Goal: Information Seeking & Learning: Check status

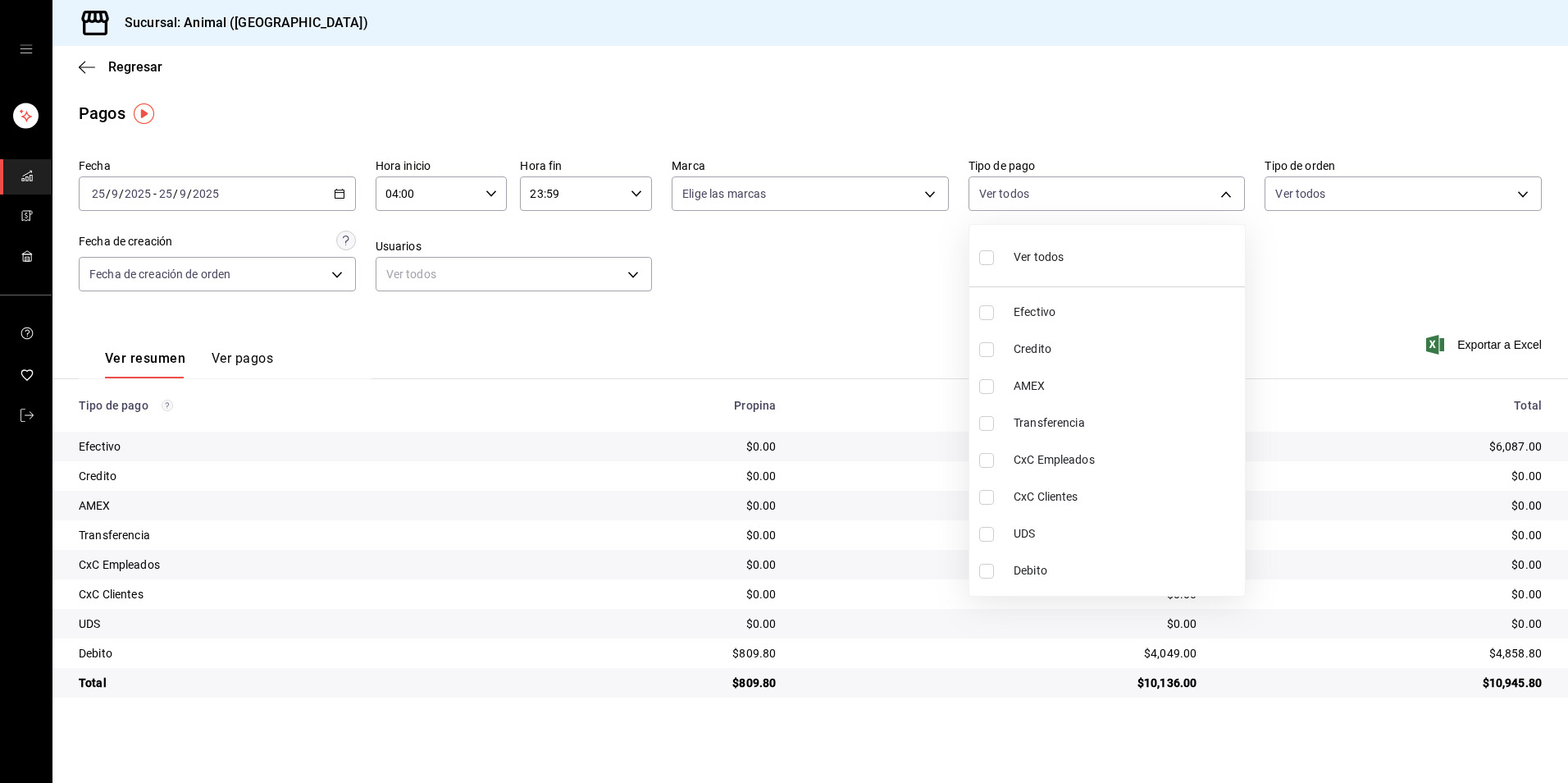
click at [1067, 245] on li "Ver todos" at bounding box center [1106, 256] width 275 height 48
type input "b84c62b8-b02c-4970-ab2e-e166616419f2,235ce608-f464-428a-9a71-314f665367d1,53567…"
checkbox input "true"
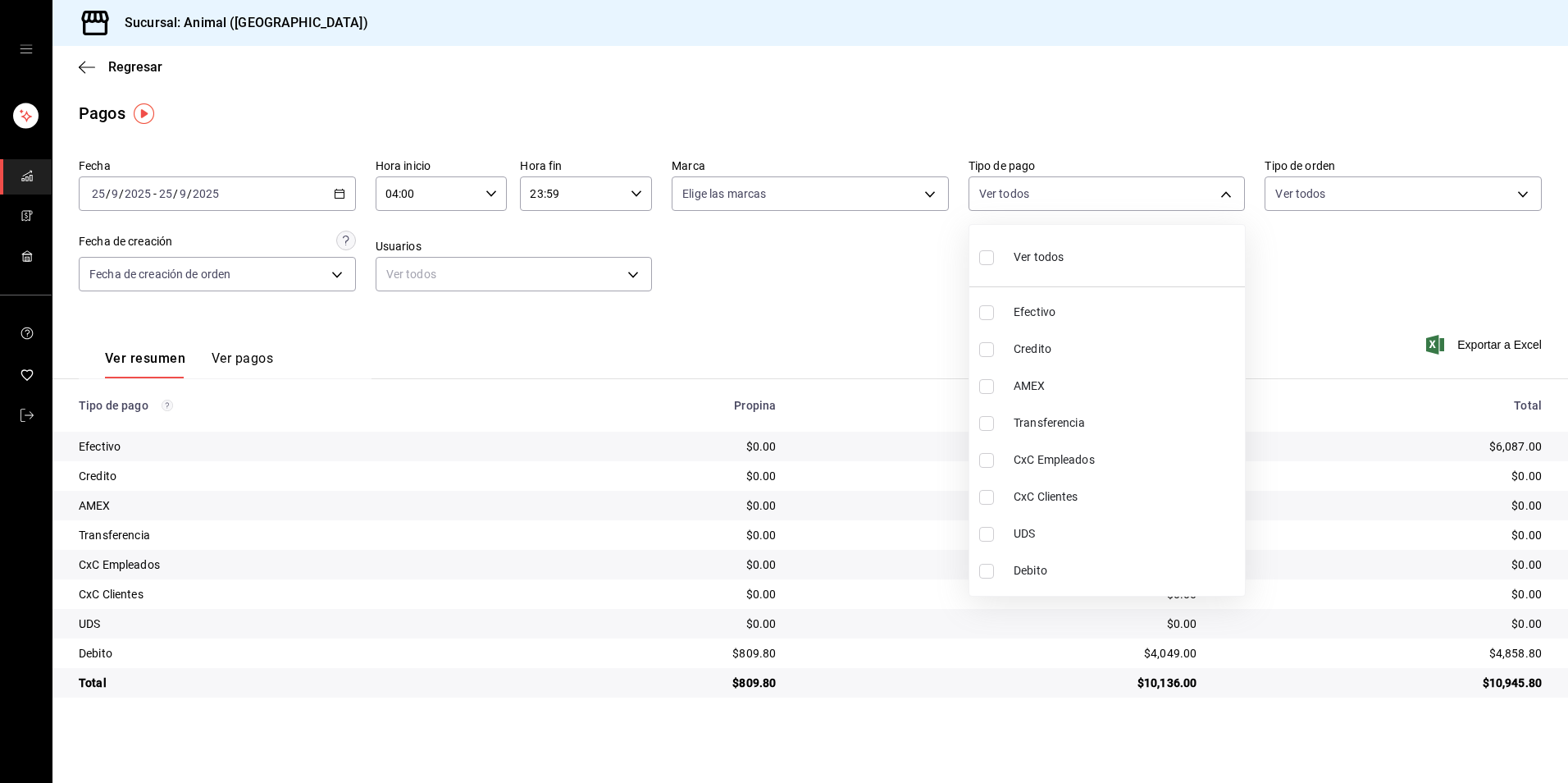
checkbox input "true"
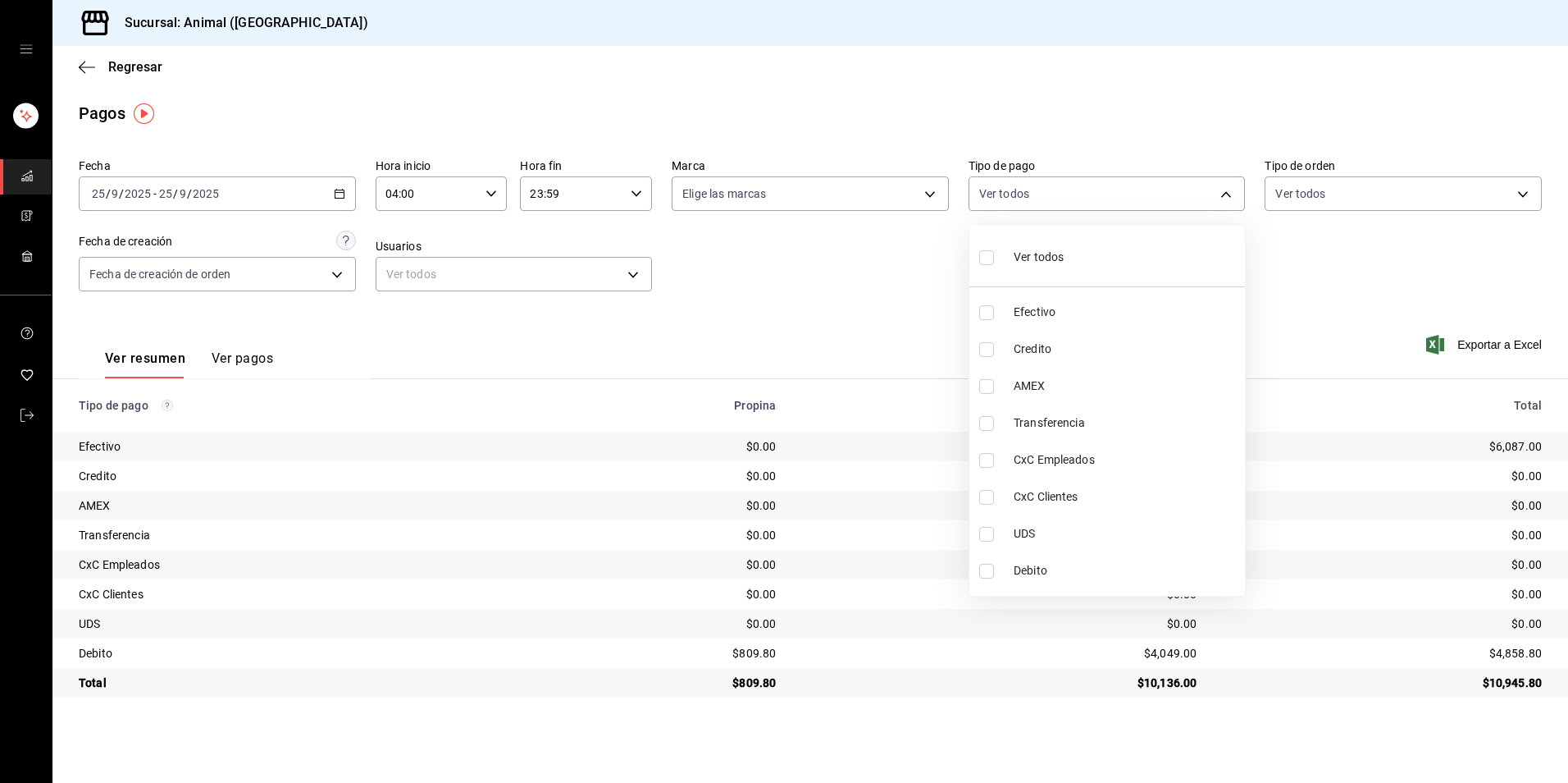
checkbox input "true"
click at [1067, 245] on li "Ver todos" at bounding box center [1106, 256] width 275 height 48
checkbox input "false"
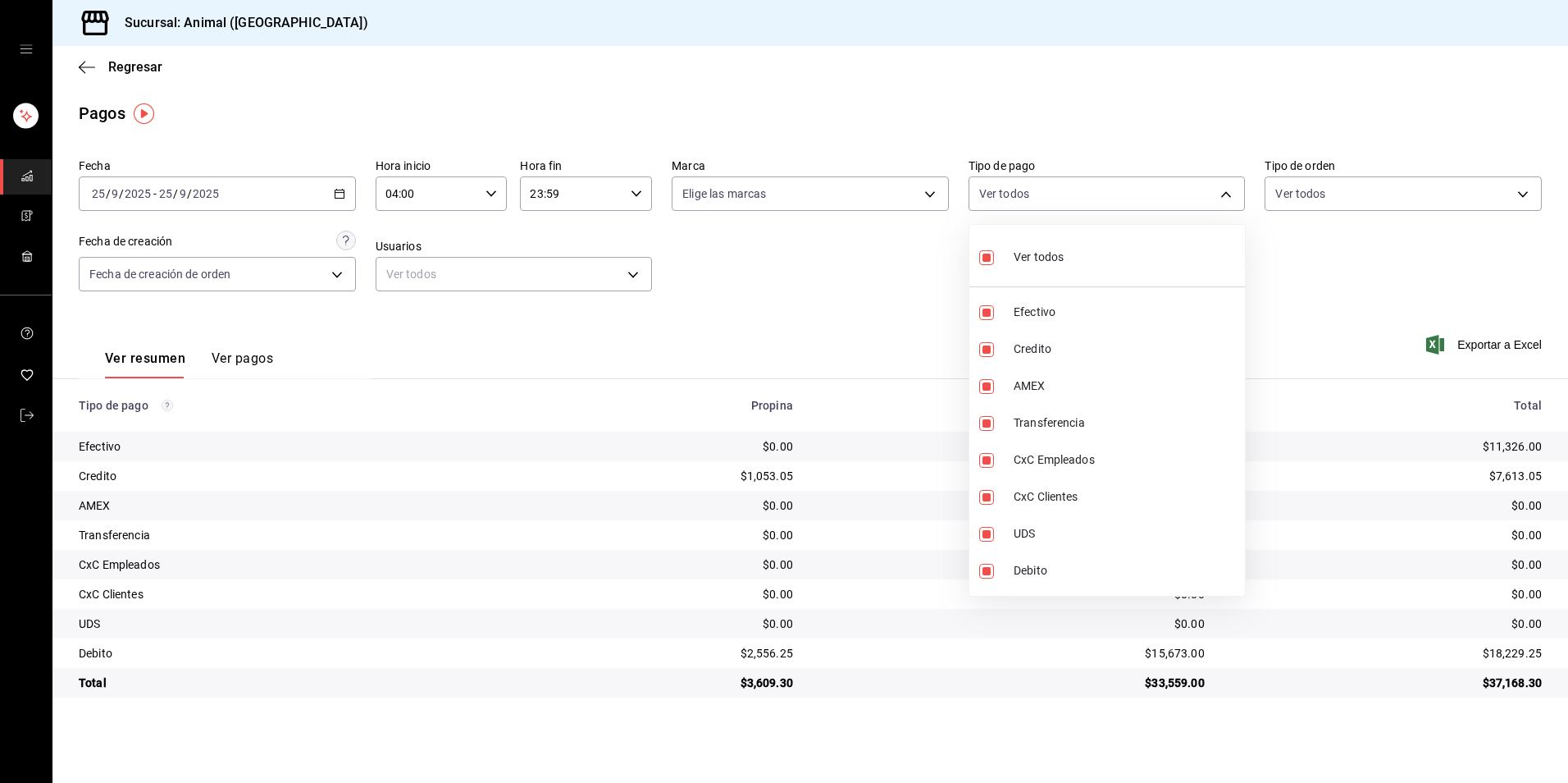
checkbox input "false"
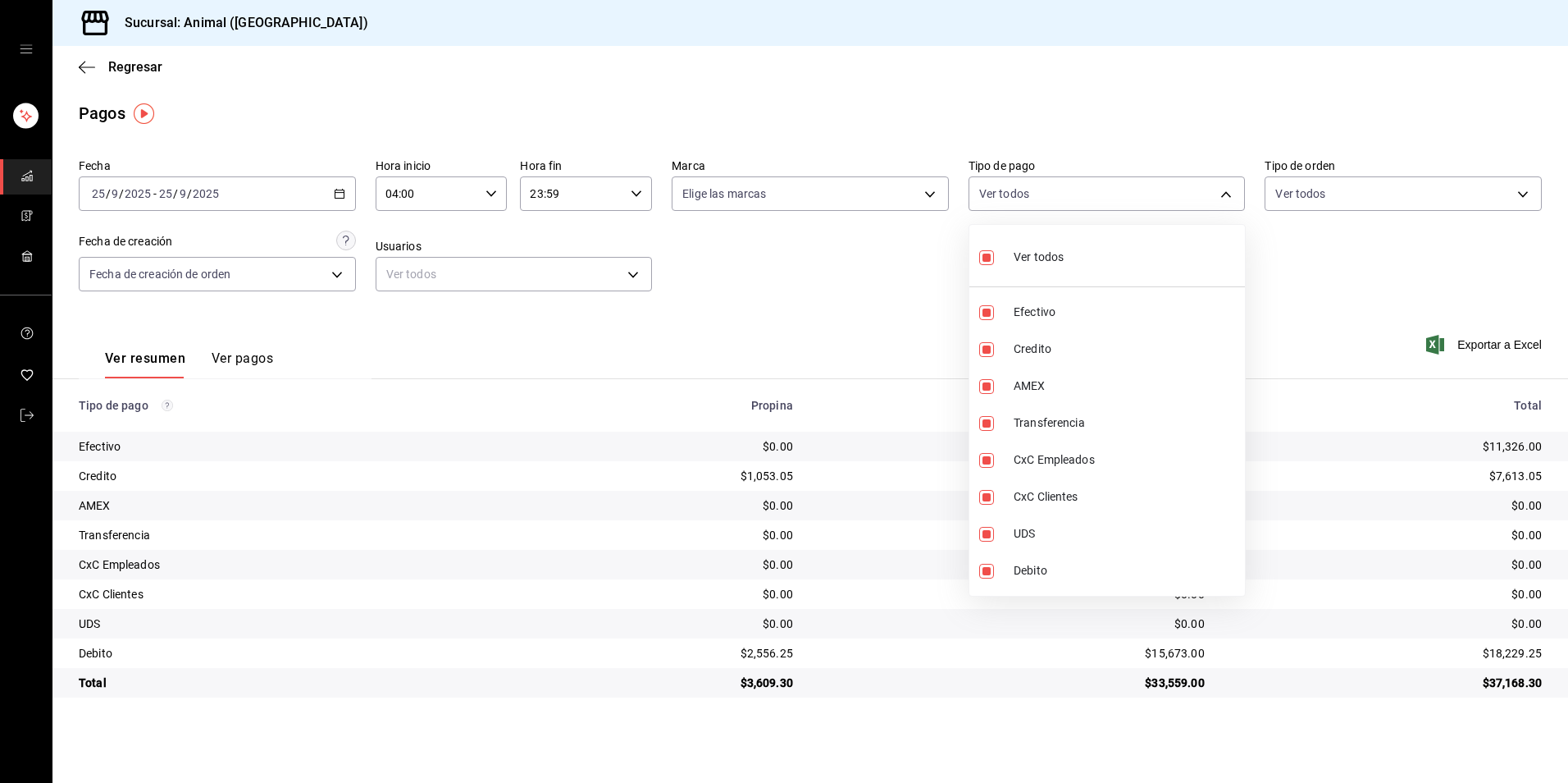
checkbox input "false"
click at [1015, 338] on li "Credito" at bounding box center [1106, 348] width 275 height 37
type input "235ce608-f464-428a-9a71-314f665367d1"
checkbox input "true"
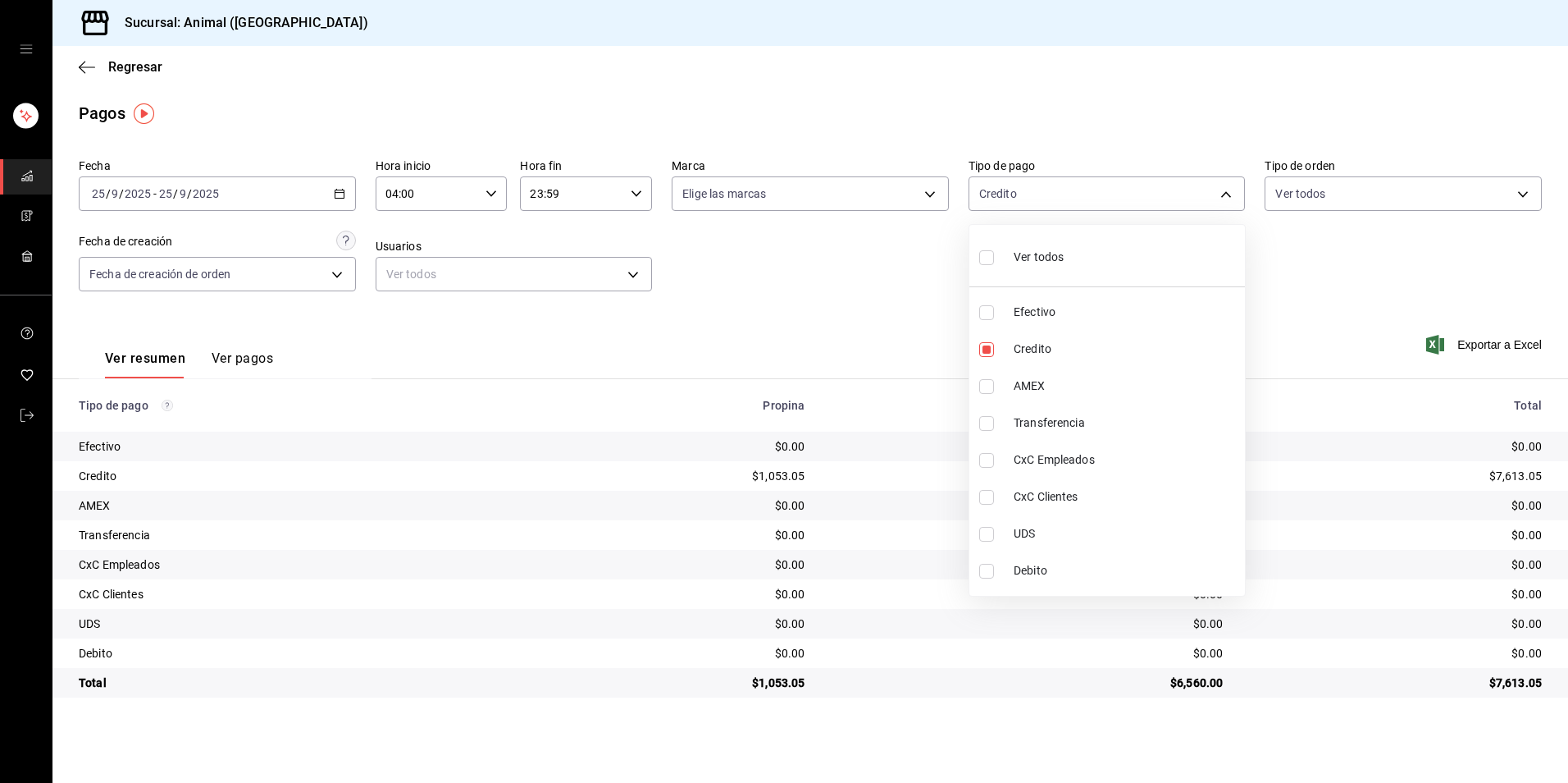
click at [1068, 565] on span "Debito" at bounding box center [1125, 570] width 224 height 17
type input "235ce608-f464-428a-9a71-314f665367d1,c7b29183-a811-4137-9cfa-21a61cd2bc4a"
checkbox input "true"
click at [1122, 258] on li "Ver todos" at bounding box center [1106, 256] width 275 height 48
type input "b84c62b8-b02c-4970-ab2e-e166616419f2,235ce608-f464-428a-9a71-314f665367d1,53567…"
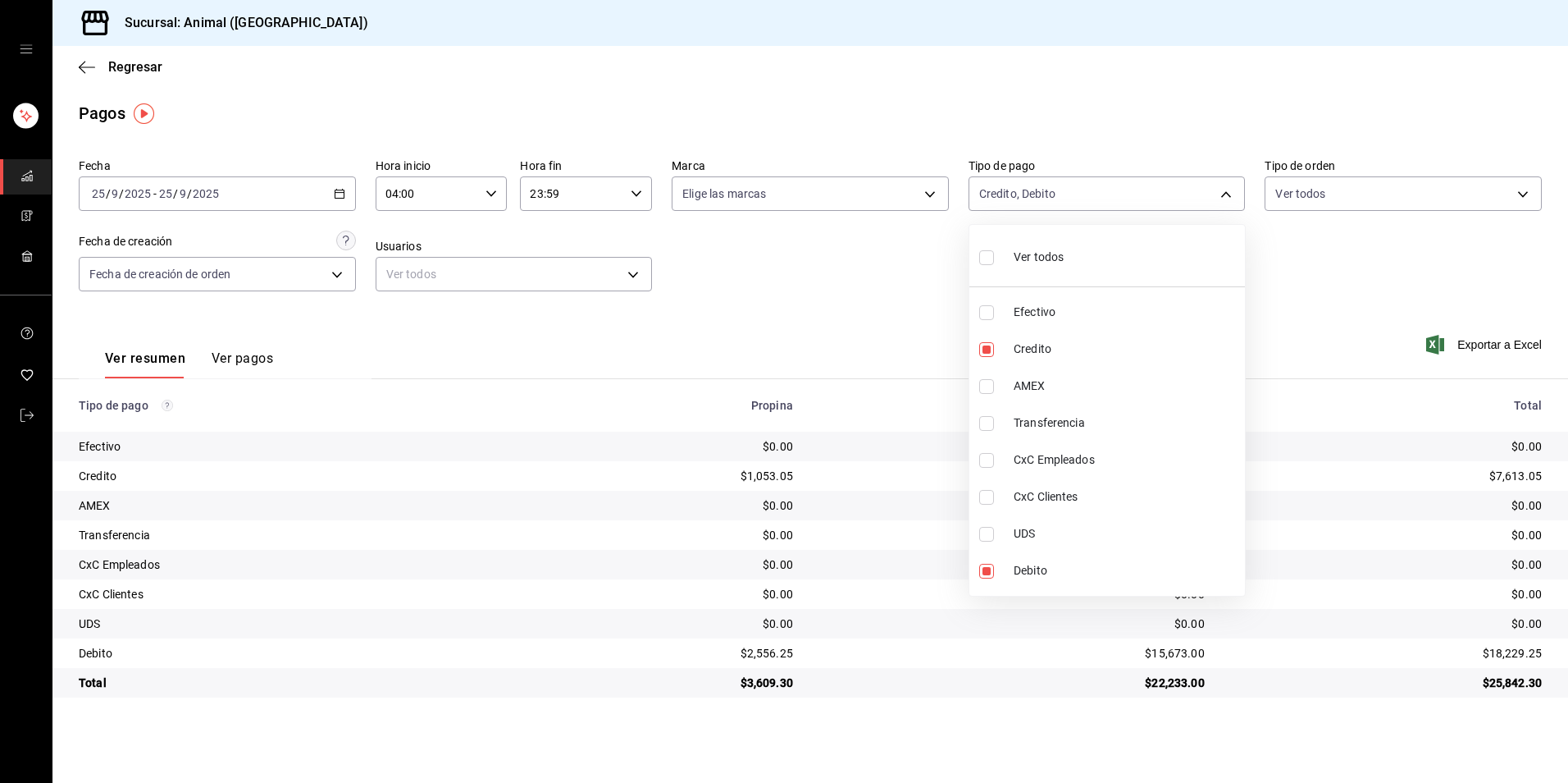
checkbox input "true"
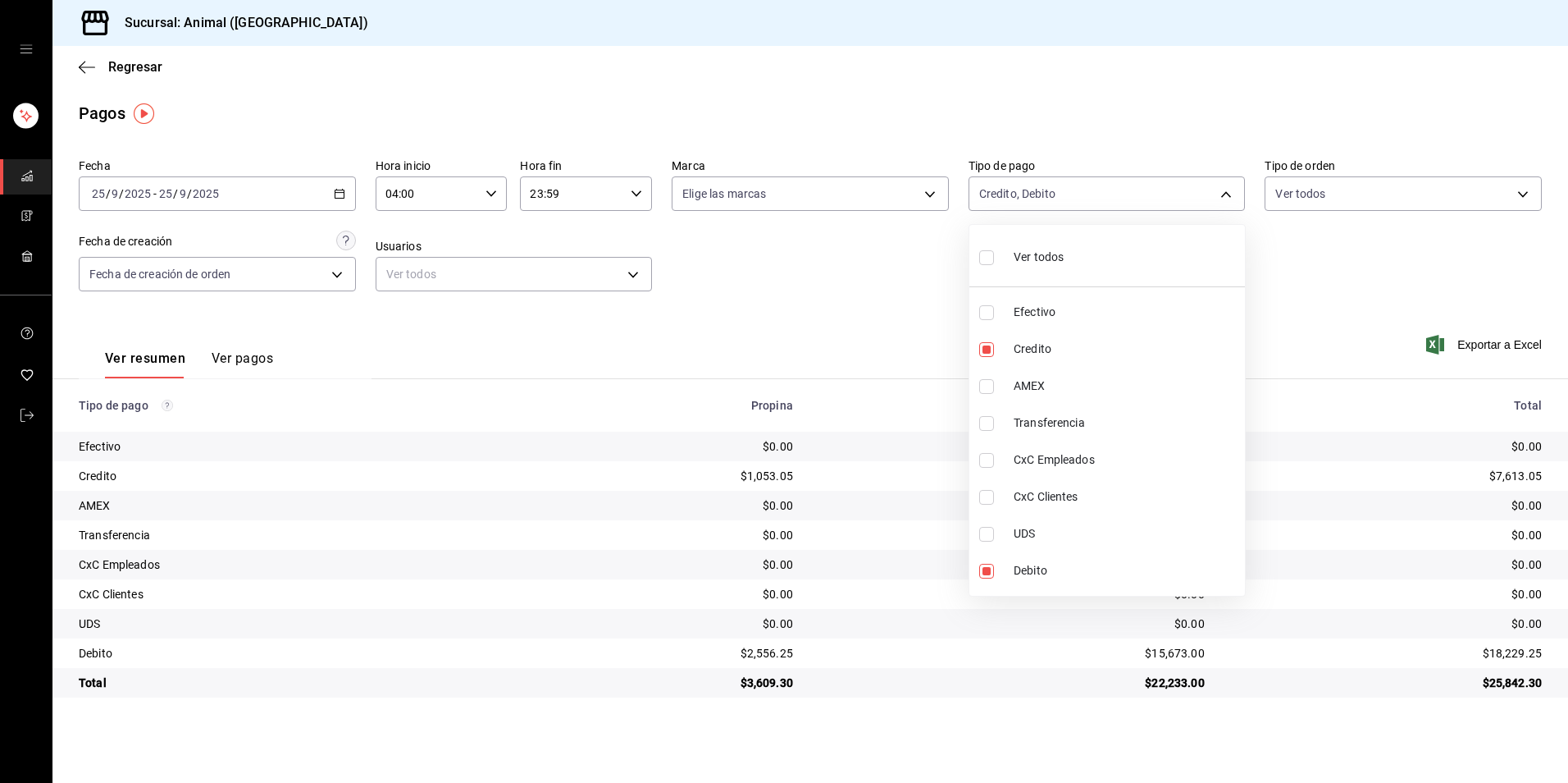
checkbox input "true"
click at [1122, 258] on li "Ver todos" at bounding box center [1106, 256] width 275 height 48
checkbox input "false"
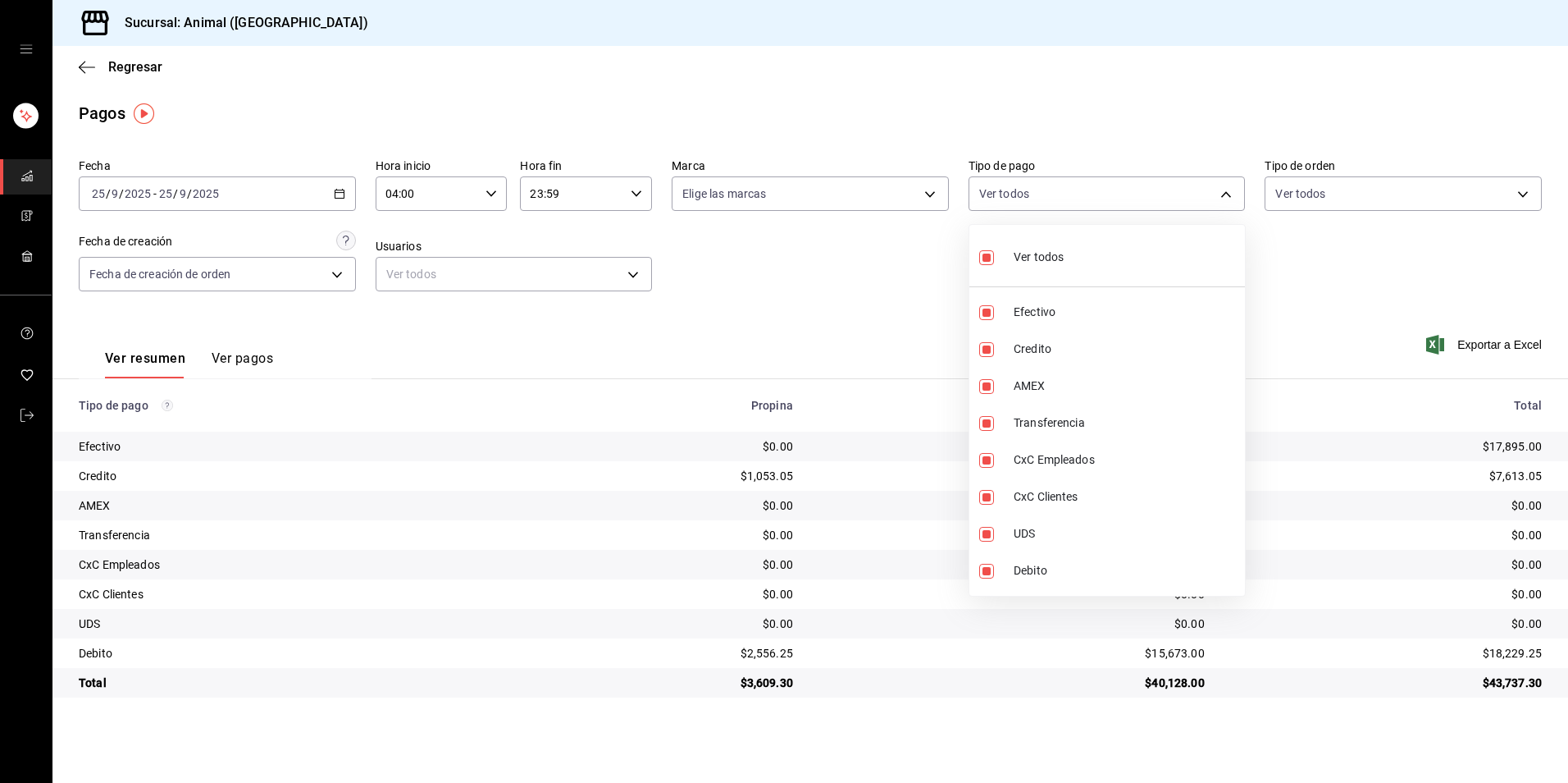
checkbox input "false"
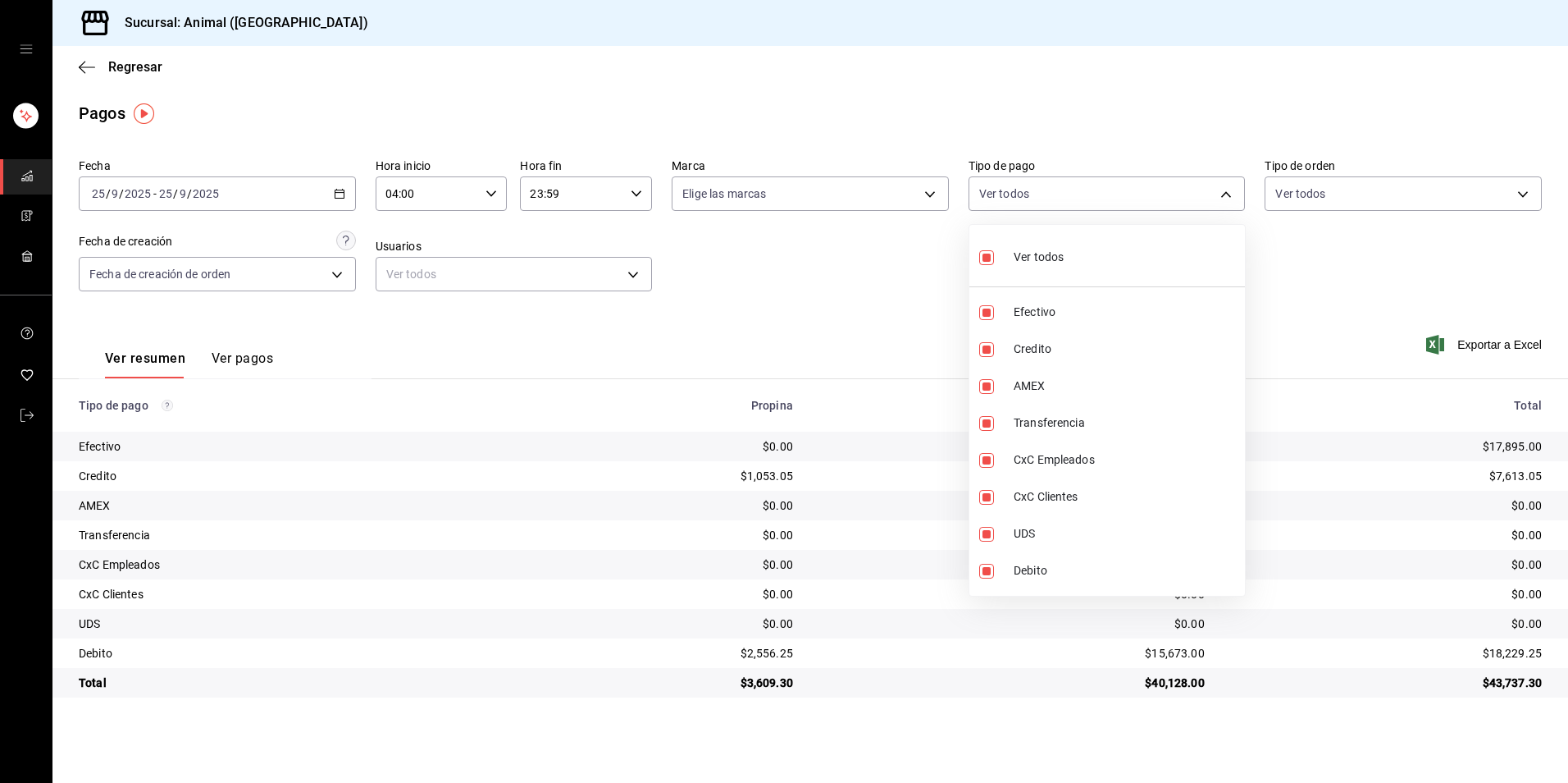
checkbox input "false"
drag, startPoint x: 1125, startPoint y: 343, endPoint x: 1136, endPoint y: 415, distance: 72.8
click at [1136, 379] on ul "Ver todos Efectivo Credito AMEX Transferencia CxC Empleados CxC Clientes UDS De…" at bounding box center [1106, 410] width 275 height 371
click at [1069, 347] on span "Credito" at bounding box center [1125, 348] width 224 height 17
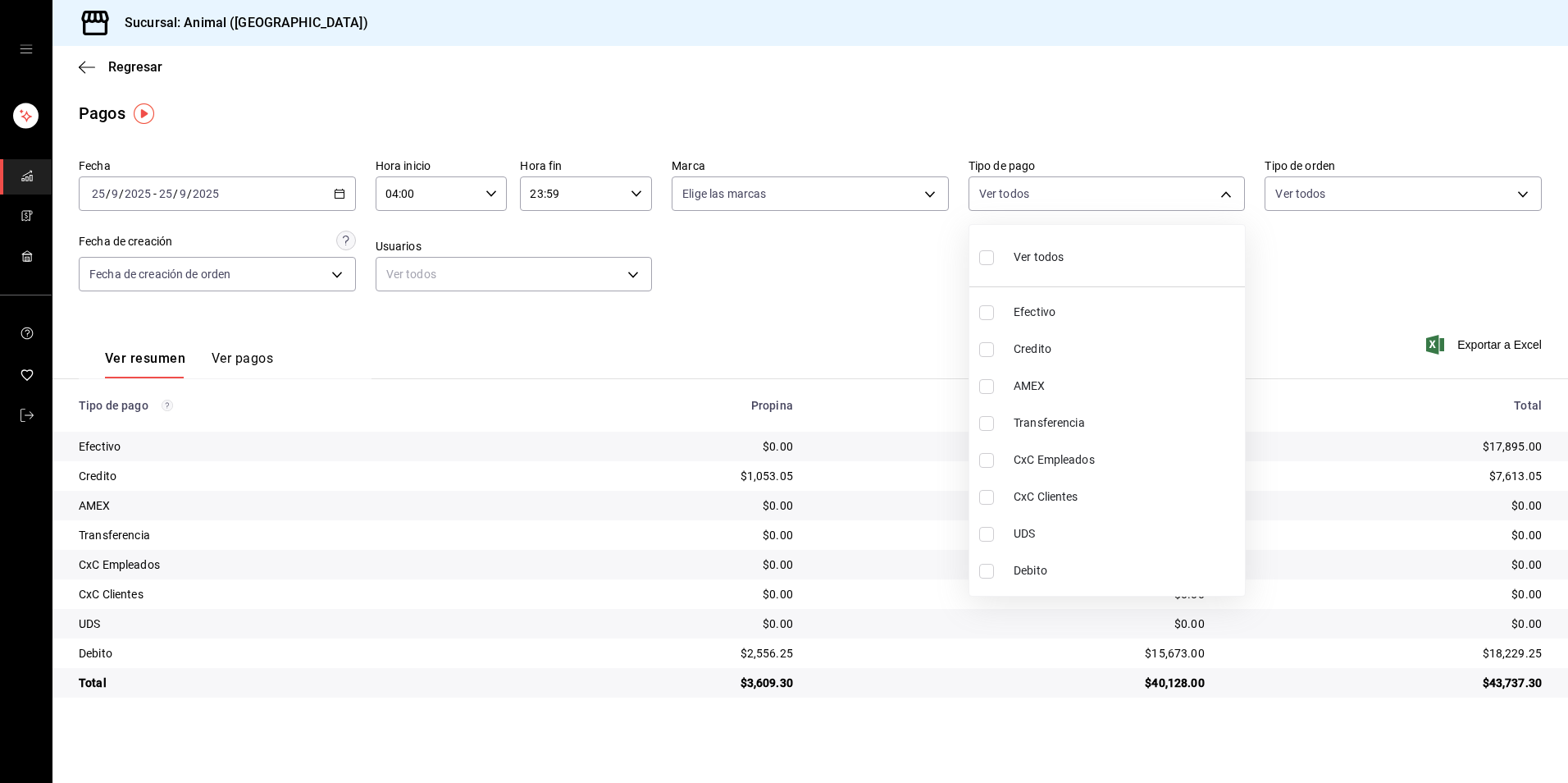
type input "235ce608-f464-428a-9a71-314f665367d1"
checkbox input "true"
click at [1147, 568] on span "Debito" at bounding box center [1125, 570] width 224 height 17
type input "235ce608-f464-428a-9a71-314f665367d1,c7b29183-a811-4137-9cfa-21a61cd2bc4a"
checkbox input "true"
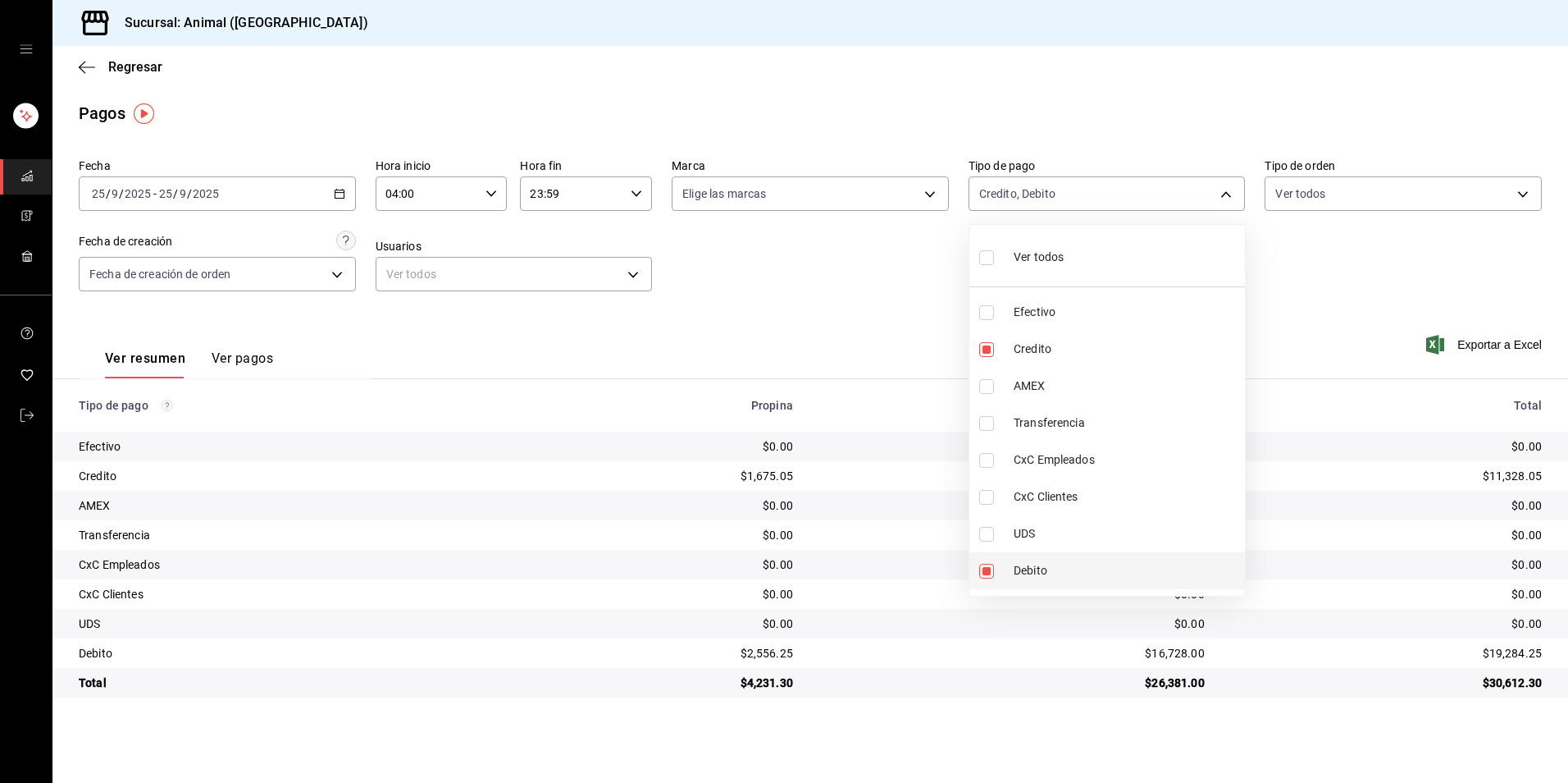
click at [1147, 568] on span "Debito" at bounding box center [1125, 570] width 224 height 17
type input "235ce608-f464-428a-9a71-314f665367d1"
checkbox input "false"
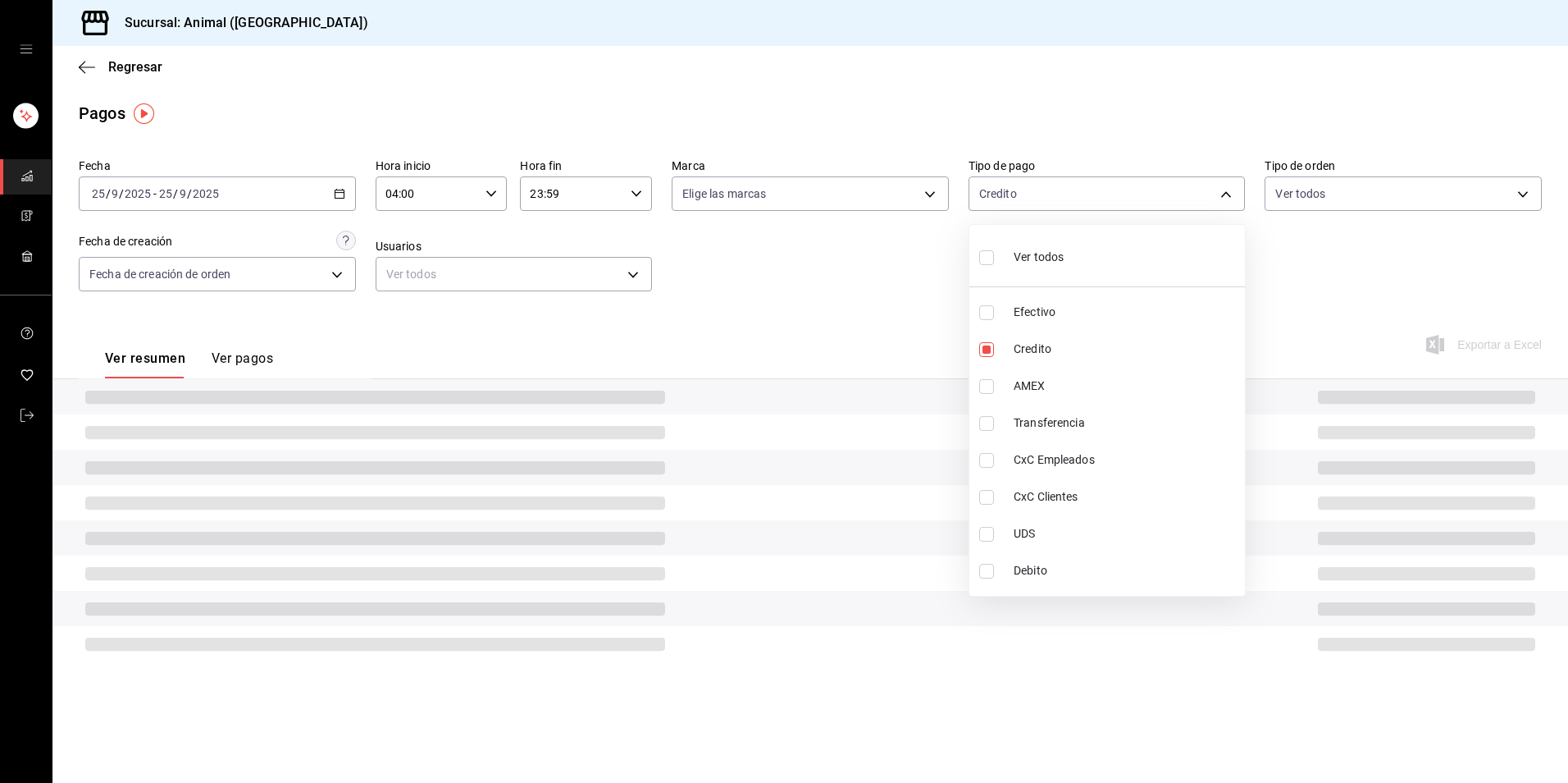
click at [1061, 330] on li "Efectivo" at bounding box center [1106, 312] width 275 height 37
type input "235ce608-f464-428a-9a71-314f665367d1,b84c62b8-b02c-4970-ab2e-e166616419f2"
checkbox input "true"
click at [1061, 345] on span "Credito" at bounding box center [1125, 348] width 224 height 17
type input "b84c62b8-b02c-4970-ab2e-e166616419f2"
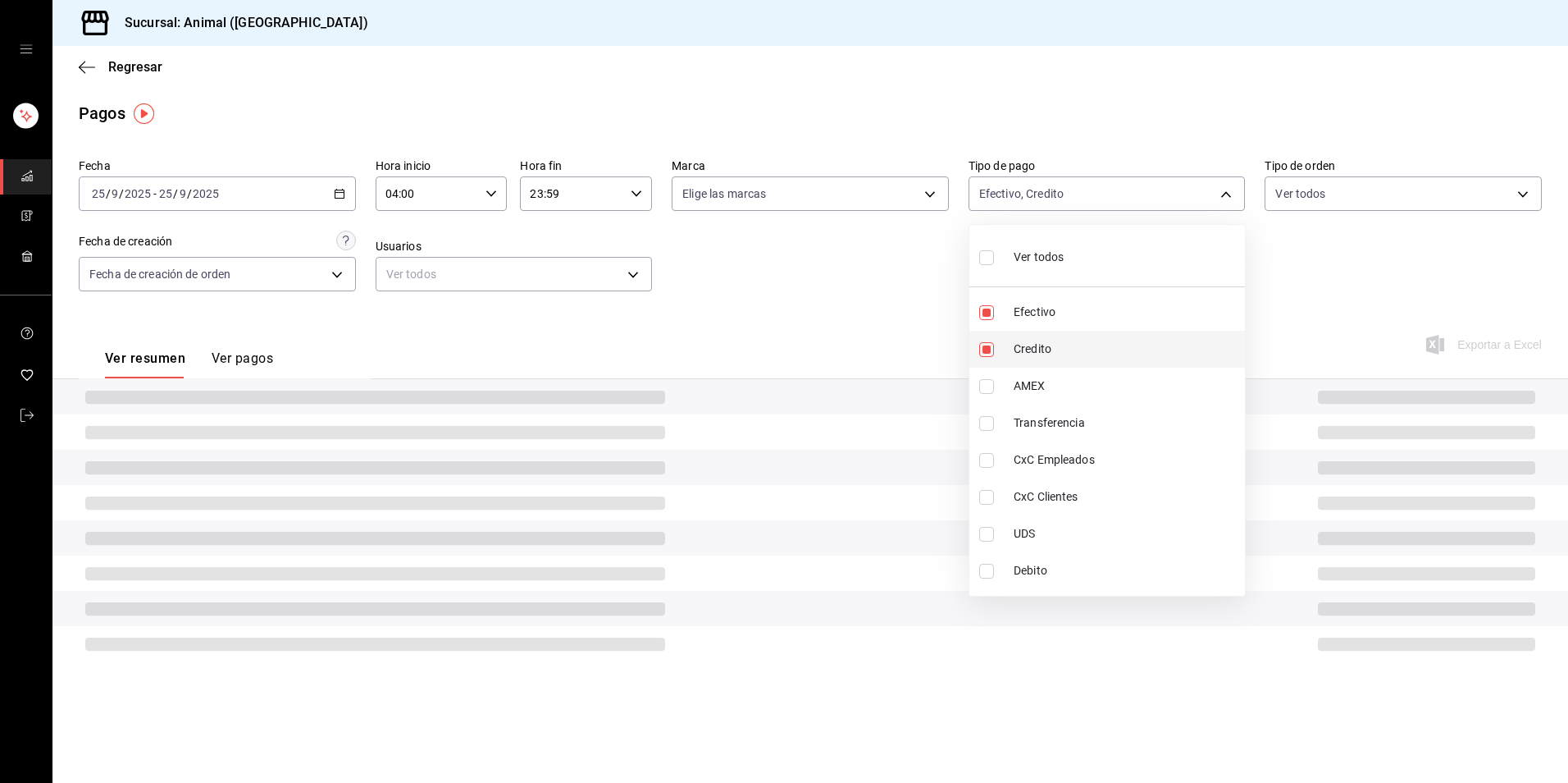
checkbox input "false"
click at [1053, 317] on span "Efectivo" at bounding box center [1125, 312] width 224 height 17
checkbox input "false"
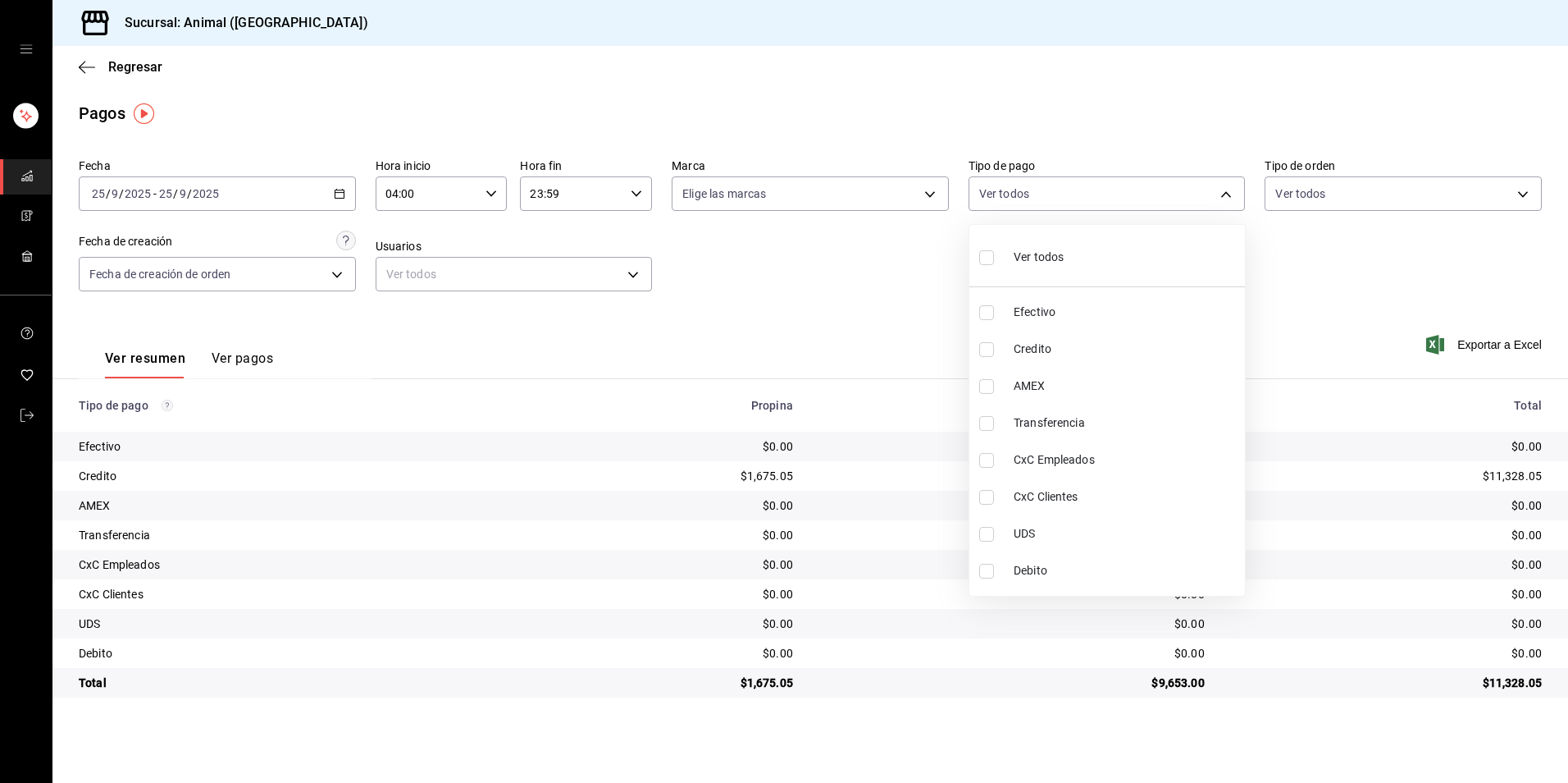
click at [113, 62] on div at bounding box center [784, 391] width 1568 height 783
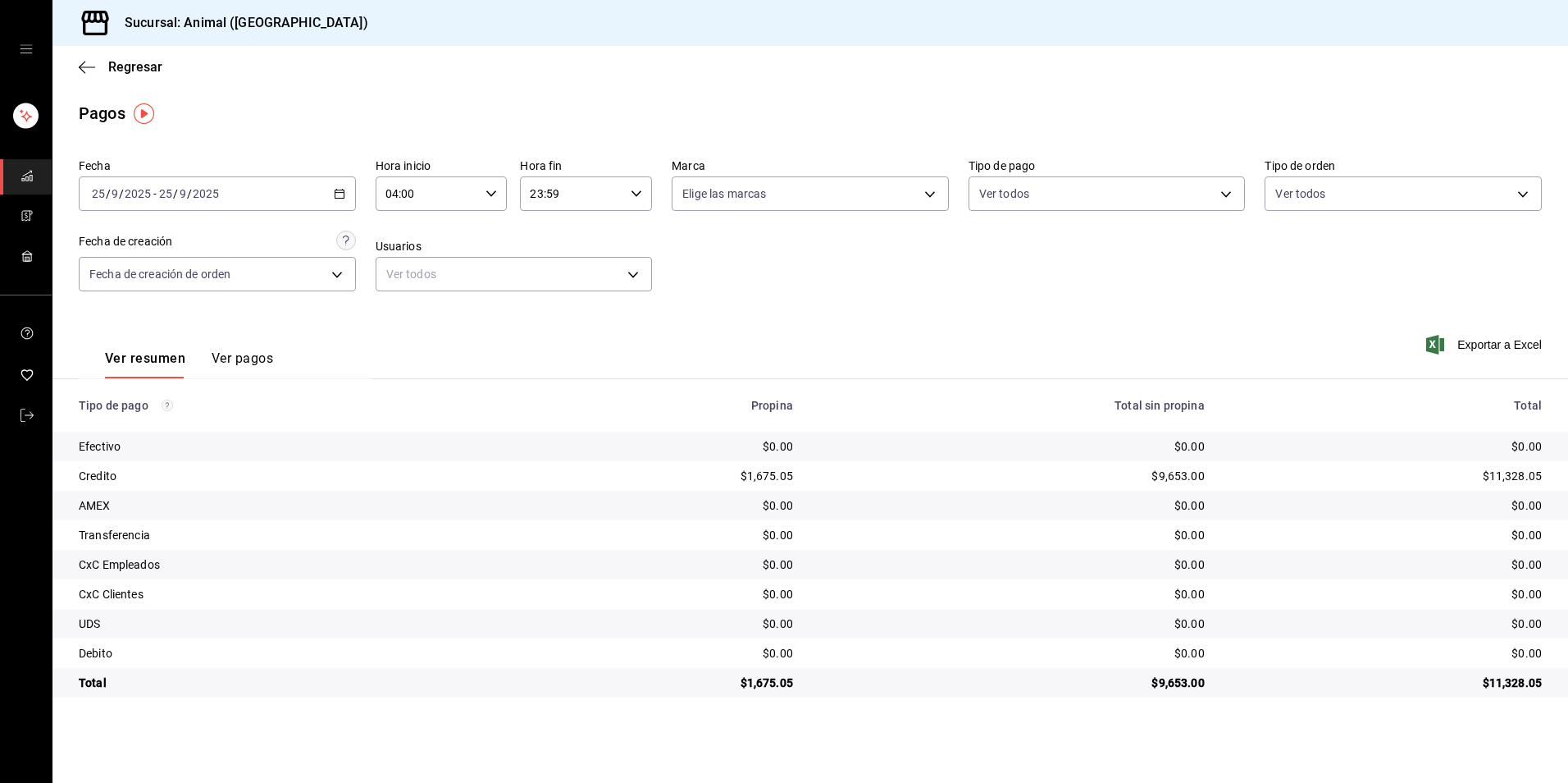
click at [116, 61] on span "Regresar" at bounding box center [135, 66] width 54 height 15
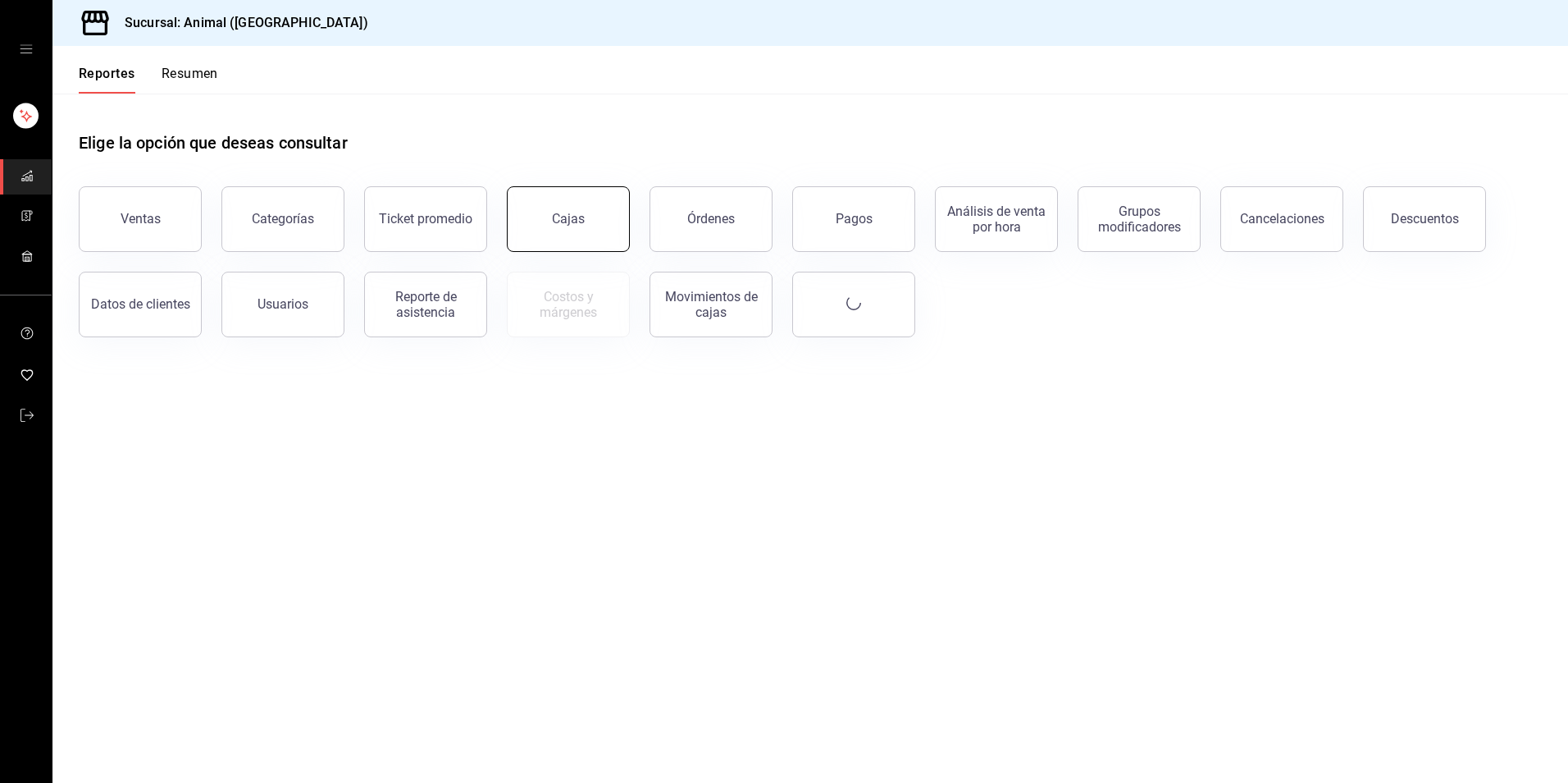
click at [594, 241] on link "Cajas" at bounding box center [568, 219] width 123 height 66
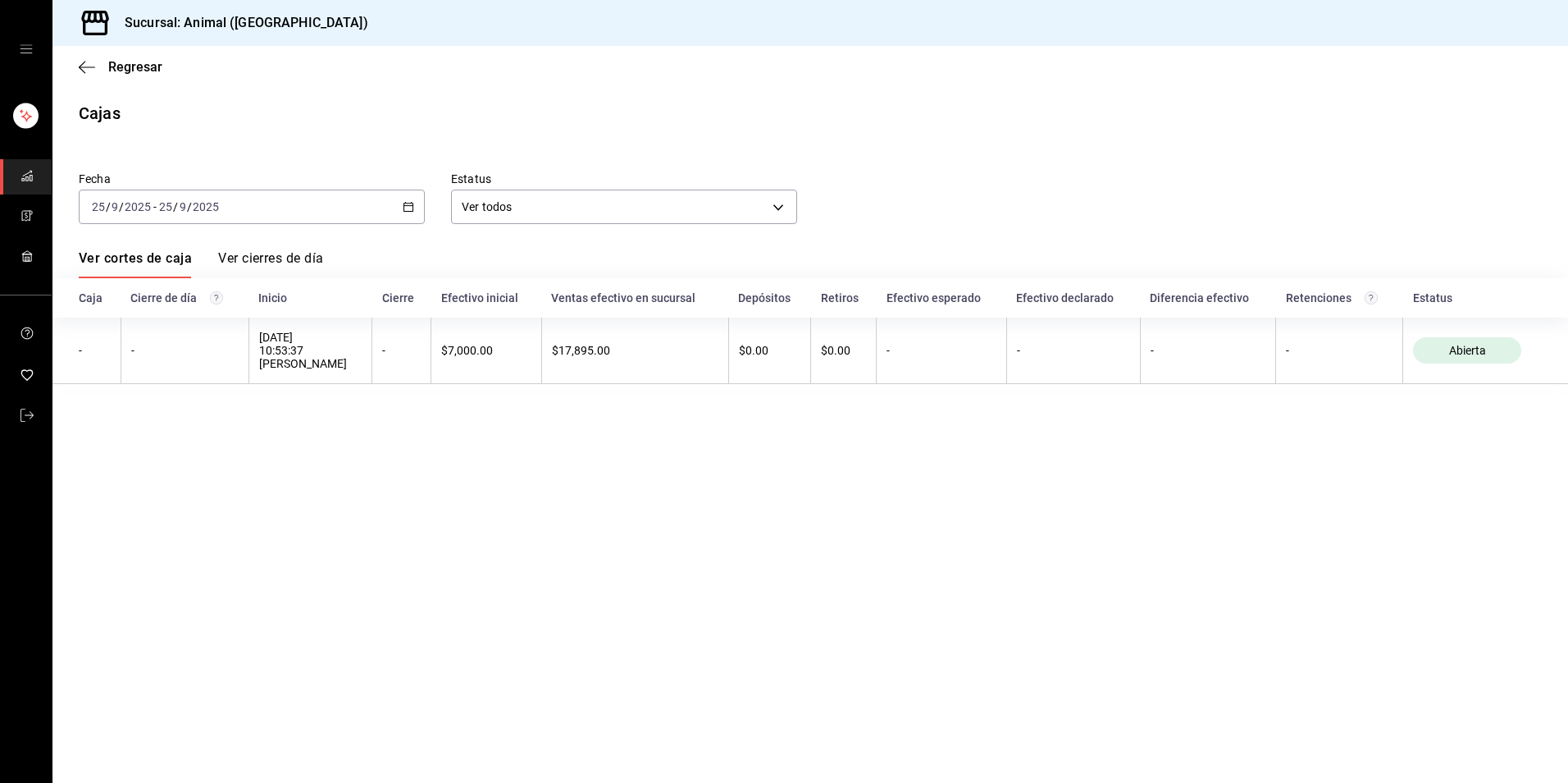
click at [409, 200] on div "[DATE] [DATE] - [DATE] [DATE]" at bounding box center [251, 207] width 346 height 35
click at [172, 293] on span "Ayer" at bounding box center [156, 293] width 127 height 17
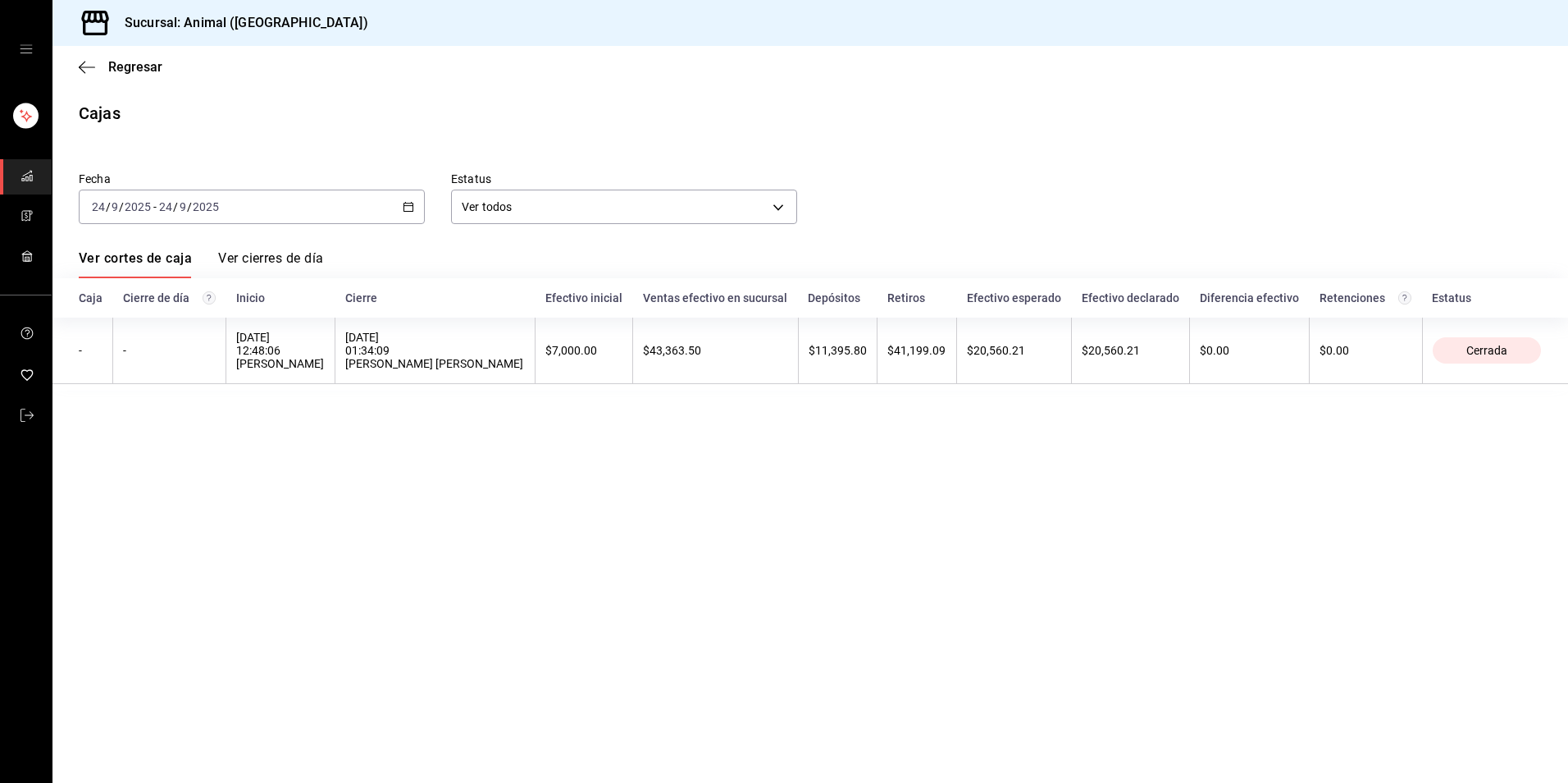
click at [413, 205] on \(Stroke\) "button" at bounding box center [408, 207] width 10 height 9
click at [177, 444] on span "Rango de fechas" at bounding box center [156, 440] width 127 height 17
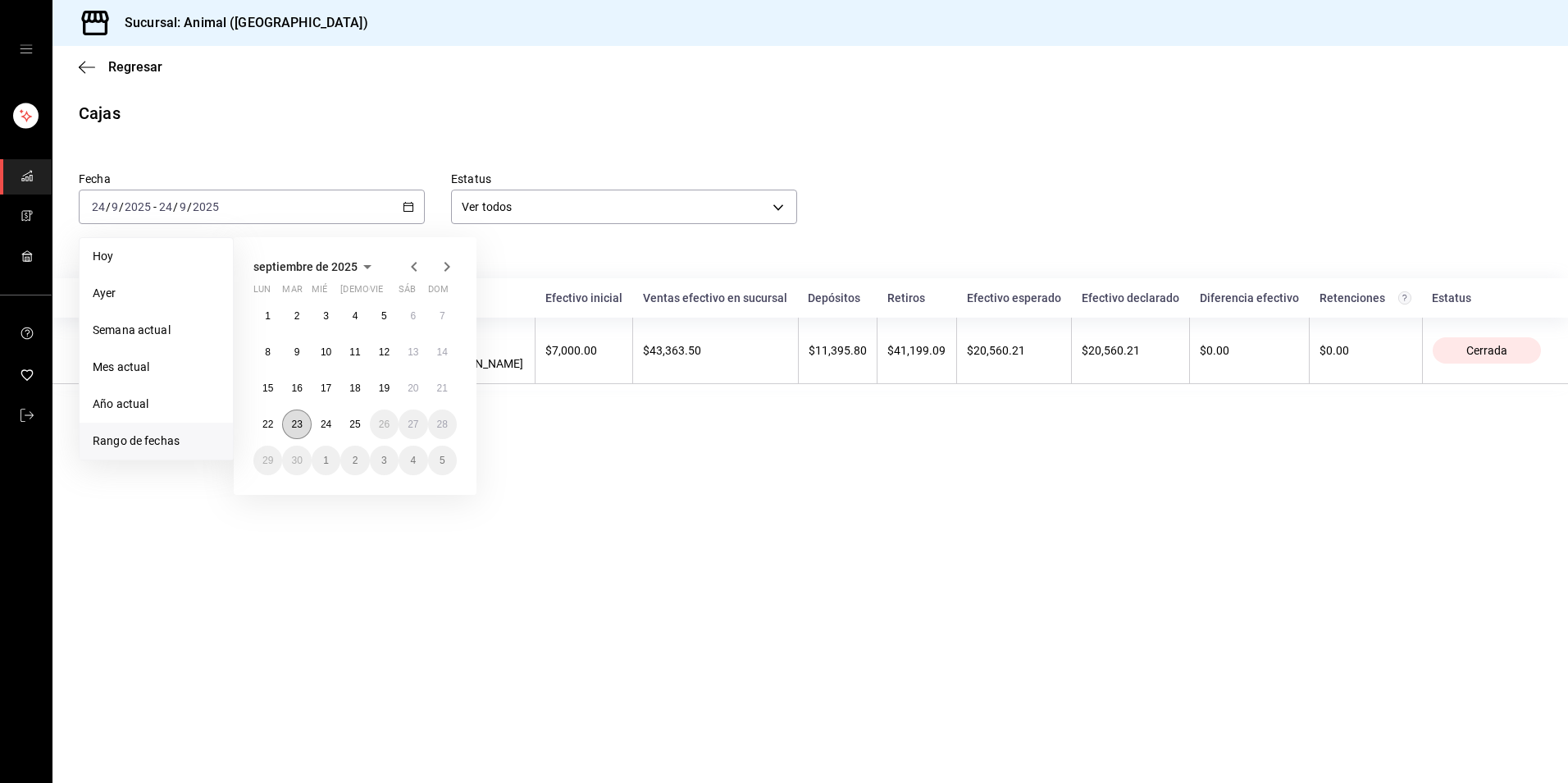
click at [302, 416] on button "23" at bounding box center [297, 424] width 28 height 29
click at [316, 425] on button "24" at bounding box center [326, 424] width 28 height 29
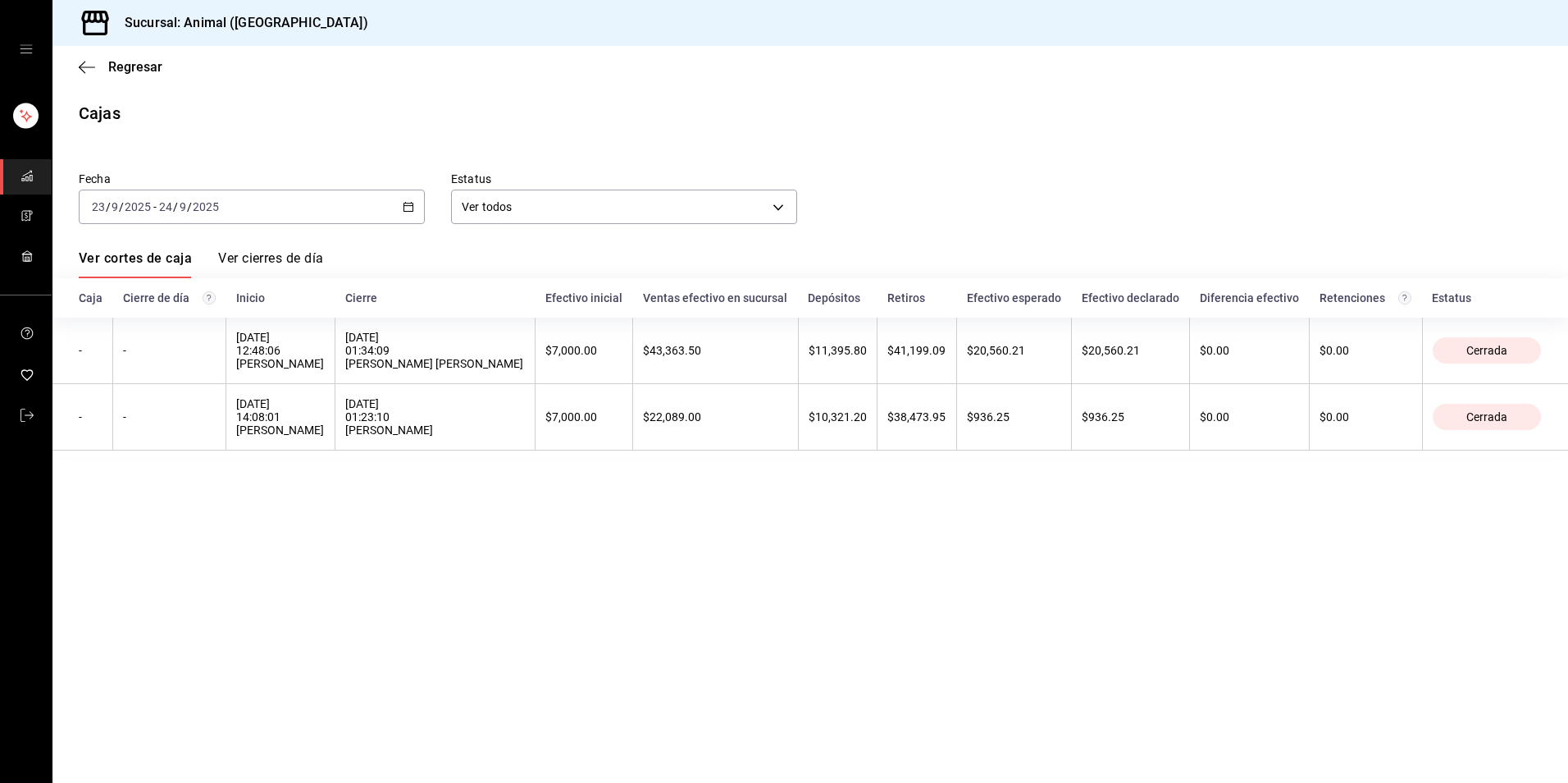
click at [417, 214] on div "[DATE] [DATE] - [DATE] [DATE]" at bounding box center [251, 207] width 346 height 35
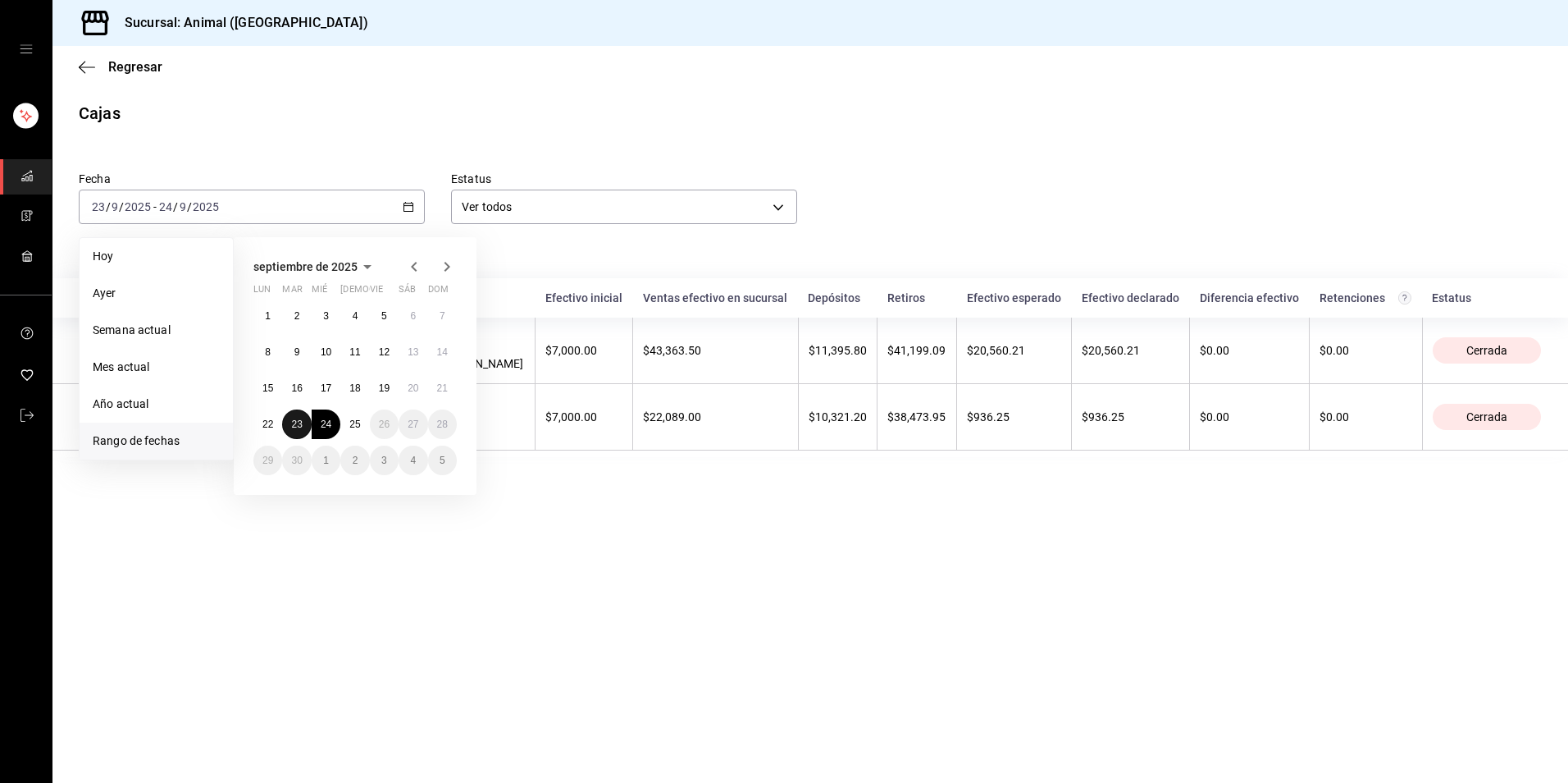
click at [301, 430] on button "23" at bounding box center [297, 424] width 28 height 29
click at [346, 582] on main "Regresar Cajas Fecha [DATE] [DATE] - [DATE] [DATE] [PERSON_NAME] Semana actual …" at bounding box center [810, 414] width 1515 height 737
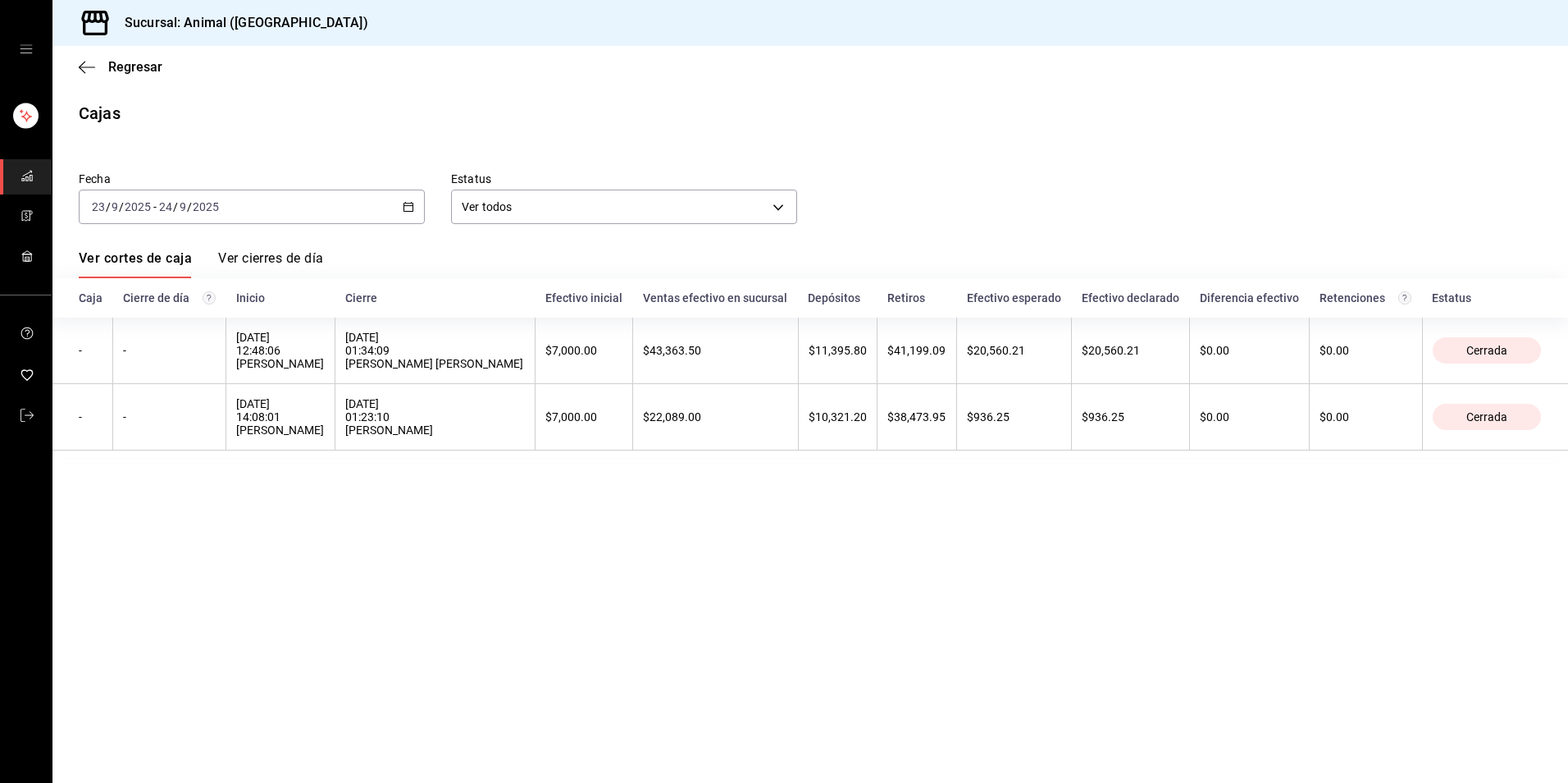
click at [413, 210] on \(Stroke\) "button" at bounding box center [408, 207] width 10 height 9
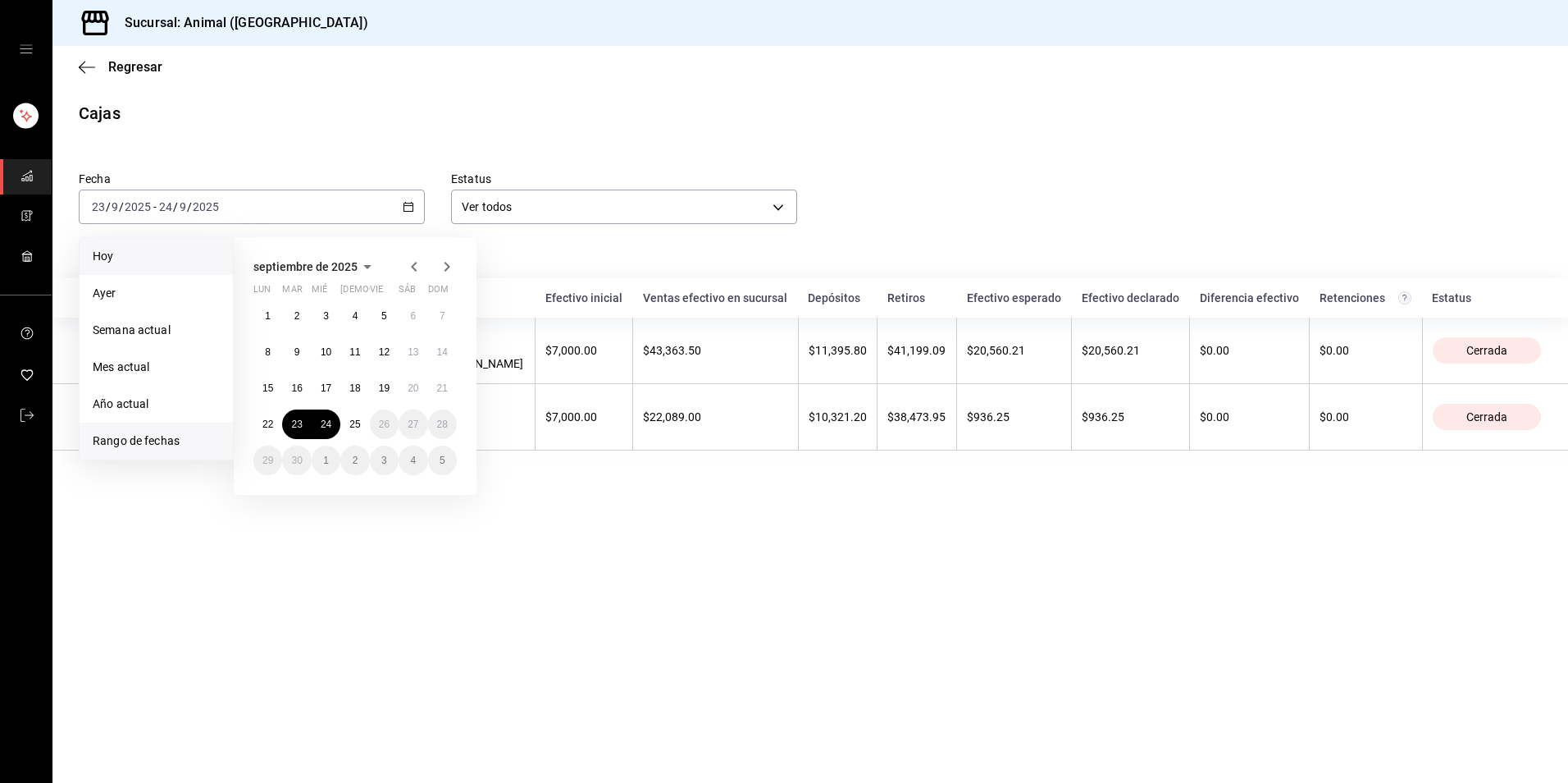
click at [157, 262] on span "Hoy" at bounding box center [156, 256] width 127 height 17
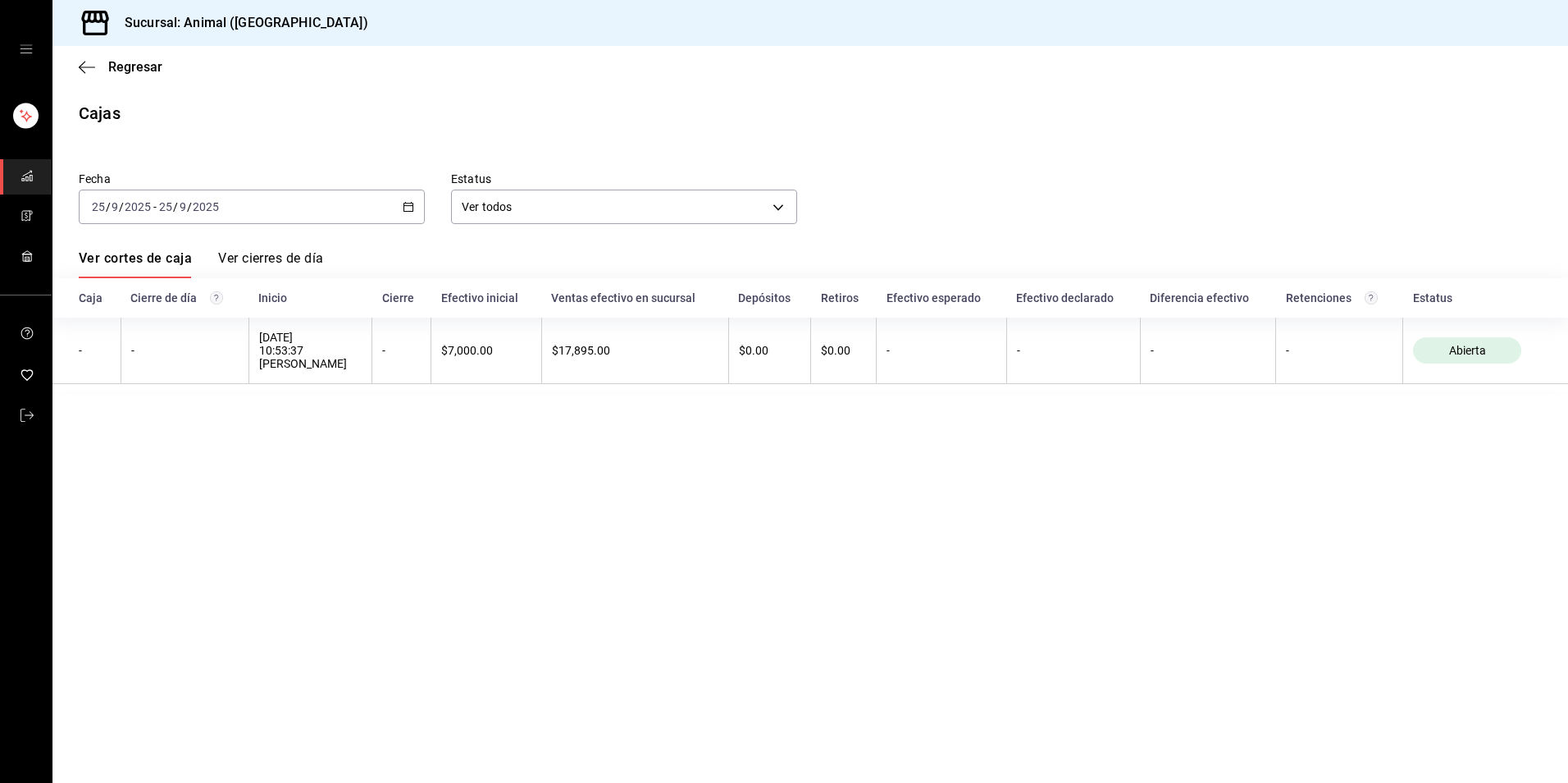
click at [416, 209] on div "[DATE] [DATE] - [DATE] [DATE]" at bounding box center [251, 207] width 346 height 35
click at [138, 287] on span "Ayer" at bounding box center [156, 293] width 127 height 17
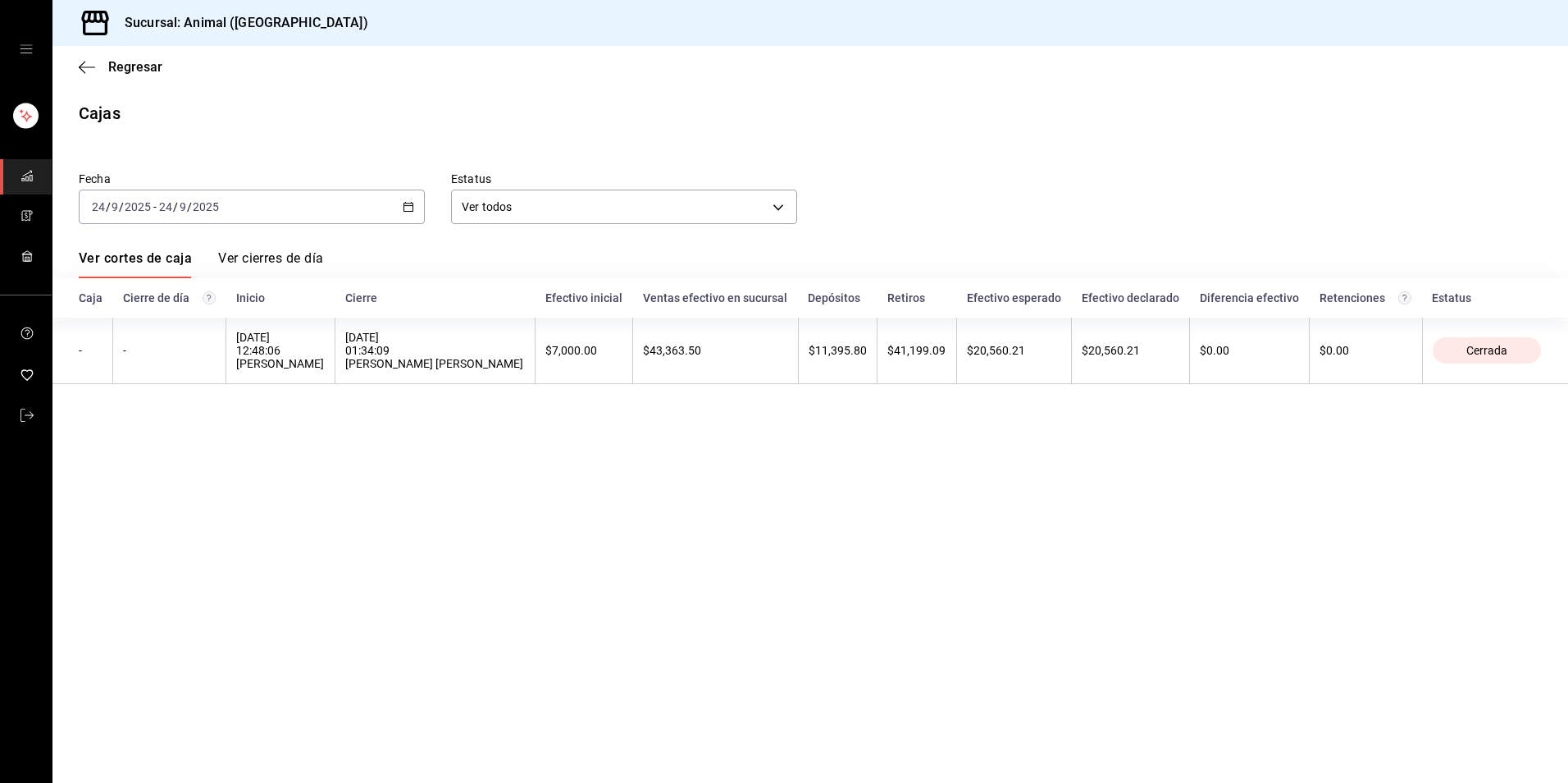
click at [422, 200] on div "[DATE] [DATE] - [DATE] [DATE]" at bounding box center [251, 207] width 346 height 35
click at [143, 327] on span "Semana actual" at bounding box center [156, 330] width 127 height 17
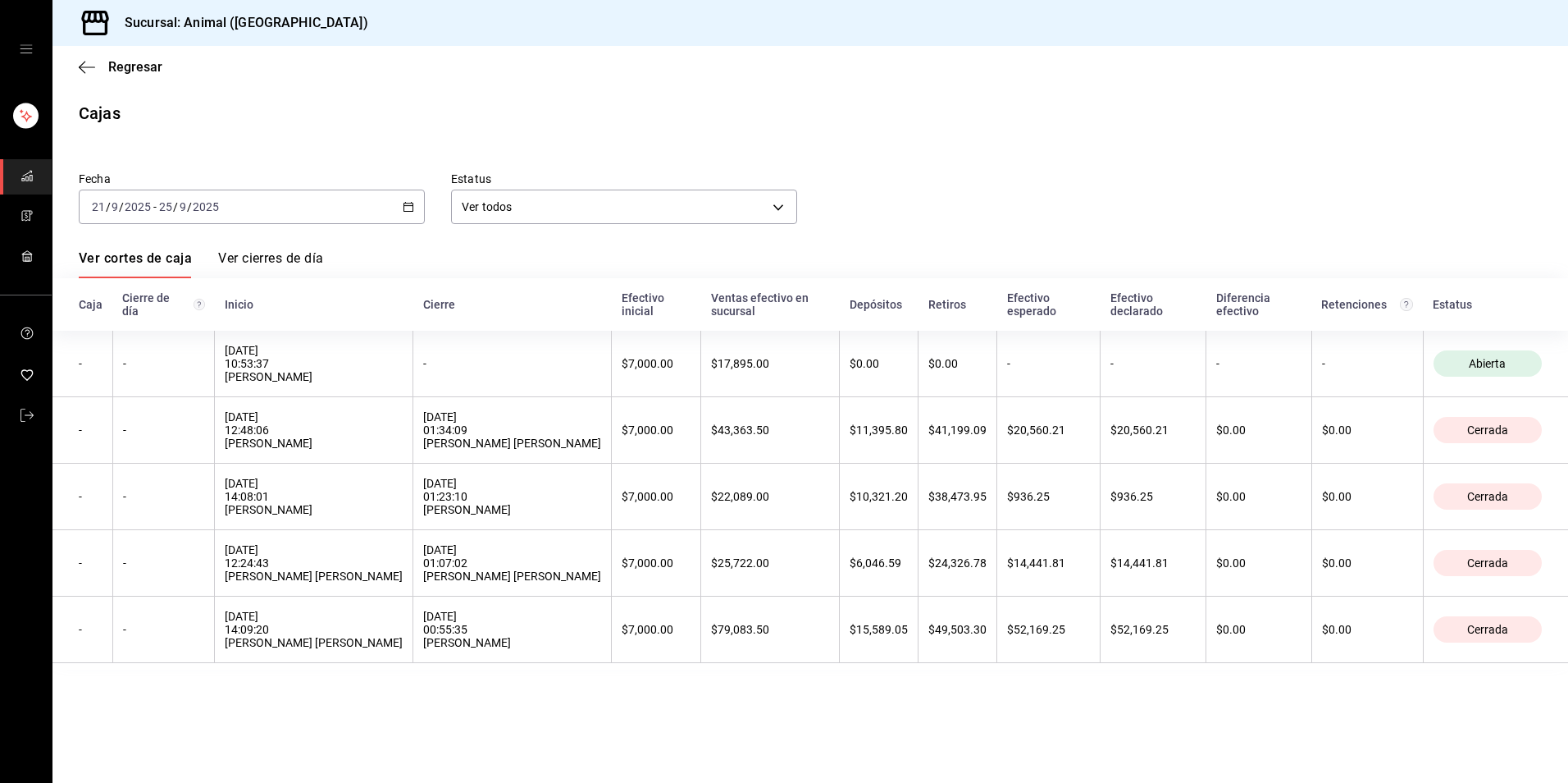
click at [401, 208] on div "[DATE] [DATE] - [DATE] [DATE]" at bounding box center [251, 207] width 346 height 35
click at [138, 377] on li "Mes actual" at bounding box center [156, 366] width 153 height 37
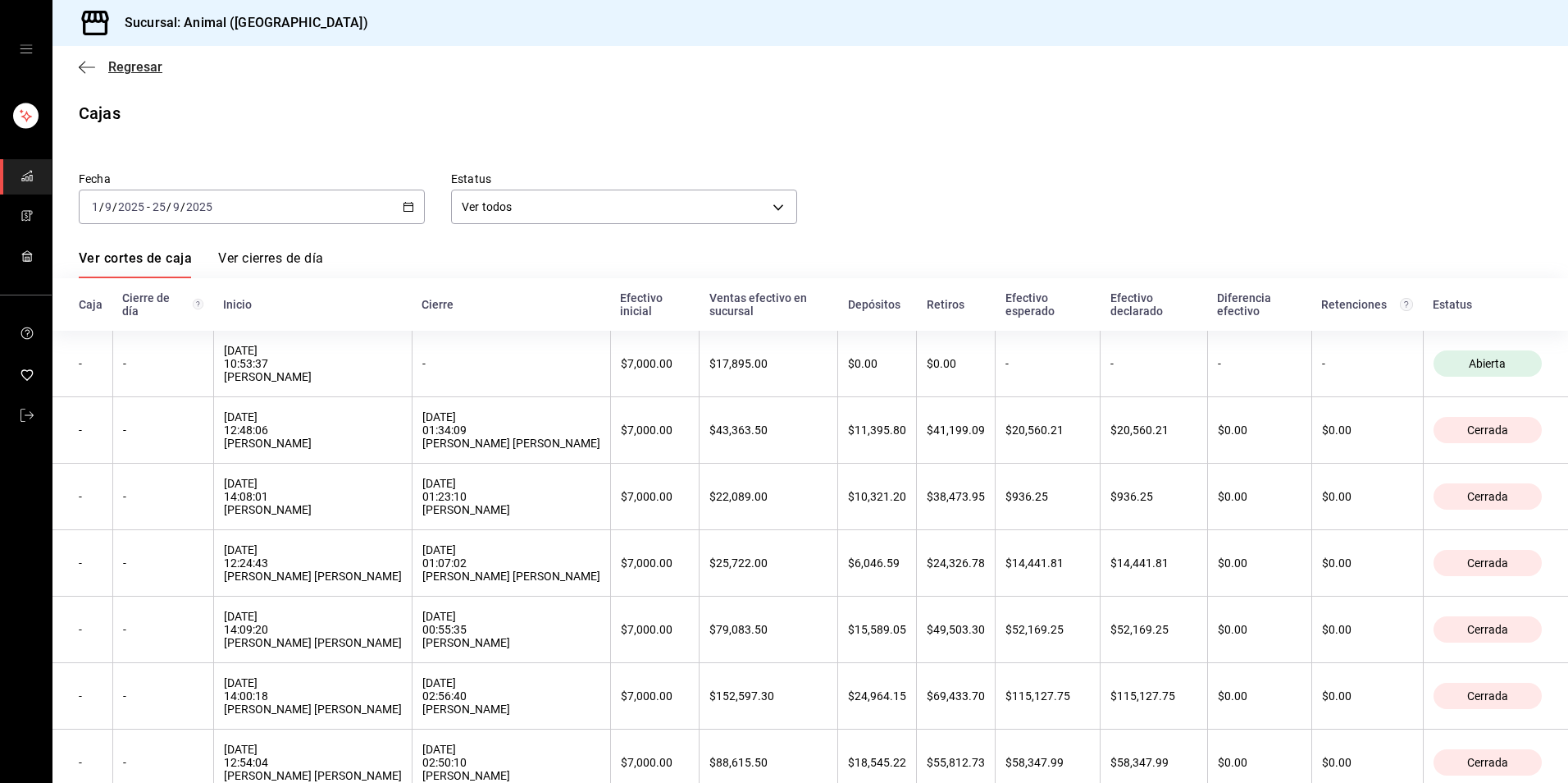
click at [145, 67] on span "Regresar" at bounding box center [135, 66] width 54 height 15
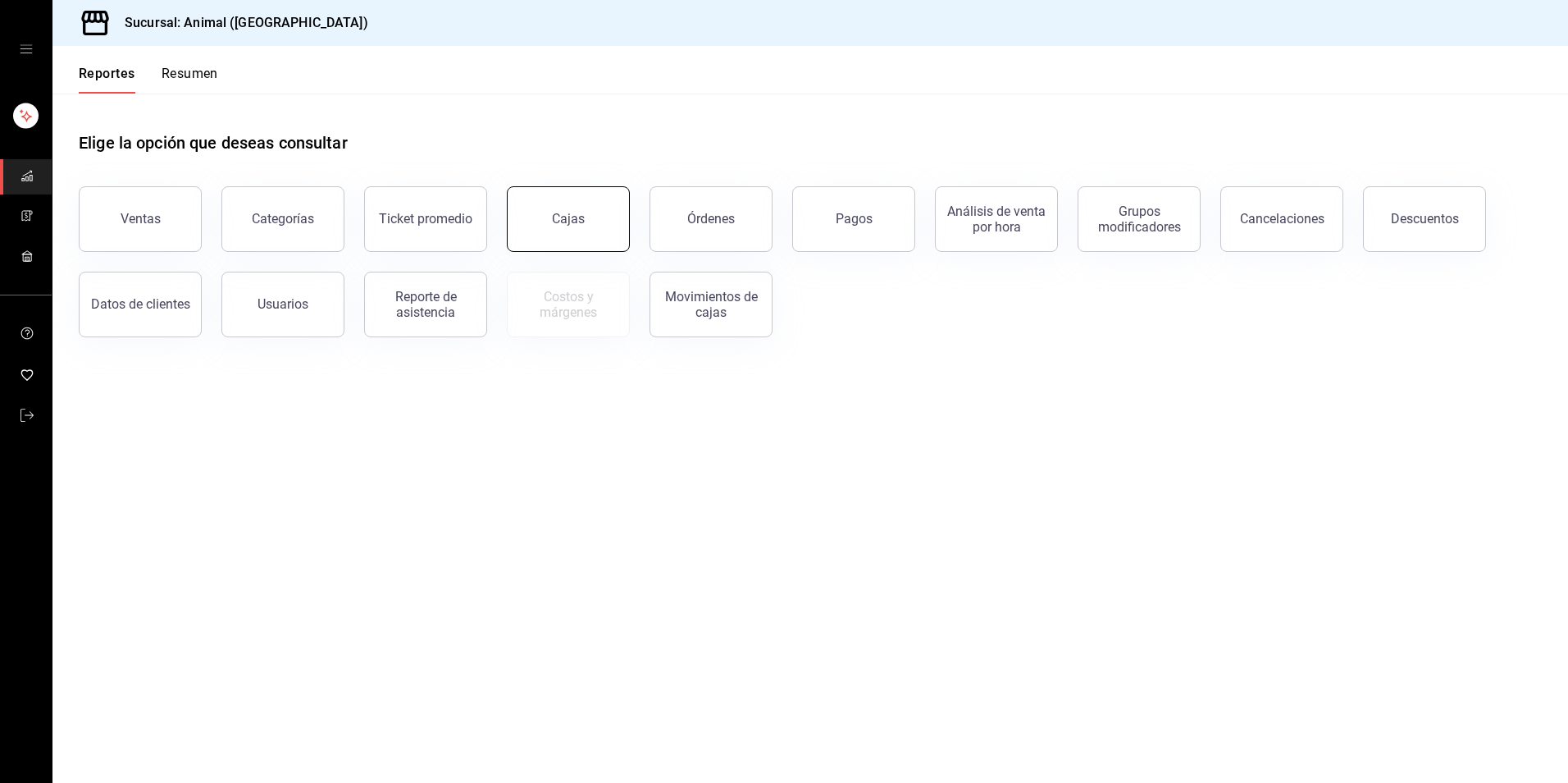
click at [603, 221] on link "Cajas" at bounding box center [568, 219] width 123 height 66
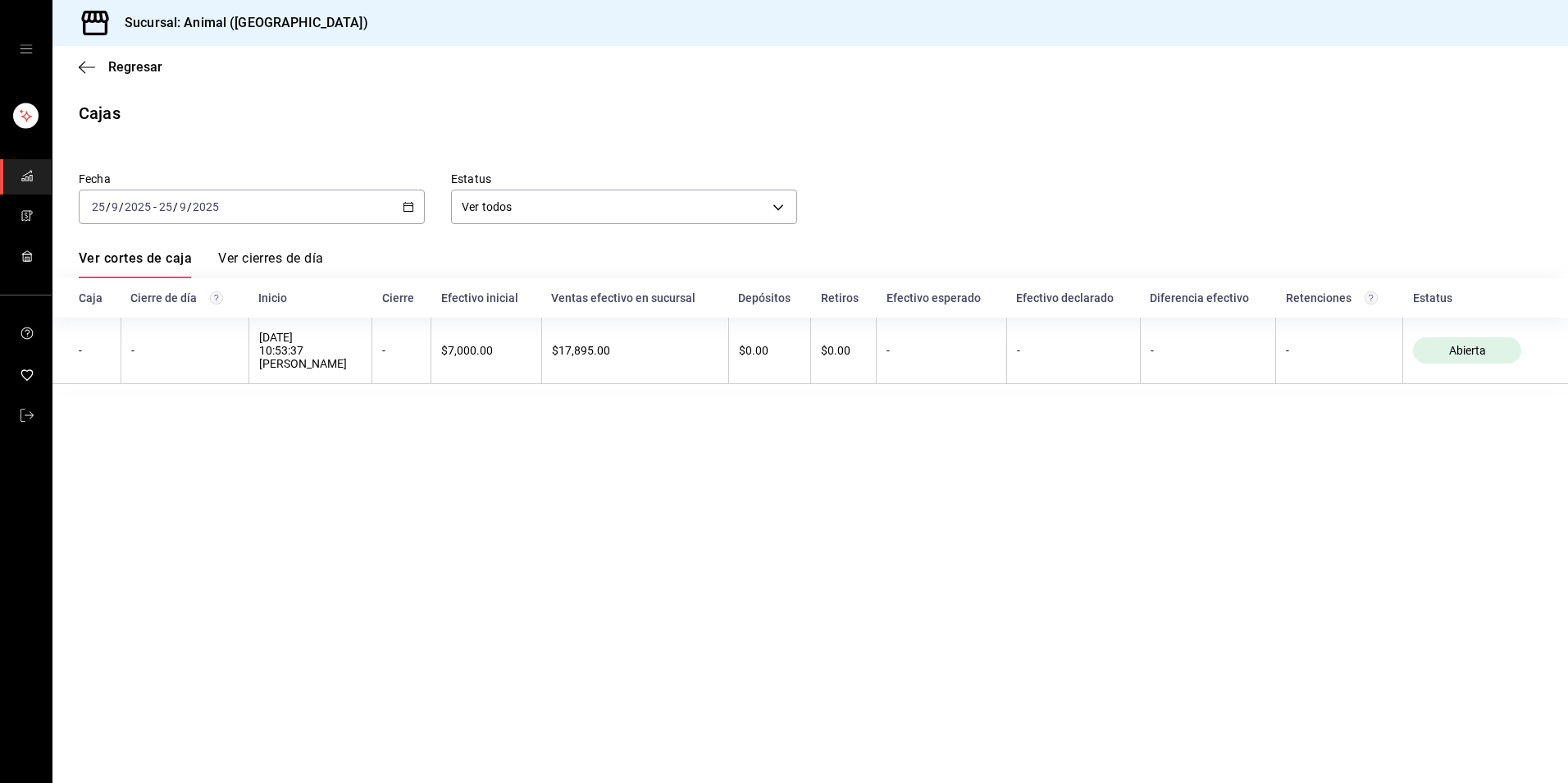
click at [397, 212] on div "[DATE] [DATE] - [DATE] [DATE]" at bounding box center [251, 207] width 346 height 35
click at [178, 410] on span "Año actual" at bounding box center [156, 404] width 127 height 17
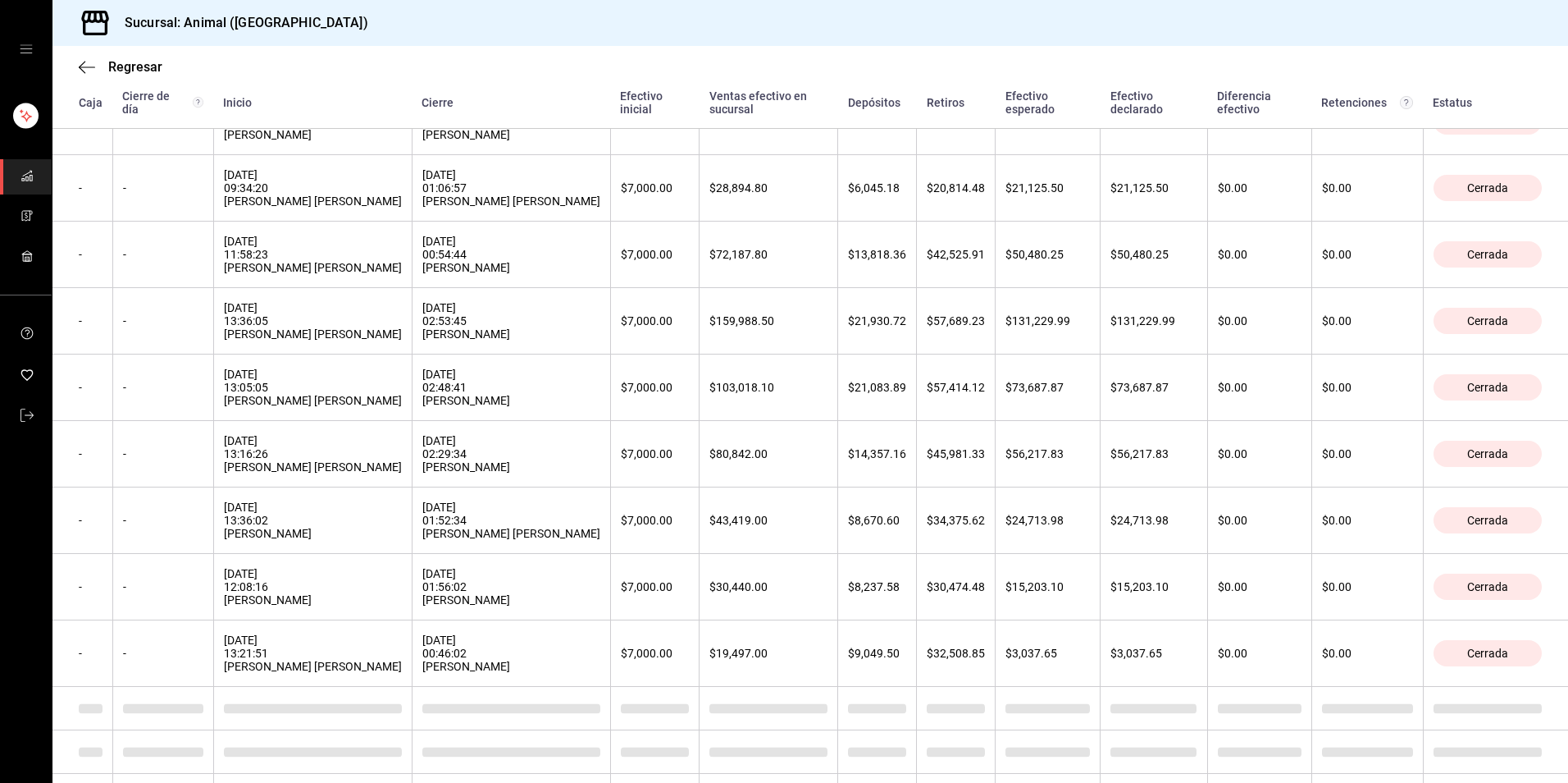
scroll to position [1466, 0]
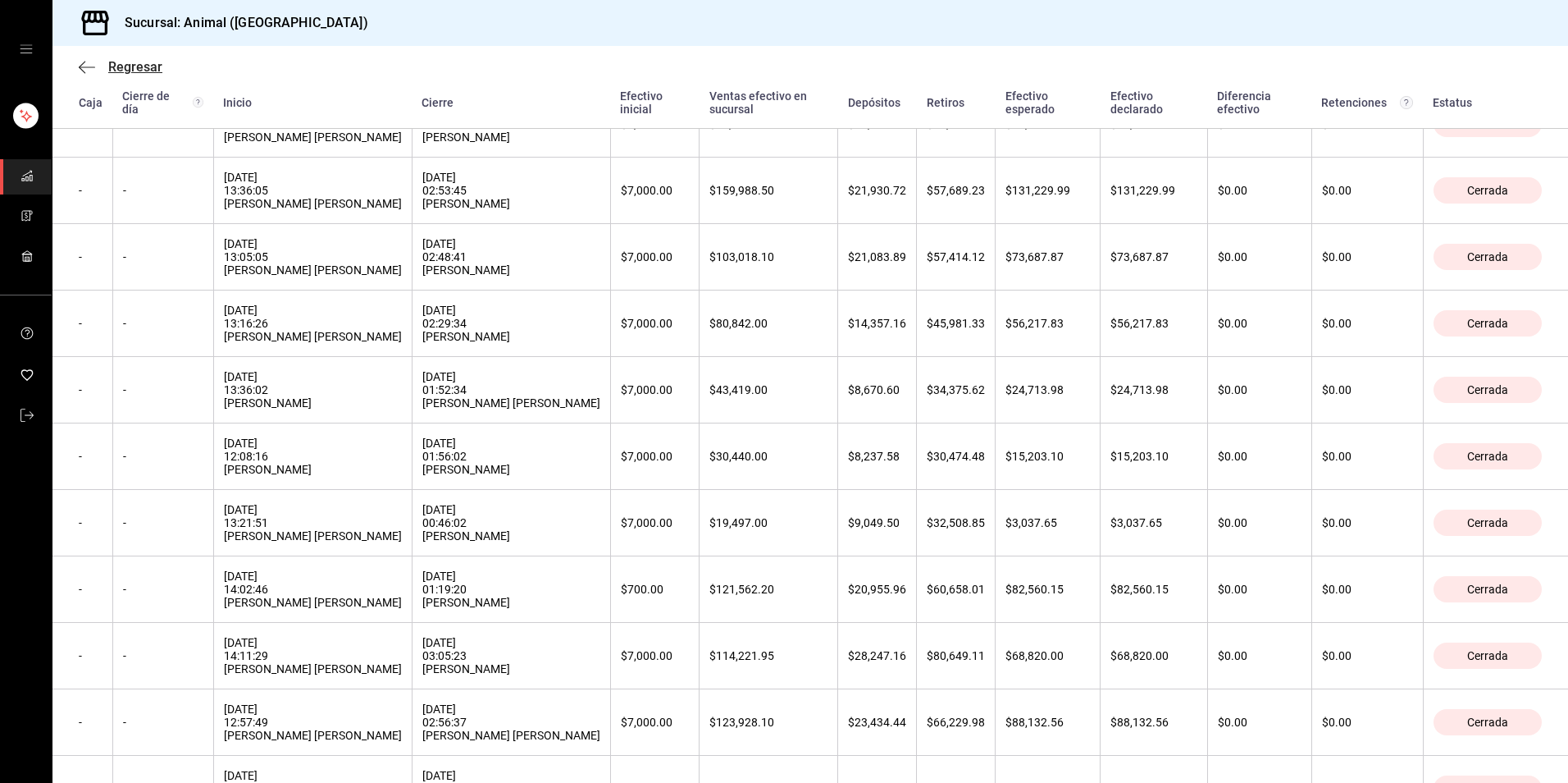
click at [136, 59] on span "Regresar" at bounding box center [135, 66] width 54 height 15
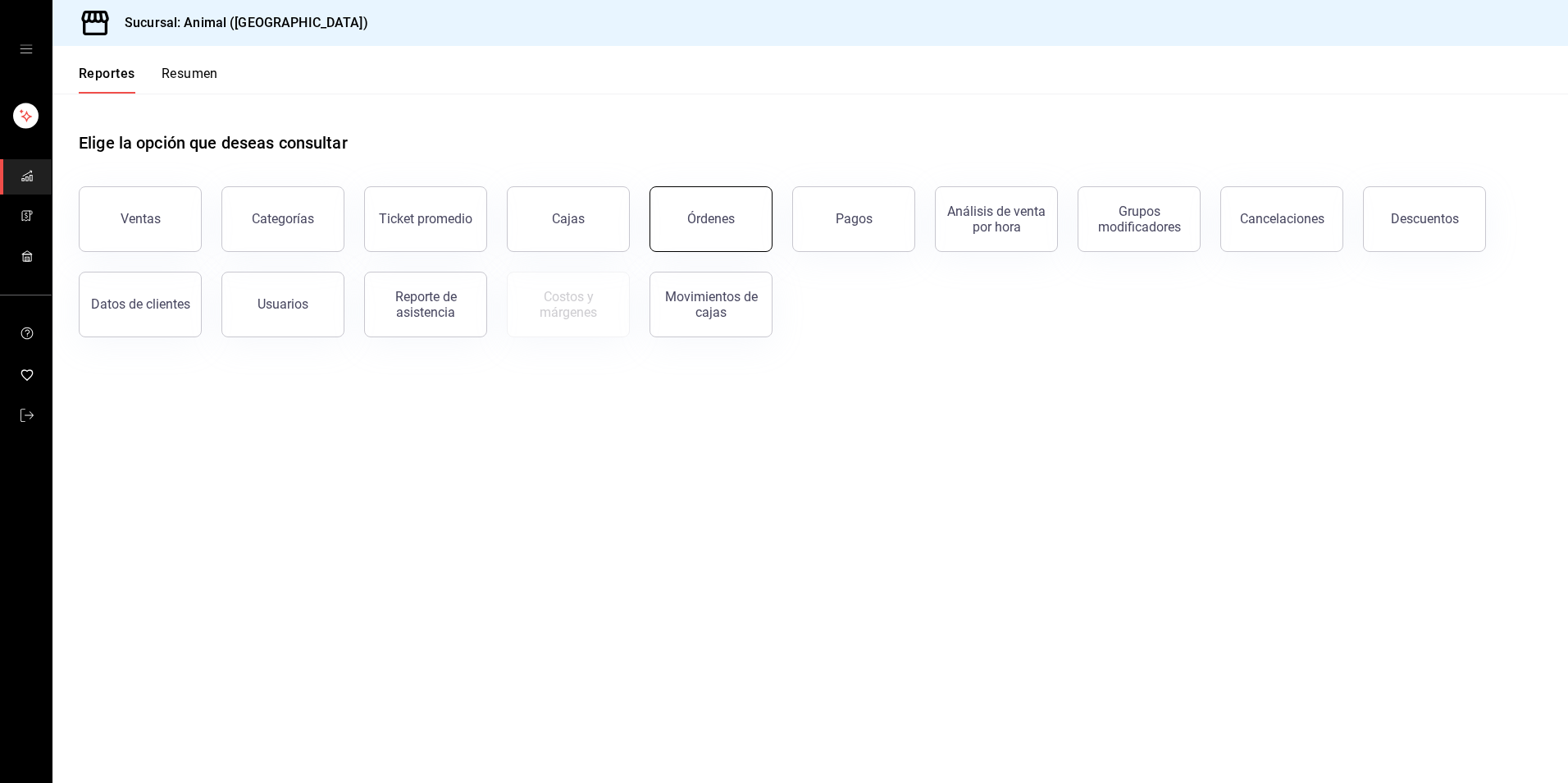
click at [742, 200] on button "Órdenes" at bounding box center [711, 219] width 123 height 66
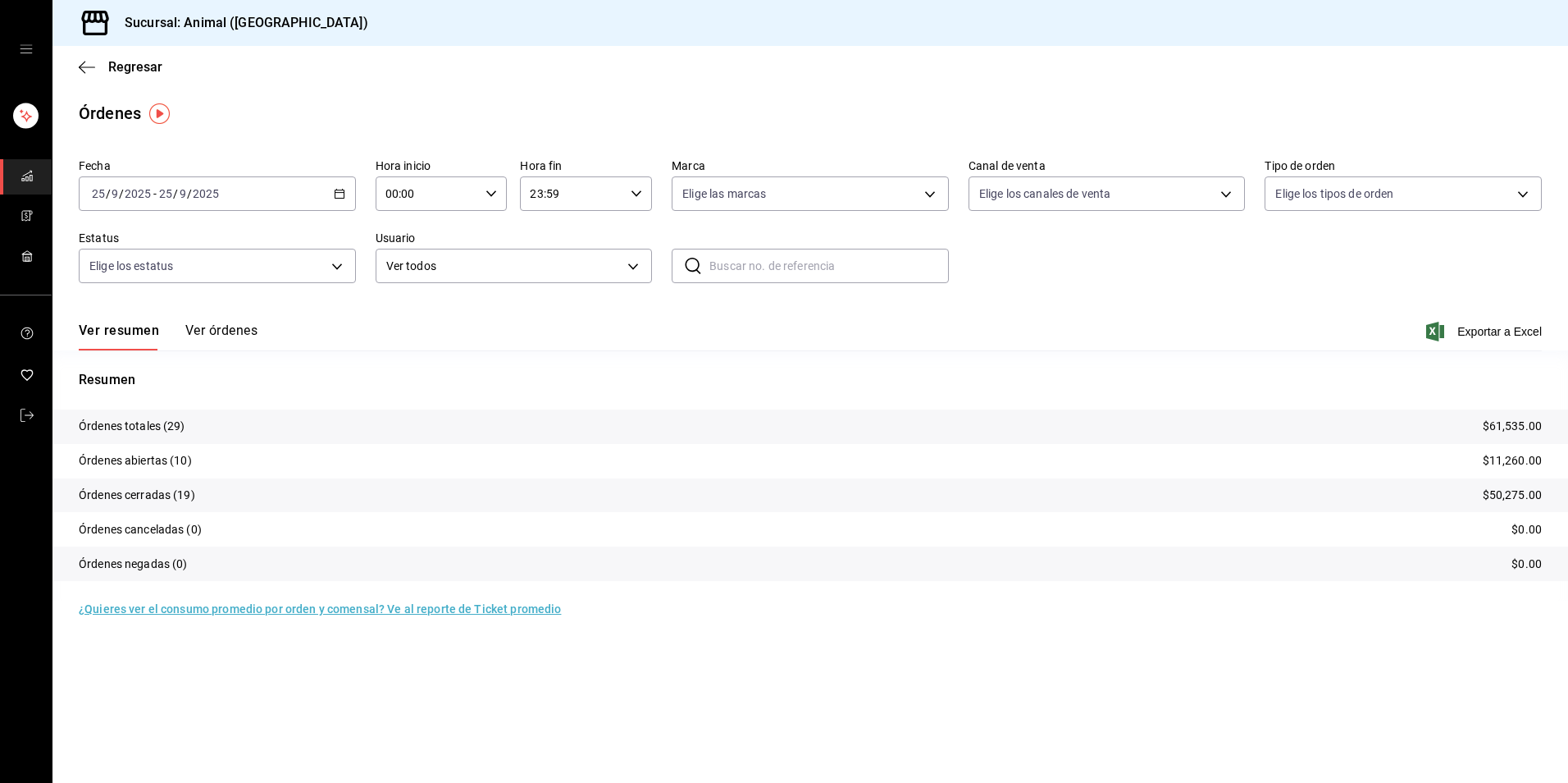
click at [272, 606] on link "¿Quieres ver el consumo promedio por orden y comensal? Ve al reporte de Ticket …" at bounding box center [319, 608] width 482 height 13
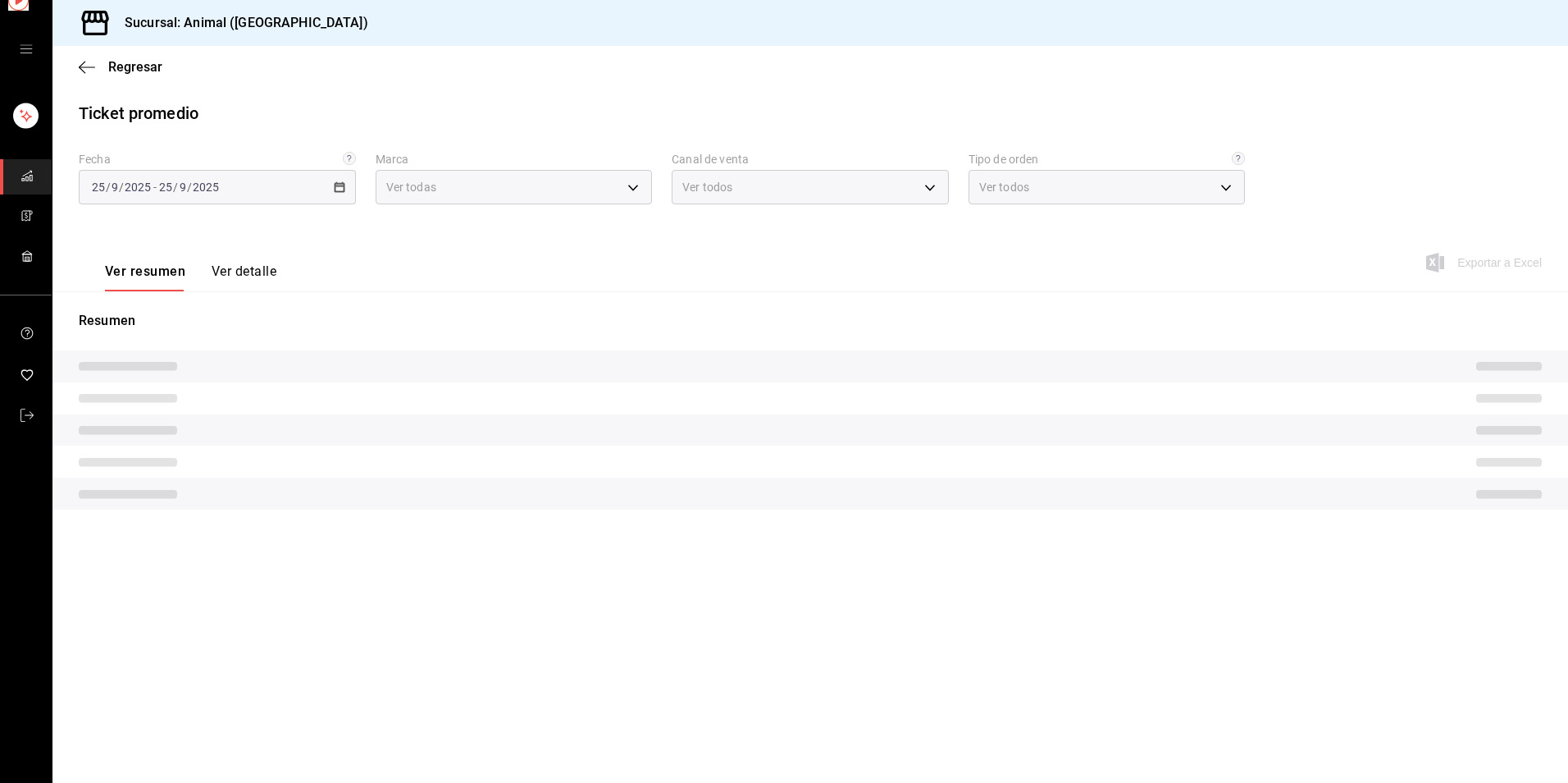
type input "98bba0fd-3ba1-42e0-bfa8-4188b5c89202"
type input "PARROT,UBER_EATS,RAPPI,DIDI_FOOD,ONLINE"
type input "be6fef5e-c7ac-4927-83a2-7cdacd184608,EXTERNAL"
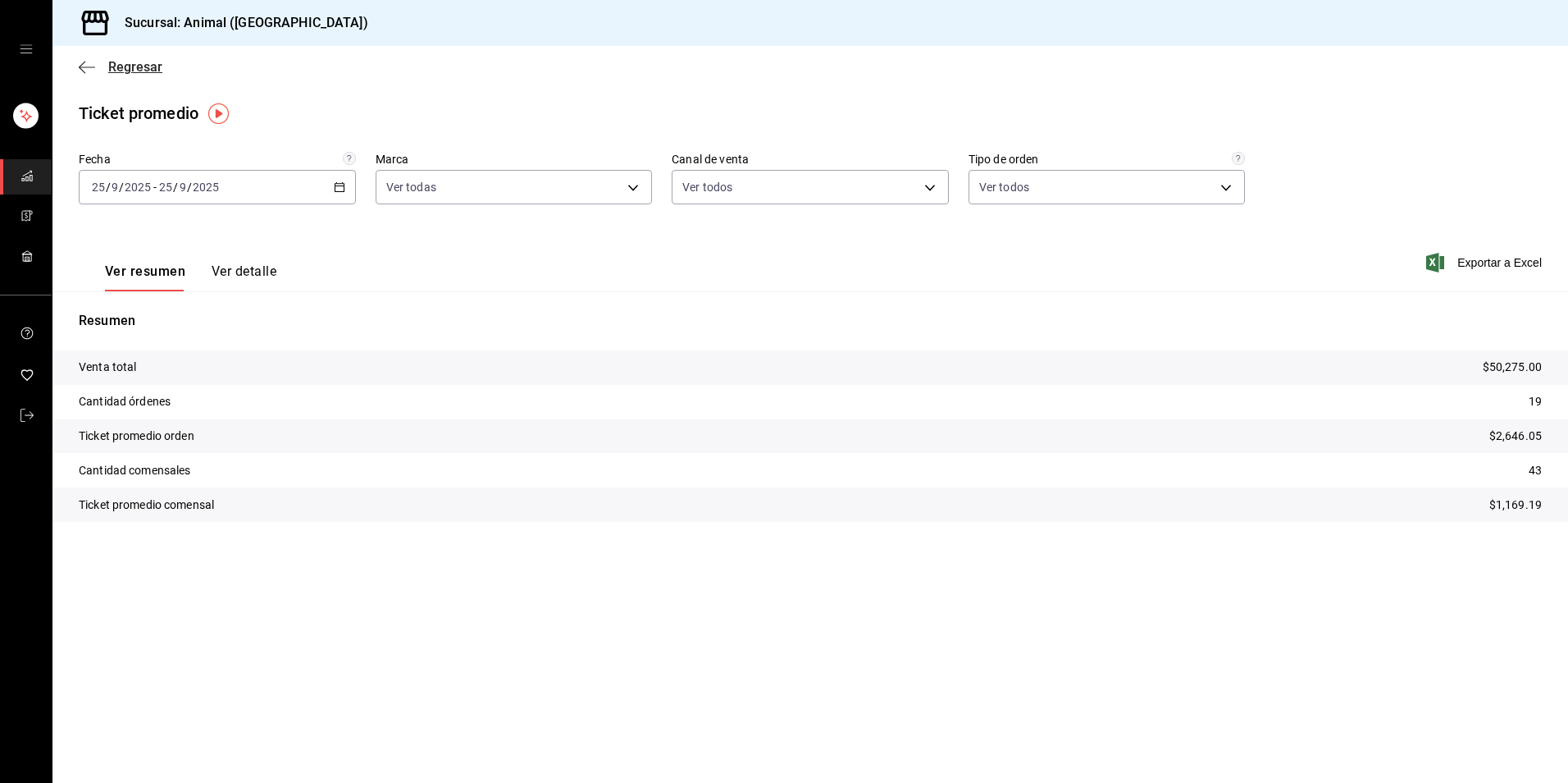
click at [138, 72] on span "Regresar" at bounding box center [135, 66] width 54 height 15
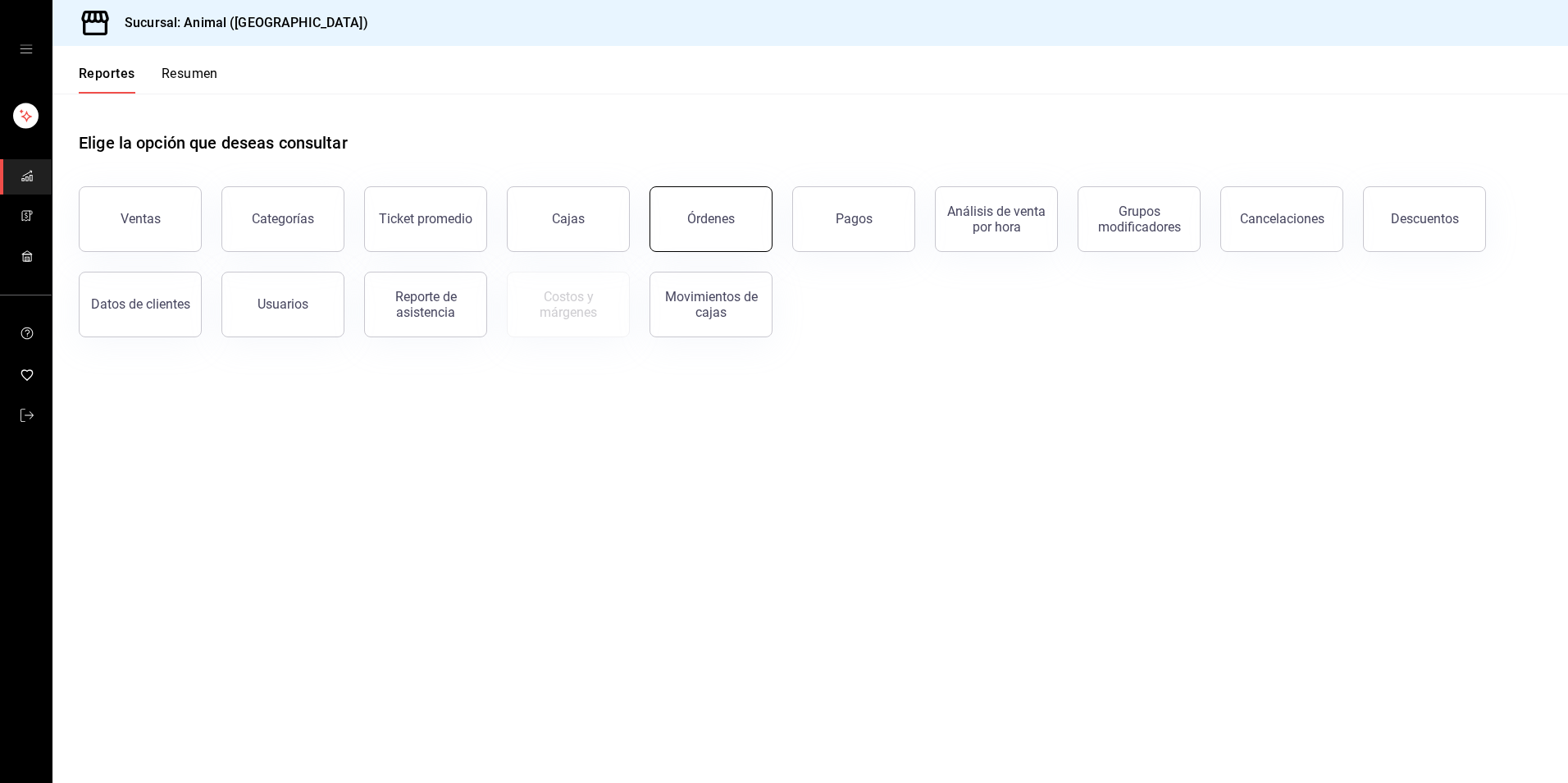
click at [704, 225] on div "Órdenes" at bounding box center [711, 218] width 47 height 15
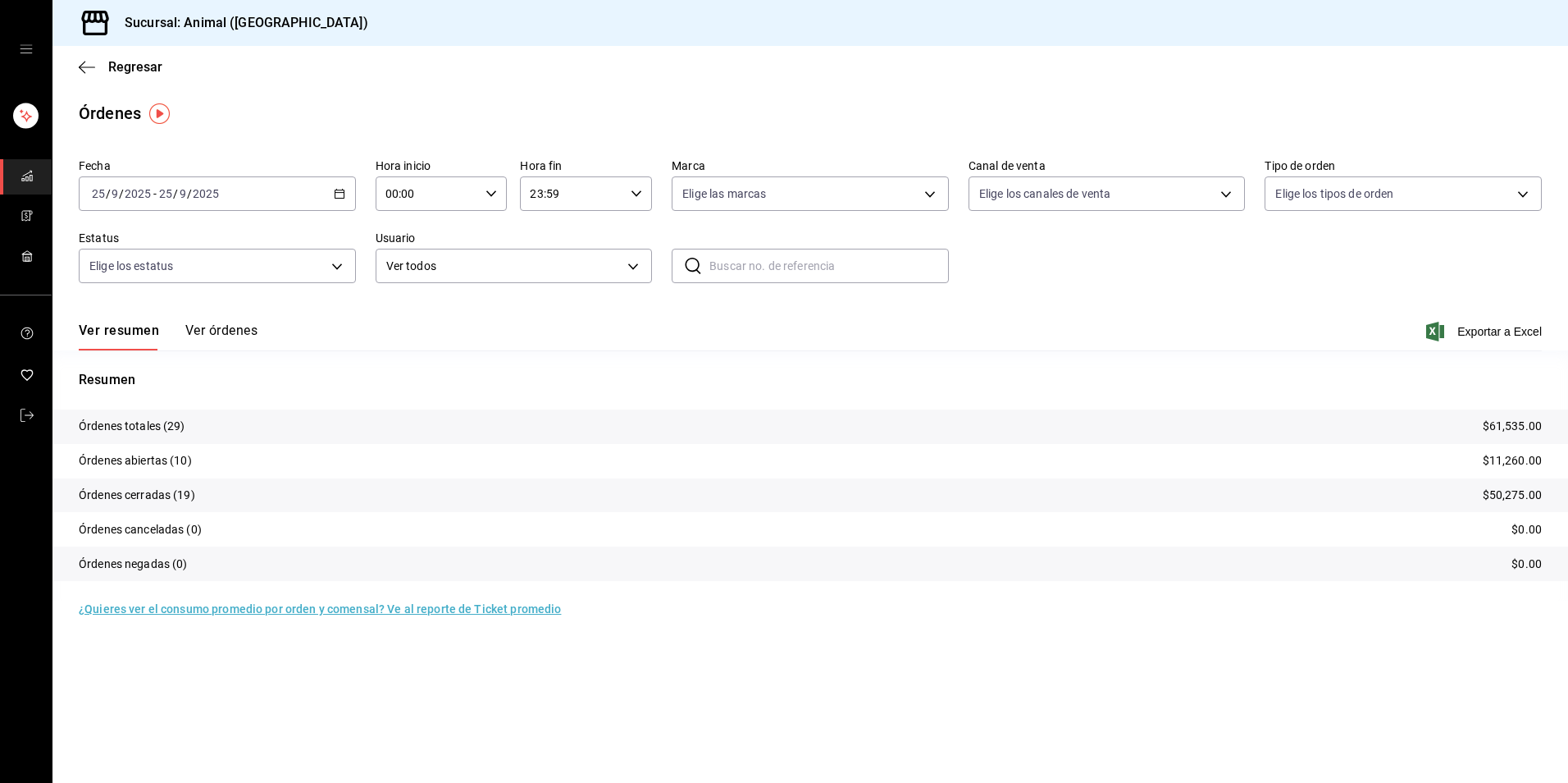
click at [202, 318] on div "Ver resumen Ver órdenes Exportar a Excel" at bounding box center [809, 326] width 1463 height 47
click at [213, 322] on div "Ver resumen Ver órdenes Exportar a Excel" at bounding box center [809, 326] width 1463 height 47
click at [228, 329] on button "Ver órdenes" at bounding box center [221, 336] width 72 height 28
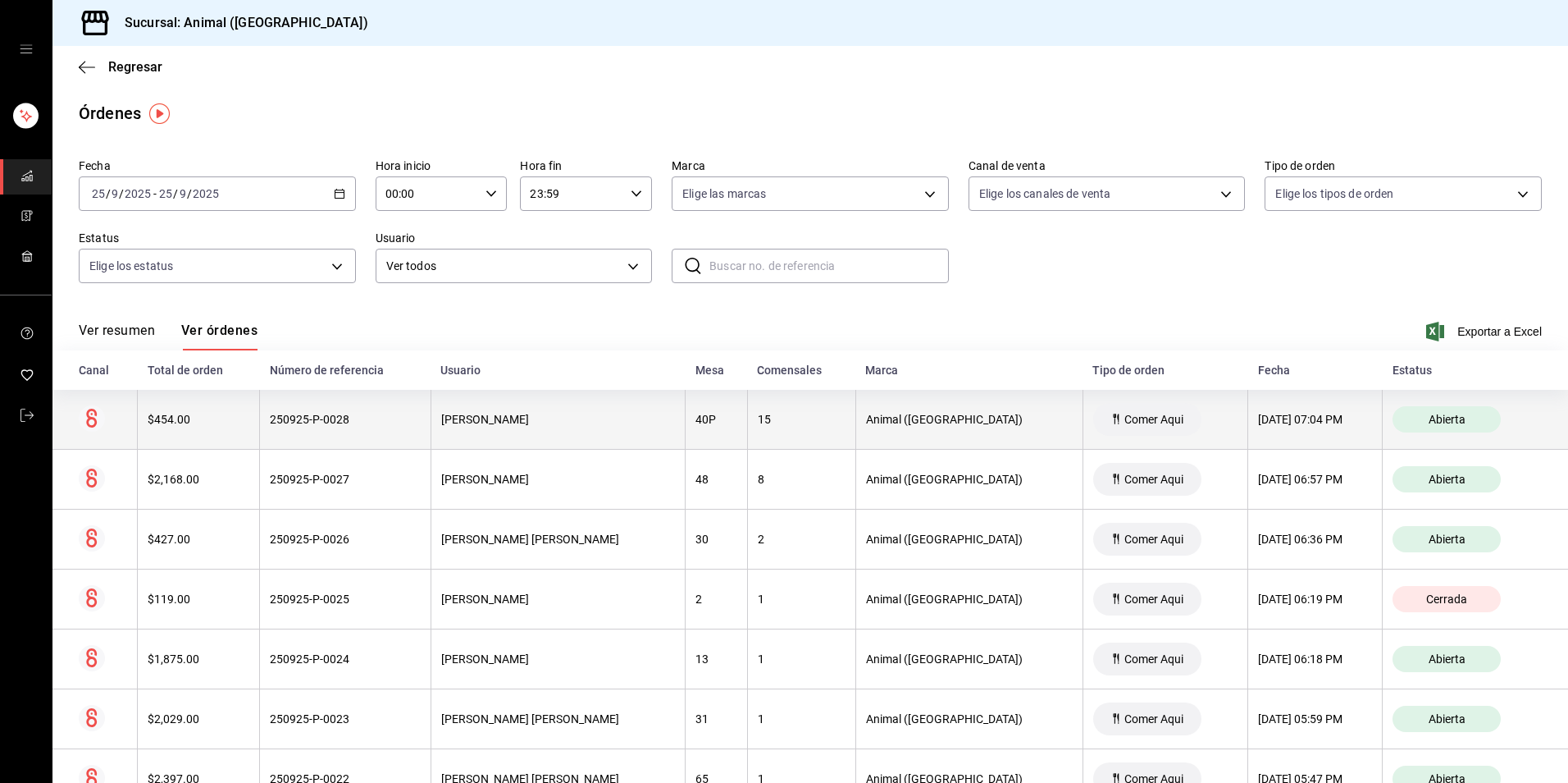
click at [284, 414] on div "250925-P-0028" at bounding box center [345, 419] width 150 height 13
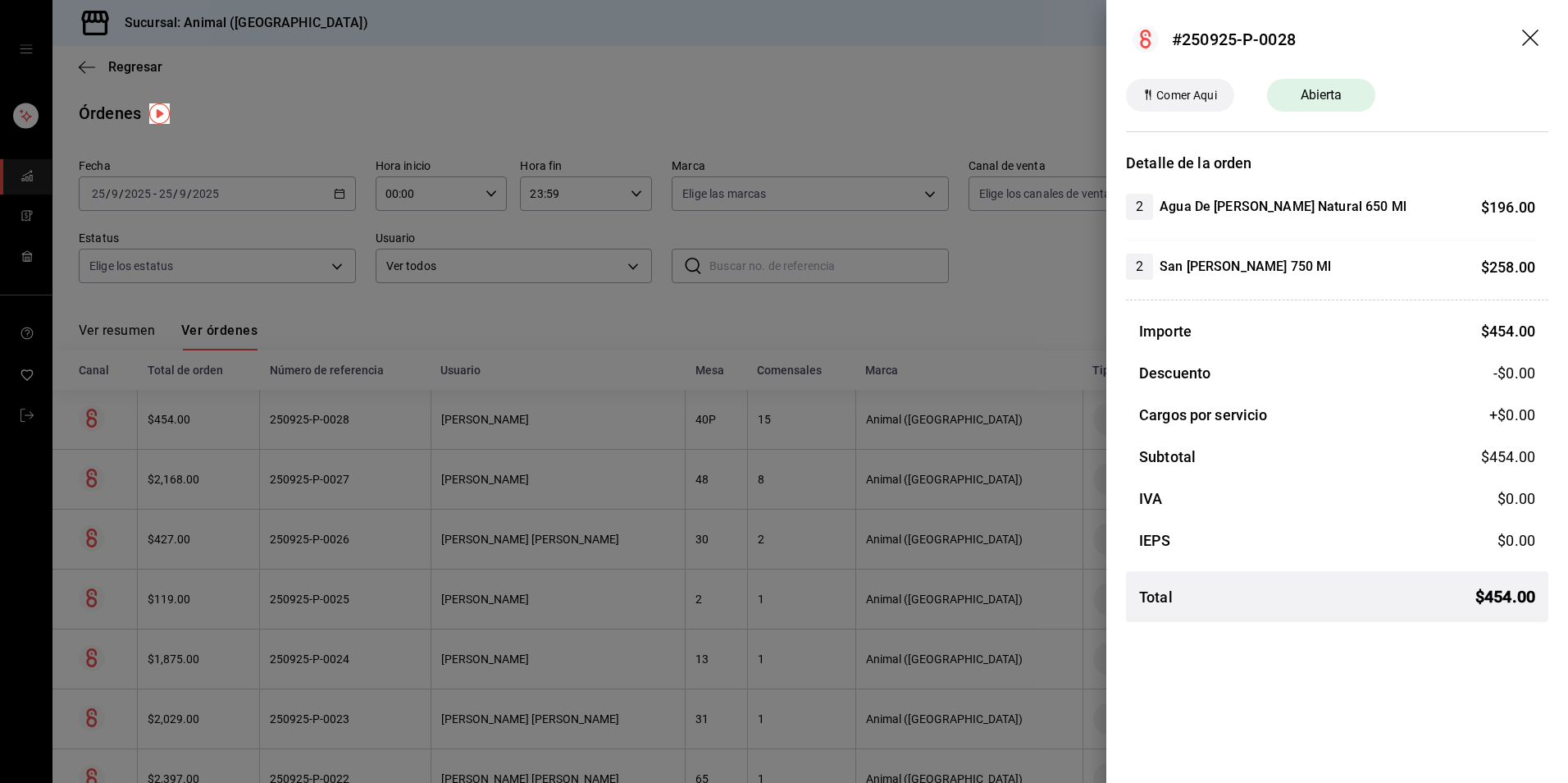
click at [284, 415] on div at bounding box center [784, 391] width 1568 height 783
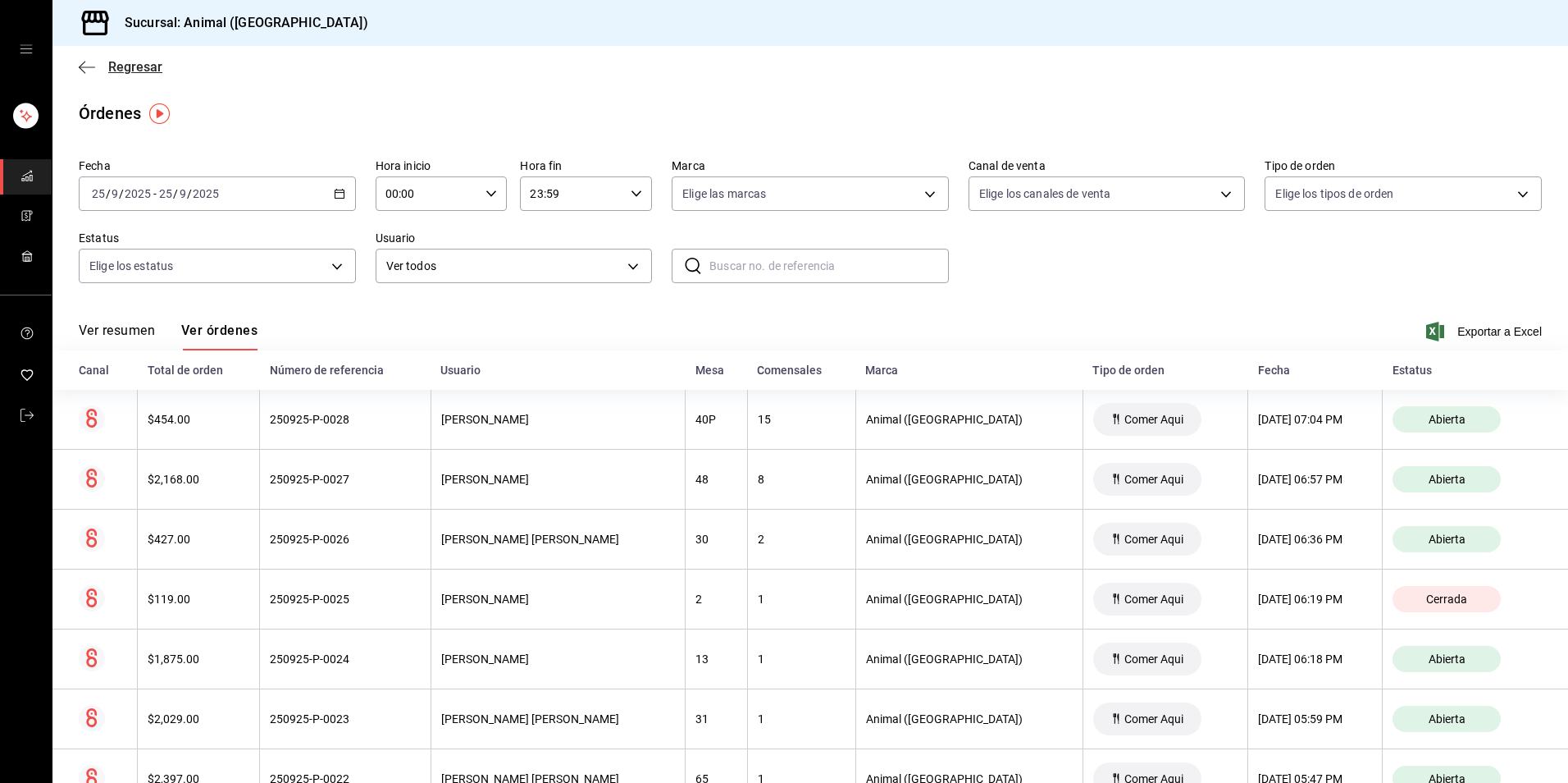
click at [102, 69] on span "Regresar" at bounding box center [120, 66] width 84 height 15
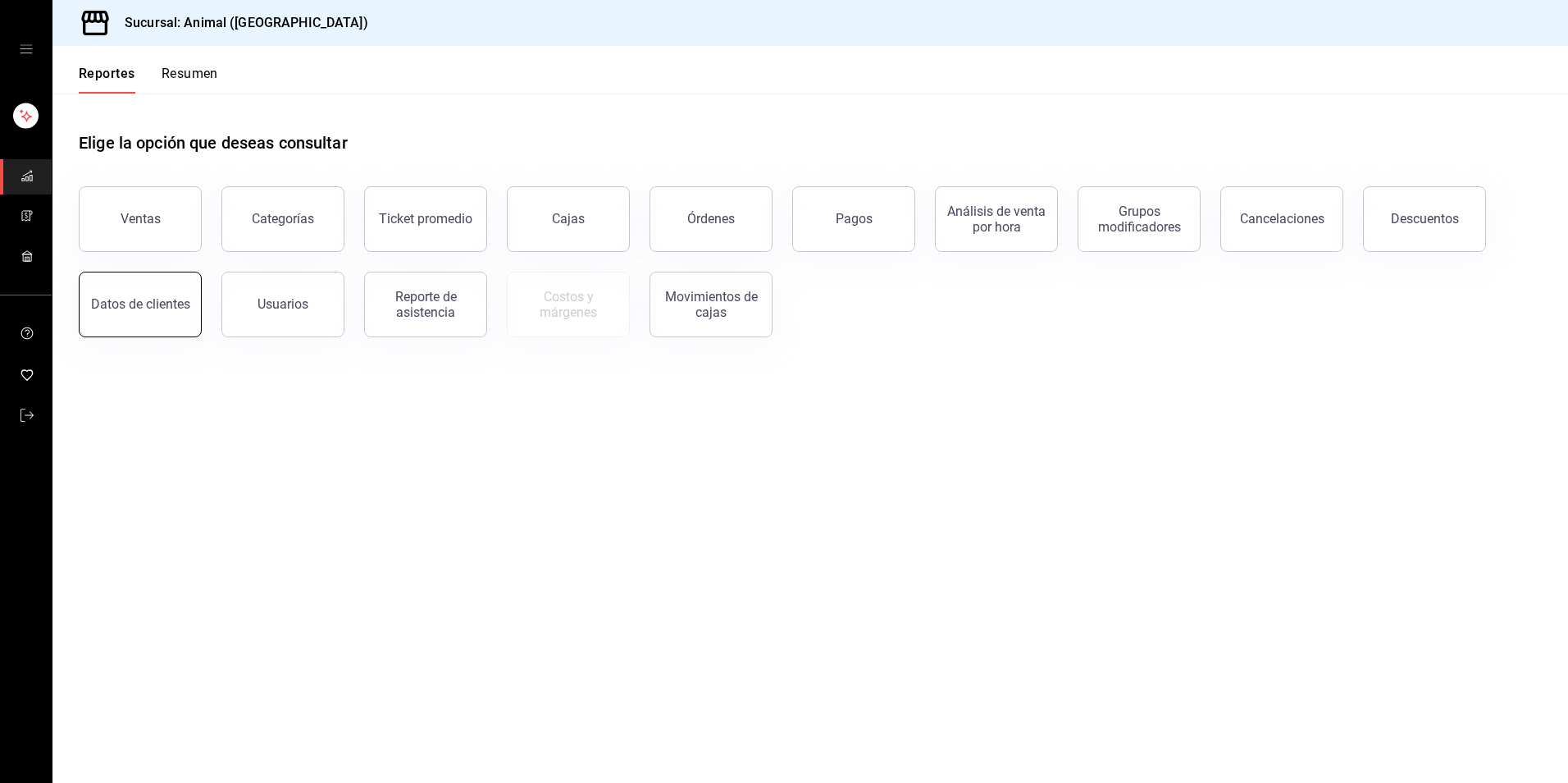
click at [118, 306] on div "Datos de clientes" at bounding box center [140, 303] width 99 height 15
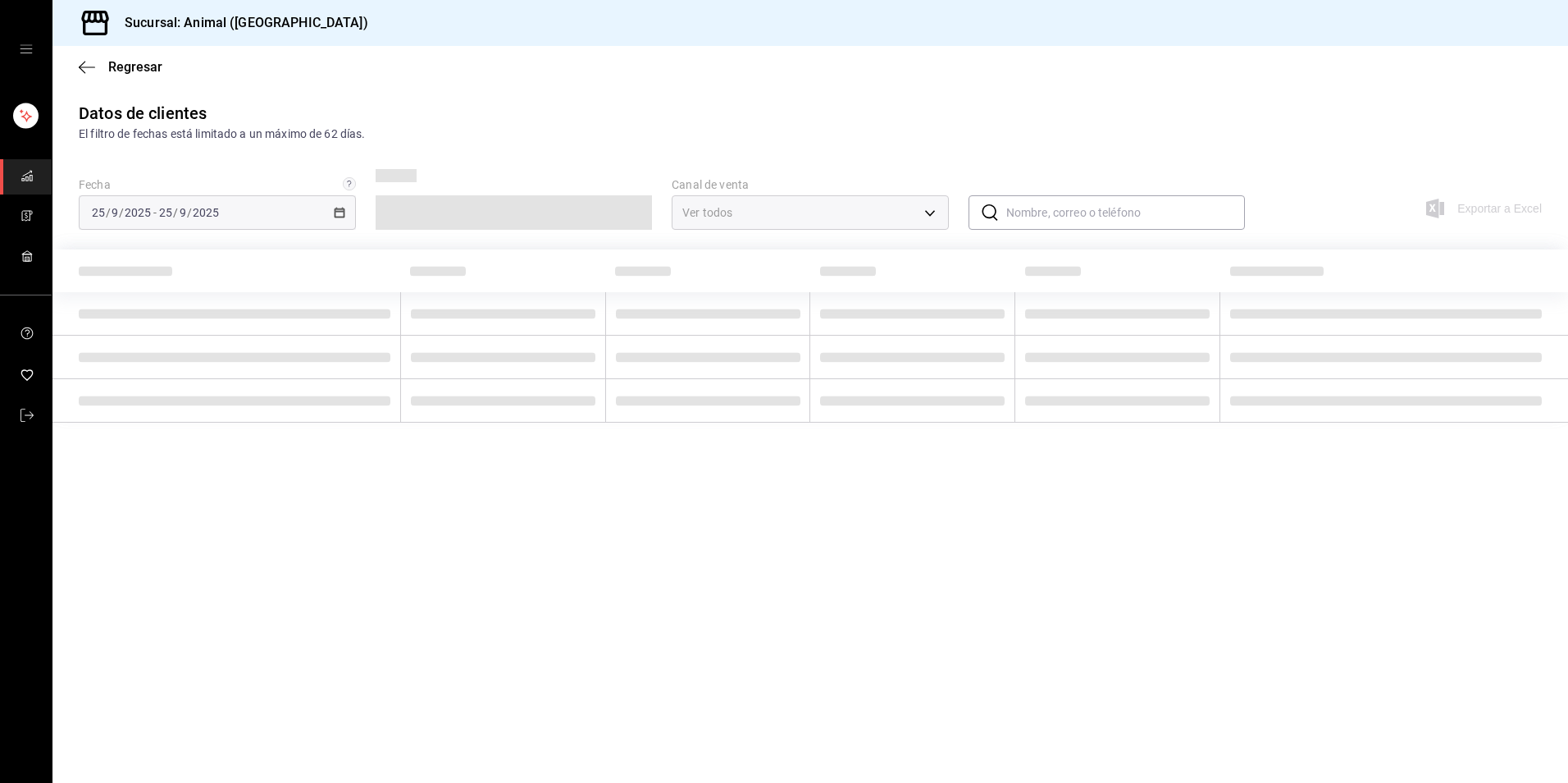
type input "PARROT,DIDI_FOOD,ONLINE"
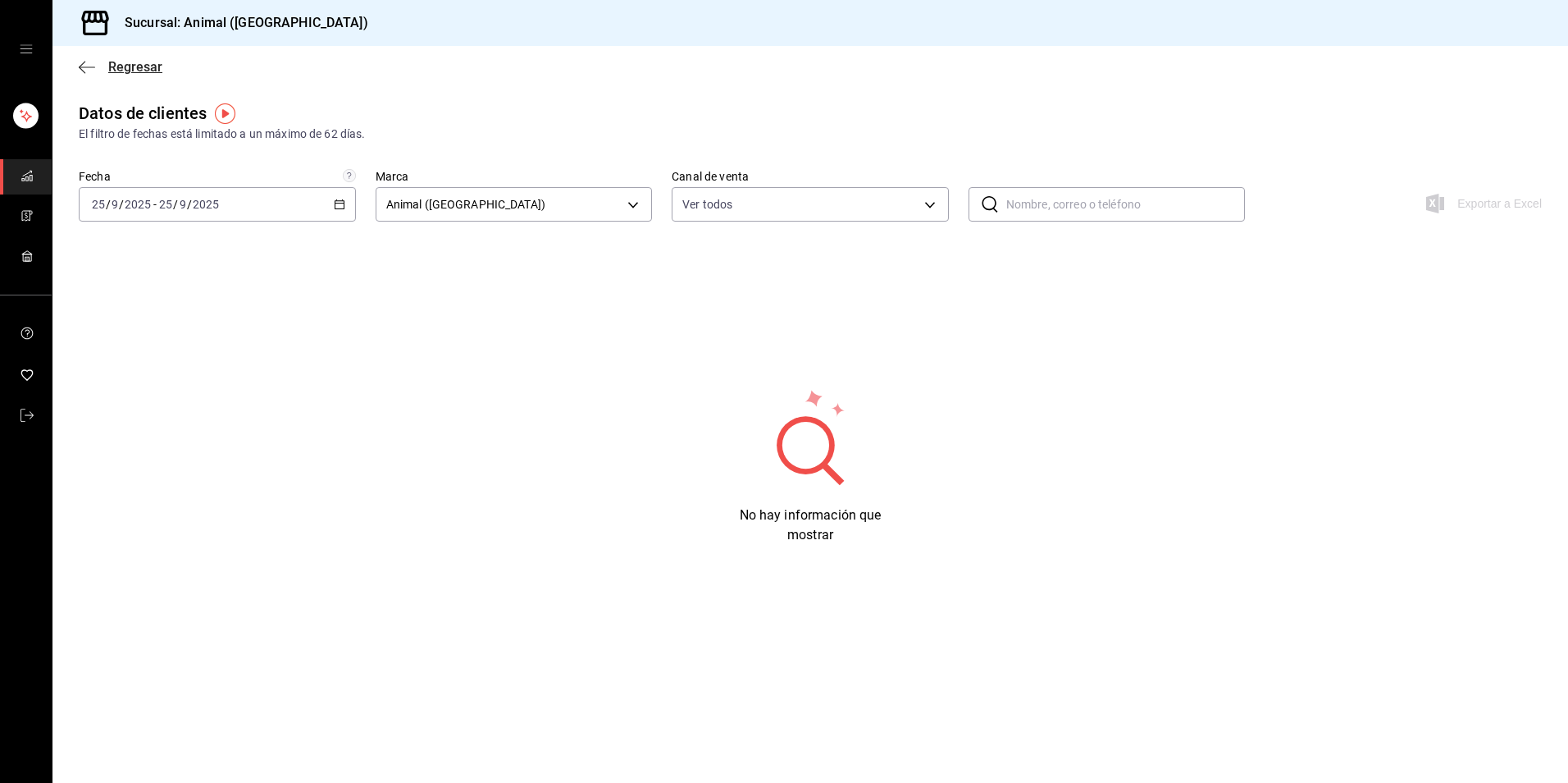
click at [131, 59] on span "Regresar" at bounding box center [135, 66] width 54 height 15
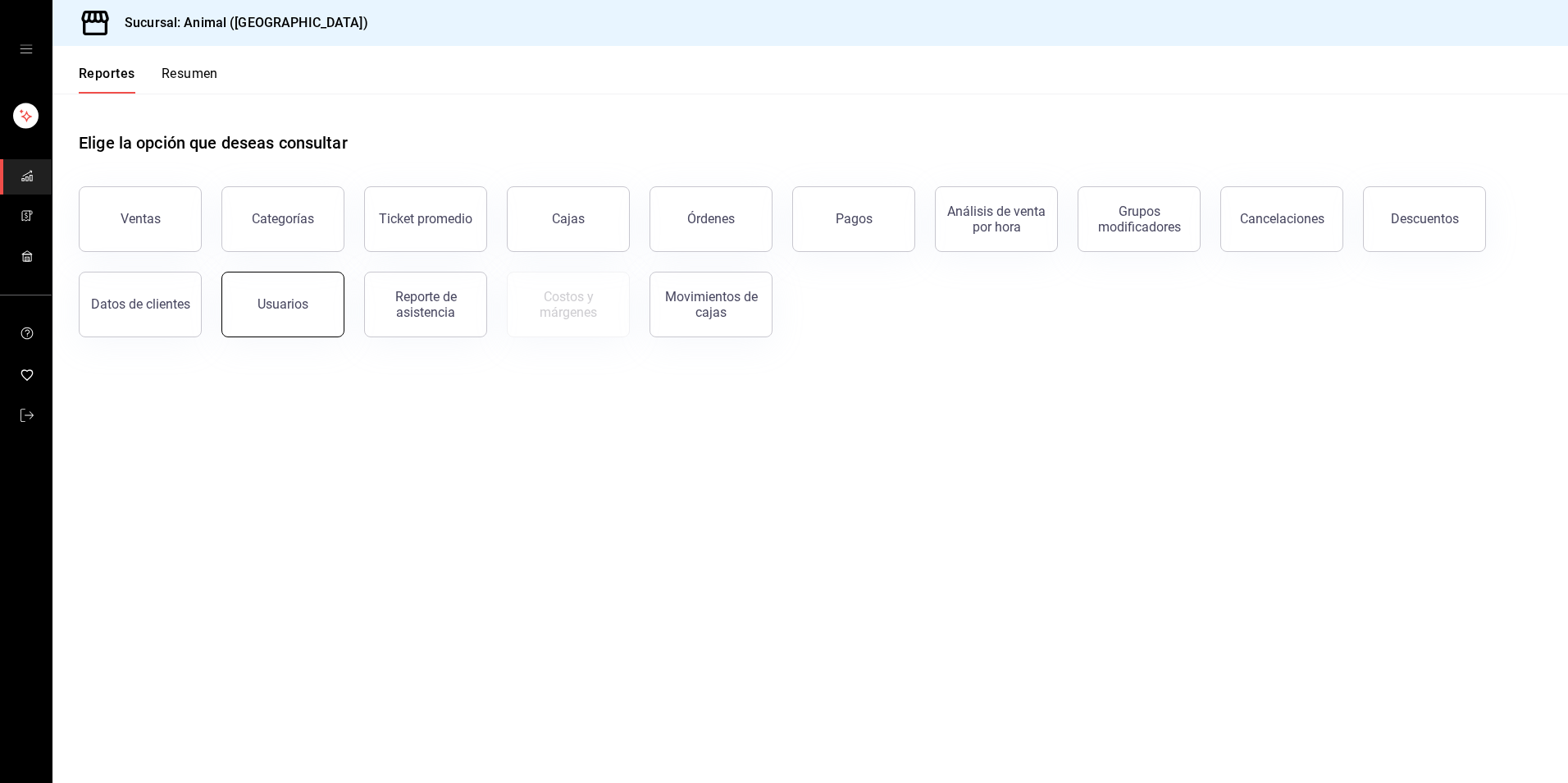
click at [258, 302] on button "Usuarios" at bounding box center [283, 305] width 123 height 66
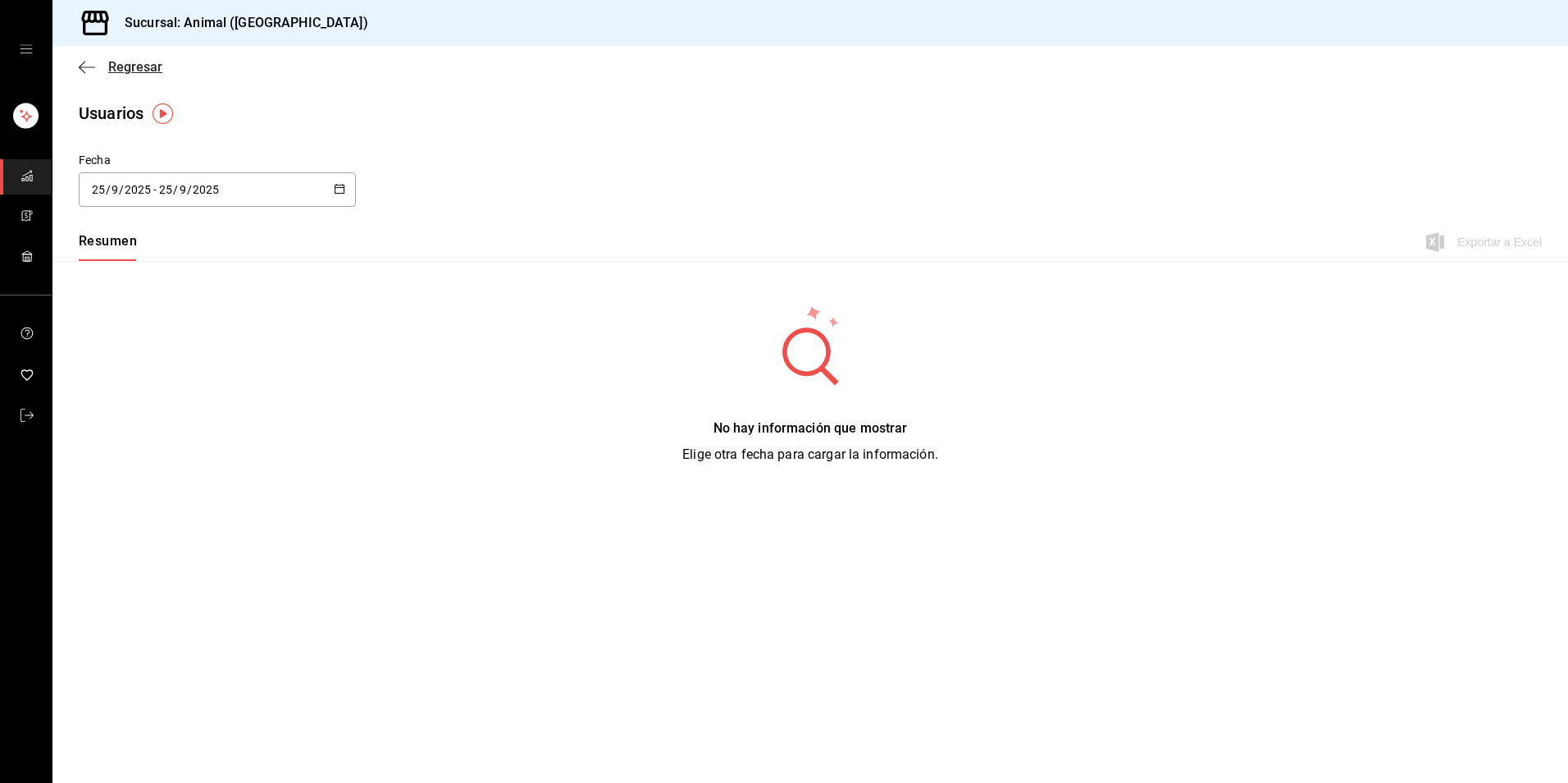
click at [123, 61] on span "Regresar" at bounding box center [135, 66] width 54 height 15
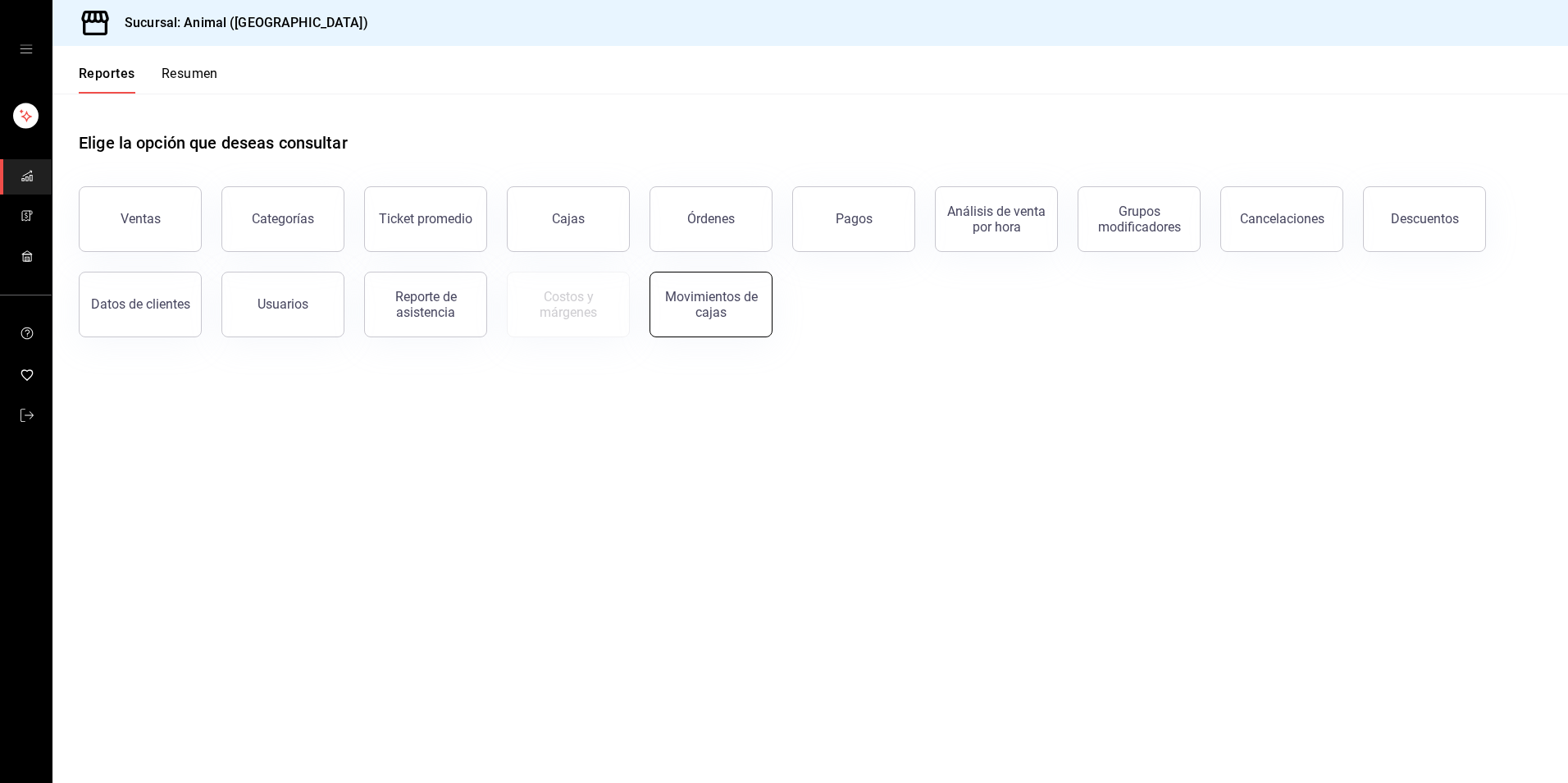
click at [726, 298] on div "Movimientos de cajas" at bounding box center [711, 304] width 102 height 31
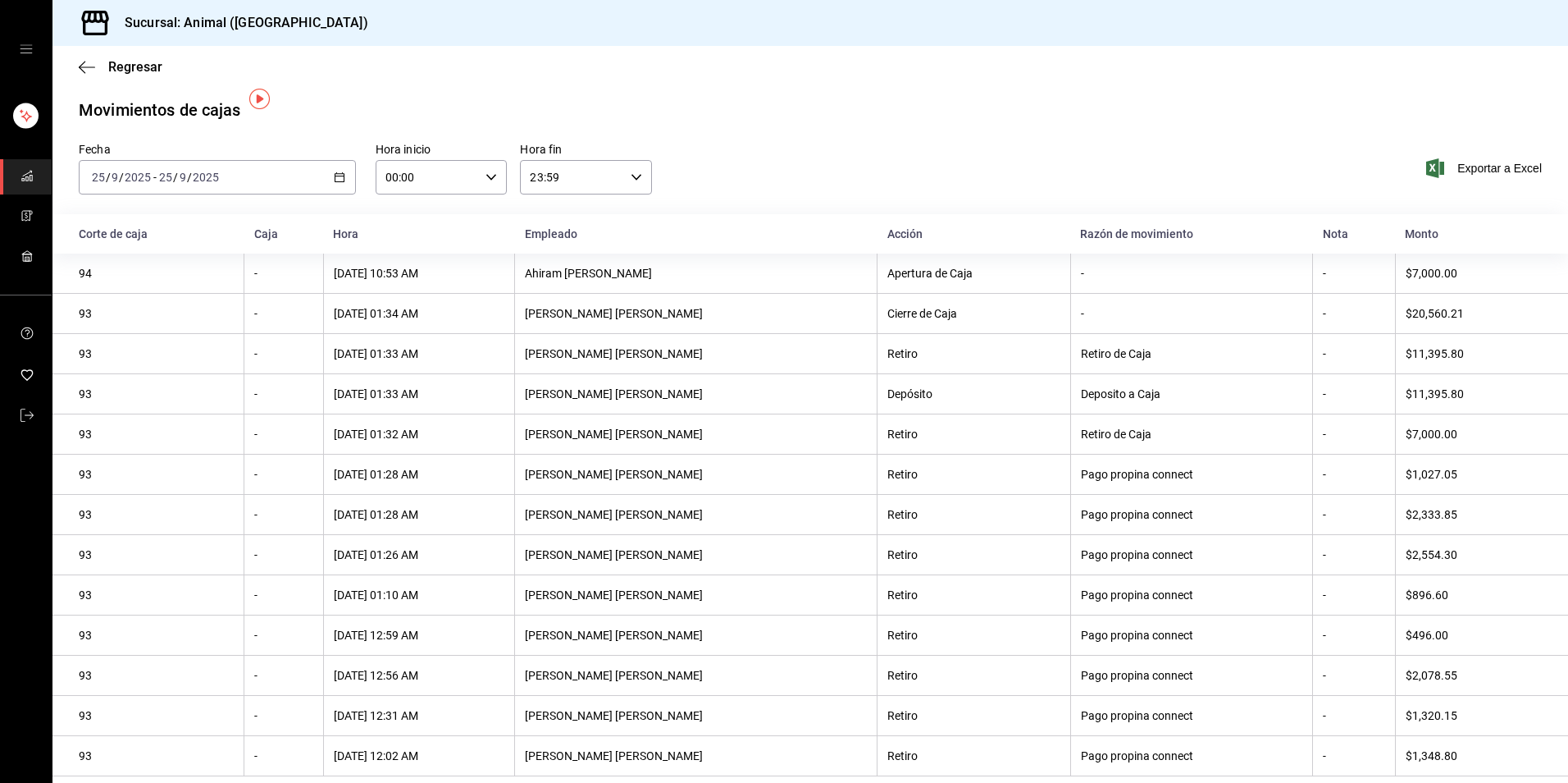
scroll to position [15, 0]
click at [334, 171] on icon "button" at bounding box center [339, 176] width 12 height 12
click at [160, 255] on span "Ayer" at bounding box center [156, 263] width 127 height 17
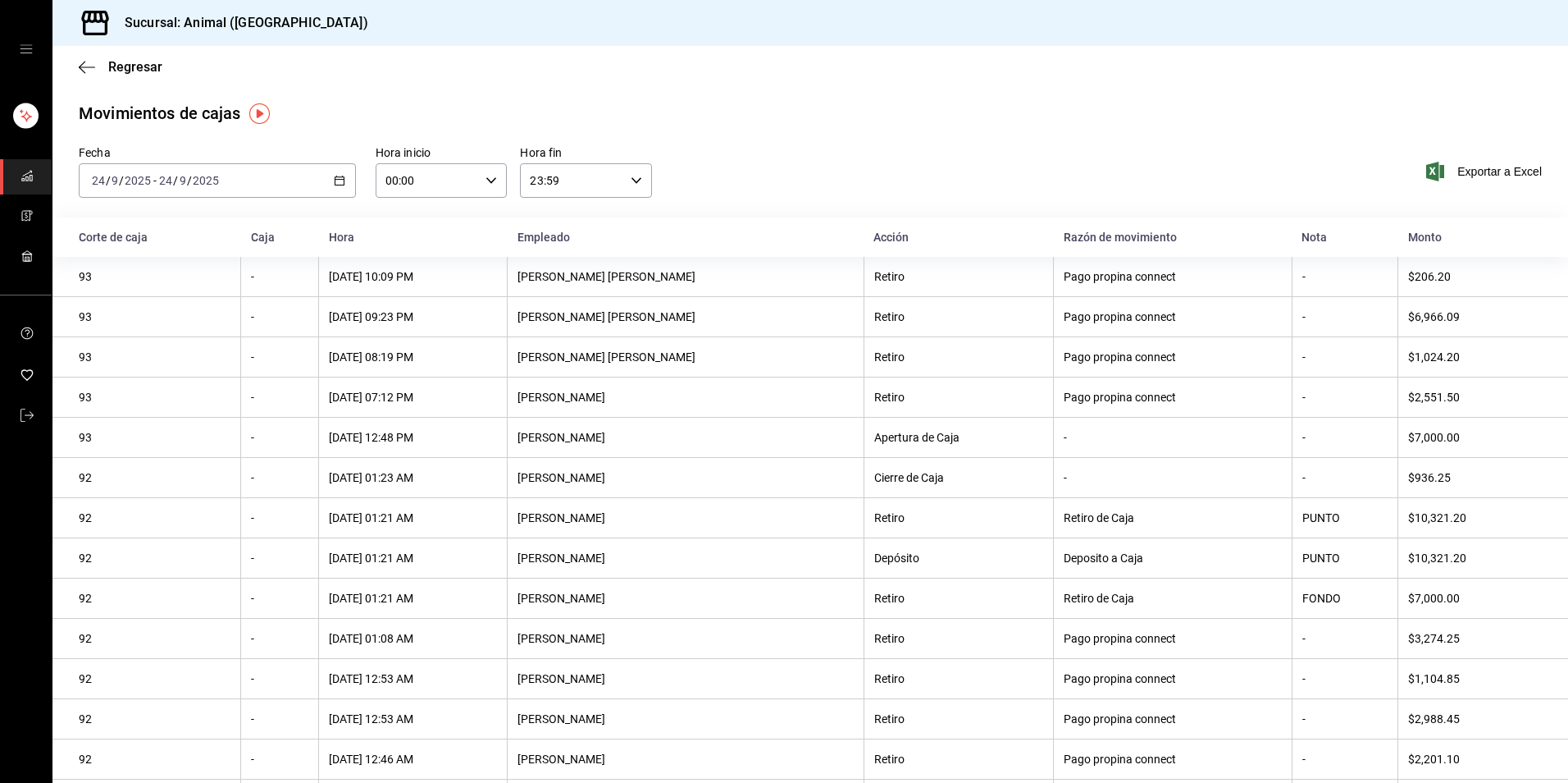
click at [330, 186] on div "[DATE] [DATE] - [DATE] [DATE]" at bounding box center [216, 180] width 277 height 35
click at [497, 363] on div "[DATE] 08:19 PM" at bounding box center [412, 356] width 168 height 13
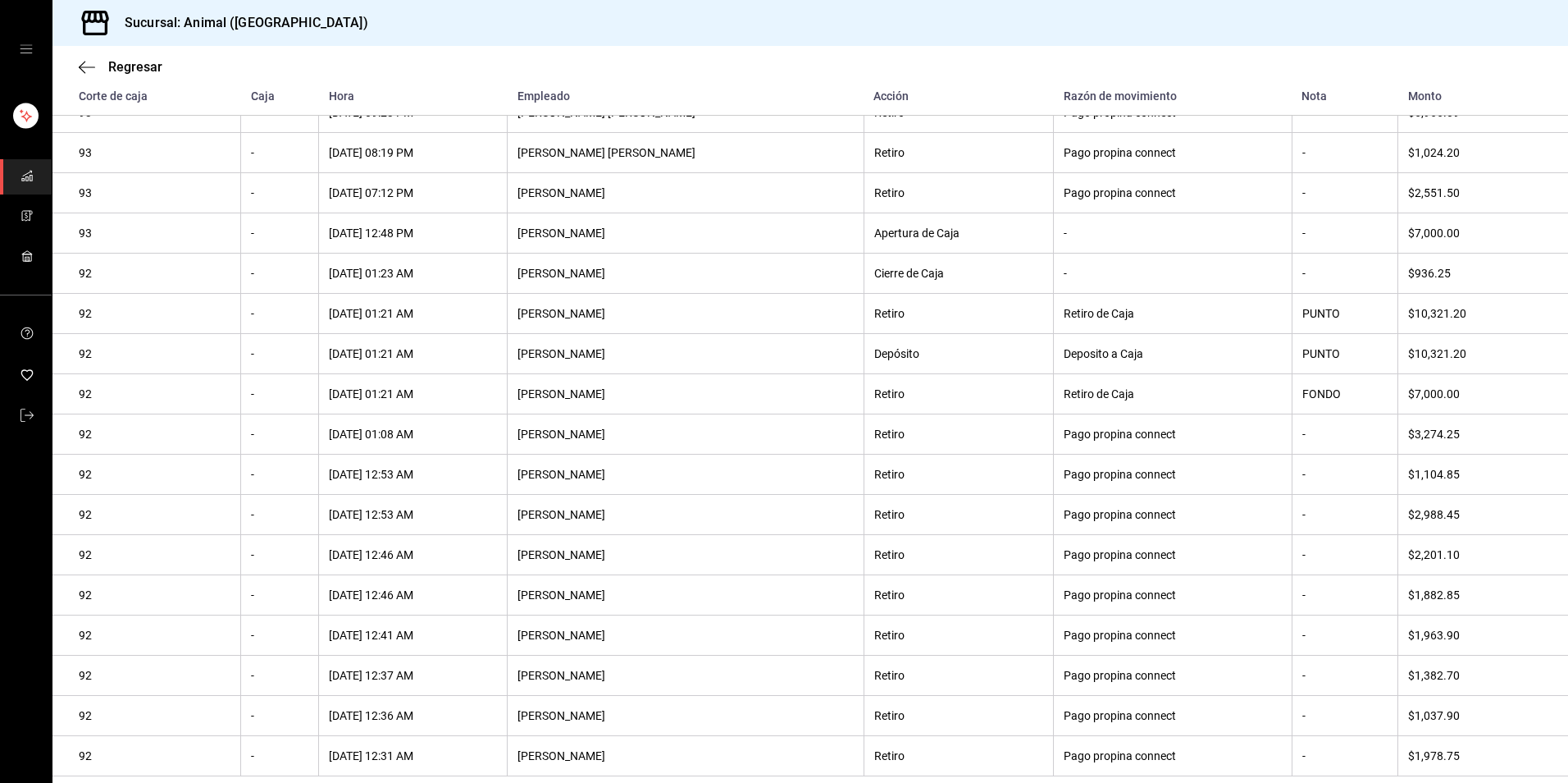
scroll to position [250, 0]
click at [147, 72] on span "Regresar" at bounding box center [135, 66] width 54 height 15
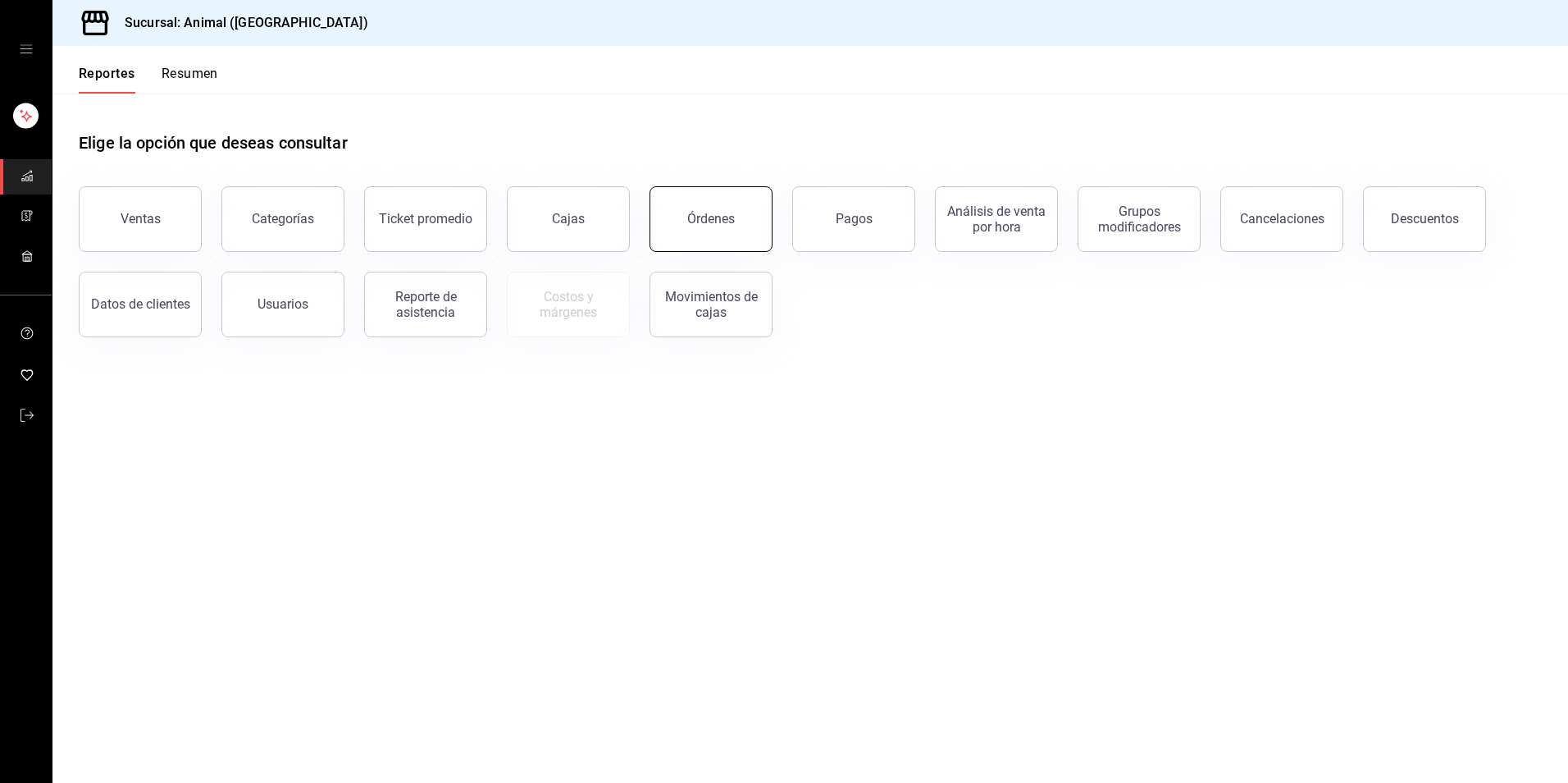
click at [689, 213] on div "Órdenes" at bounding box center [711, 218] width 47 height 15
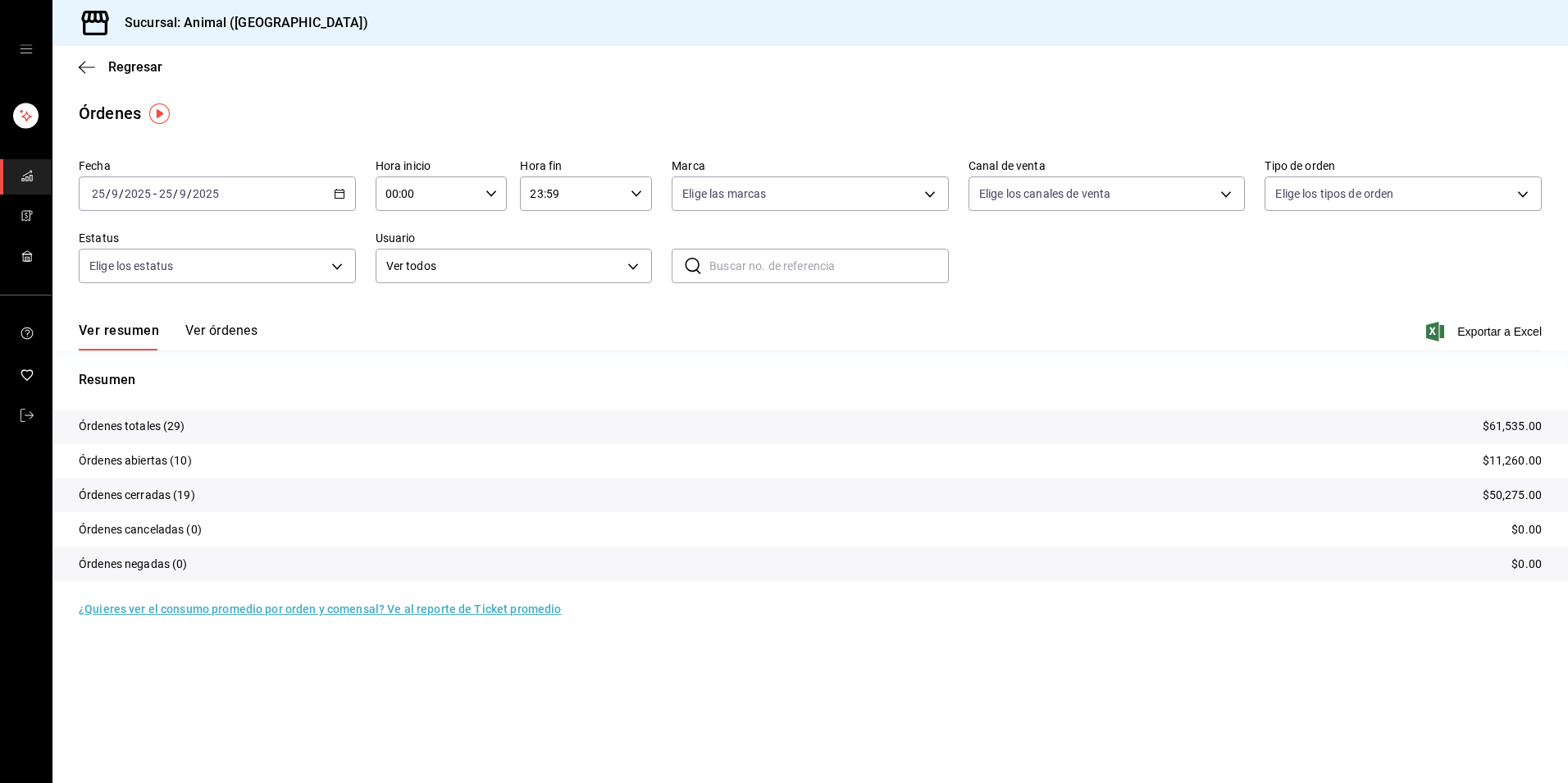
click at [142, 76] on div "Regresar" at bounding box center [810, 67] width 1515 height 42
click at [141, 62] on span "Regresar" at bounding box center [135, 66] width 54 height 15
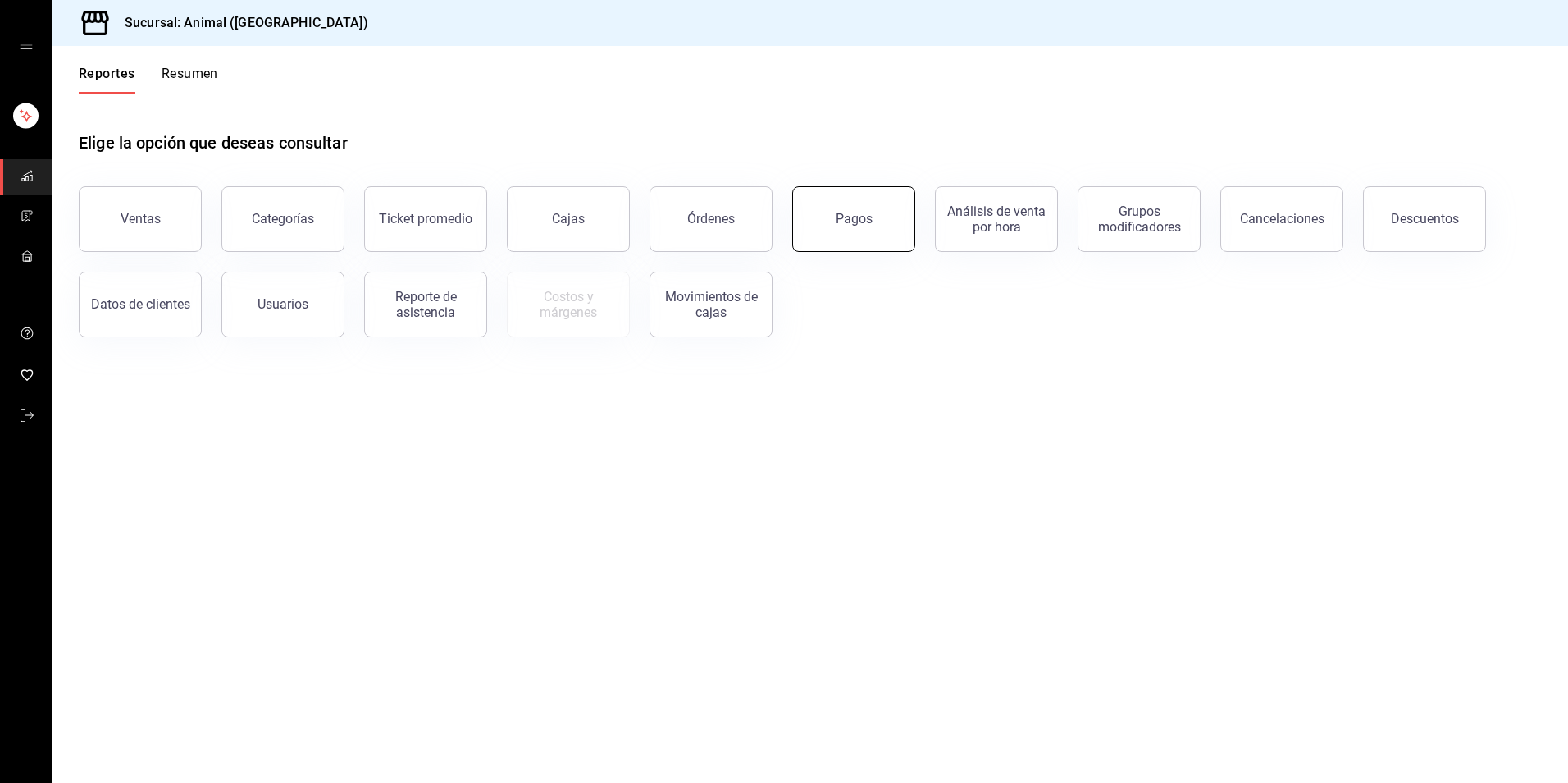
click at [859, 209] on button "Pagos" at bounding box center [854, 219] width 123 height 66
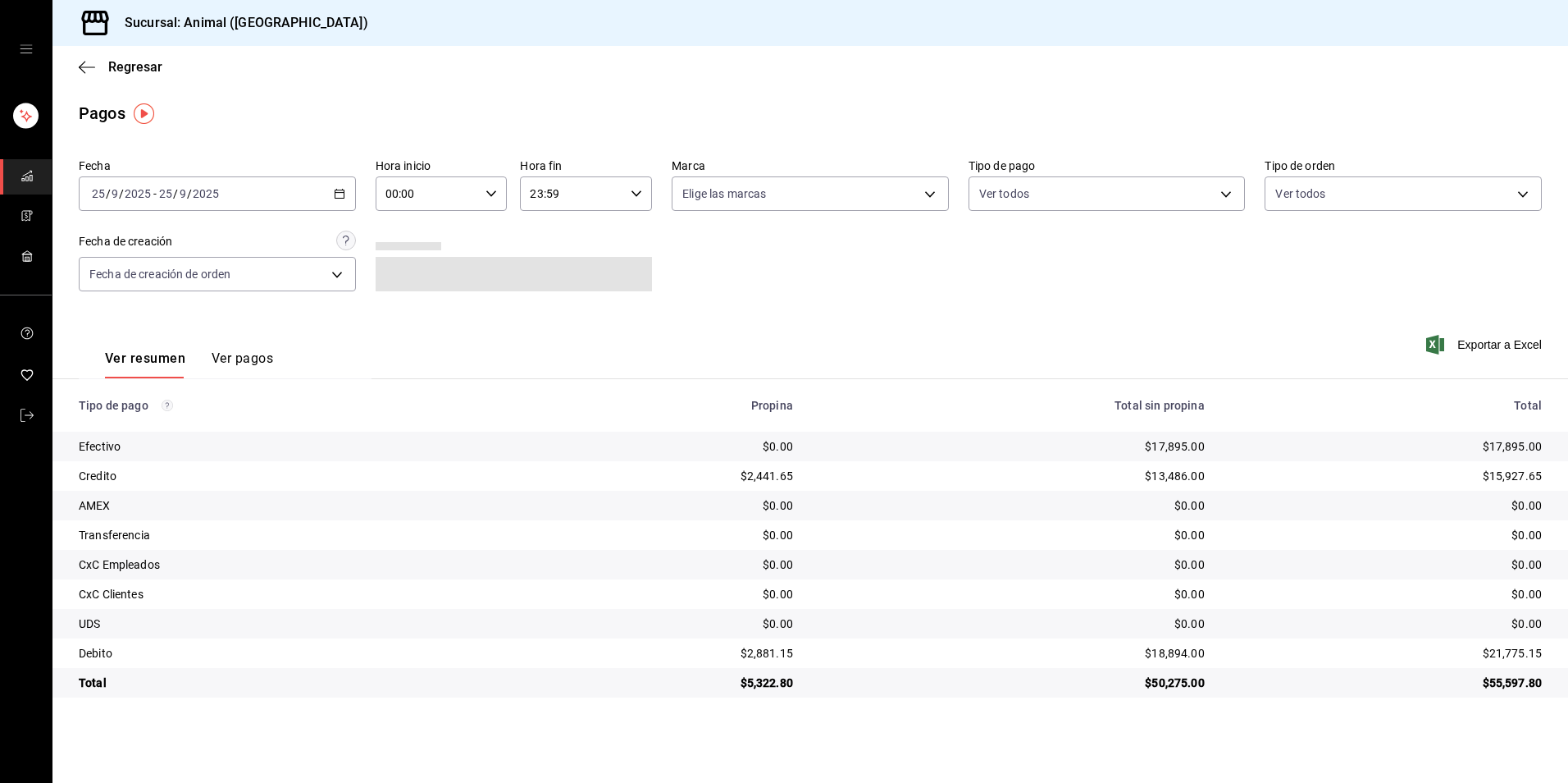
click at [341, 189] on icon "button" at bounding box center [339, 193] width 12 height 12
click at [175, 241] on span "Hoy" at bounding box center [156, 242] width 127 height 17
click at [463, 202] on input "00:00" at bounding box center [427, 193] width 104 height 33
click at [410, 303] on button "04" at bounding box center [408, 311] width 60 height 33
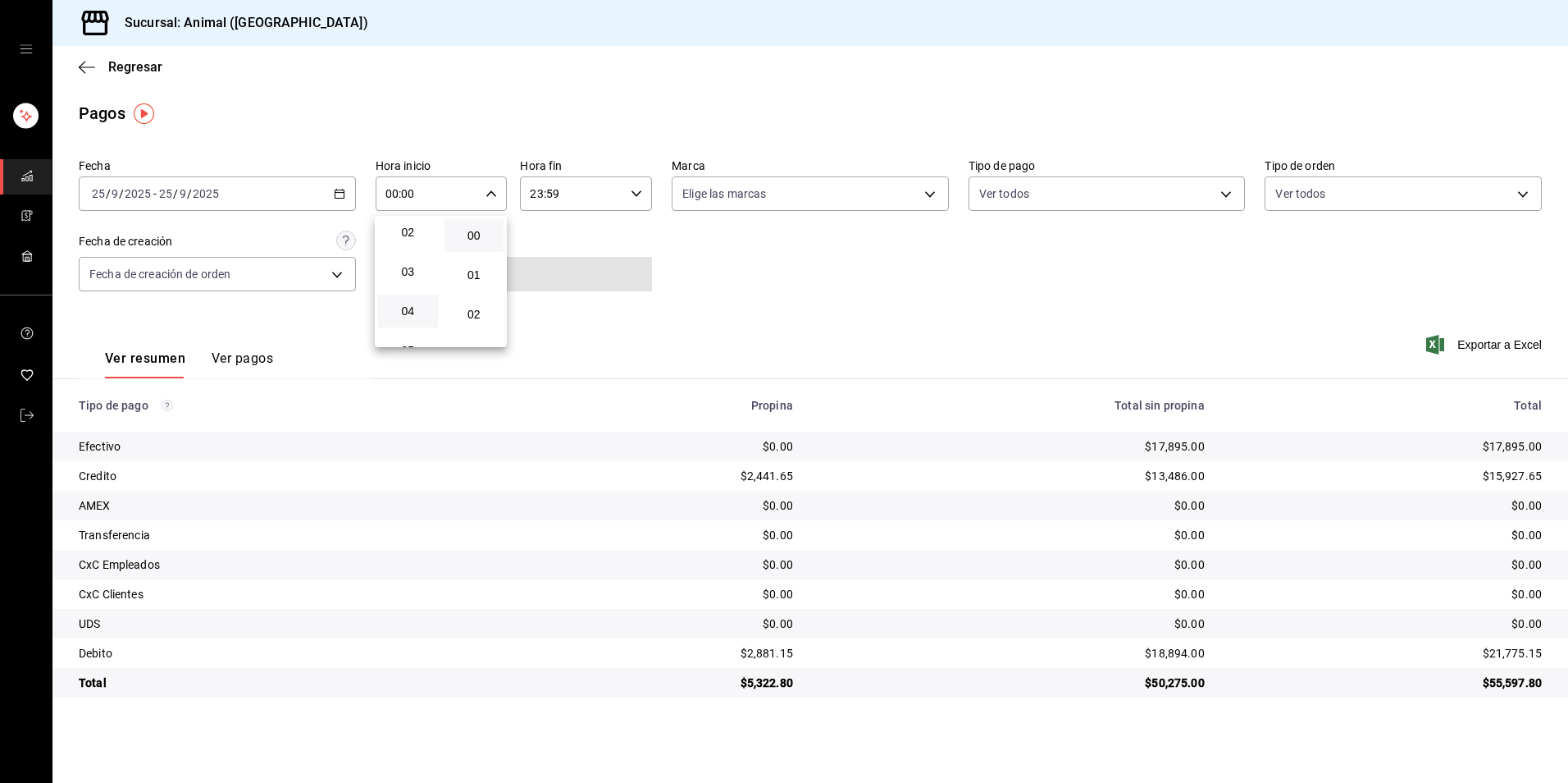
type input "04:00"
click at [726, 440] on div at bounding box center [784, 391] width 1568 height 783
click at [991, 192] on body "Sucursal: Animal (Tijuana) Regresar Pagos Fecha [DATE] [DATE] - [DATE] [DATE] H…" at bounding box center [784, 391] width 1568 height 783
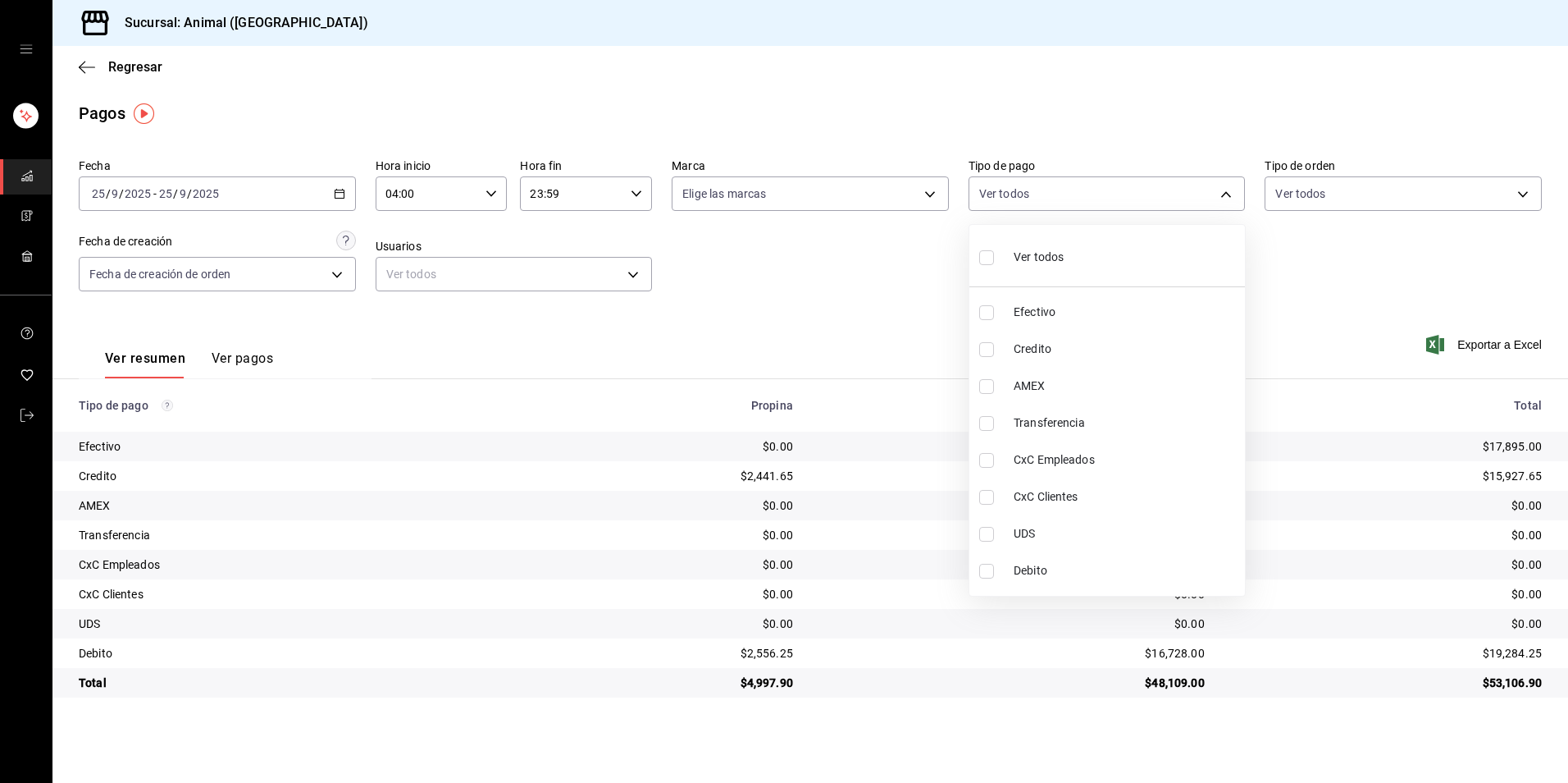
click at [1015, 248] on div "Ver todos" at bounding box center [1021, 256] width 85 height 36
type input "b84c62b8-b02c-4970-ab2e-e166616419f2,235ce608-f464-428a-9a71-314f665367d1,53567…"
checkbox input "true"
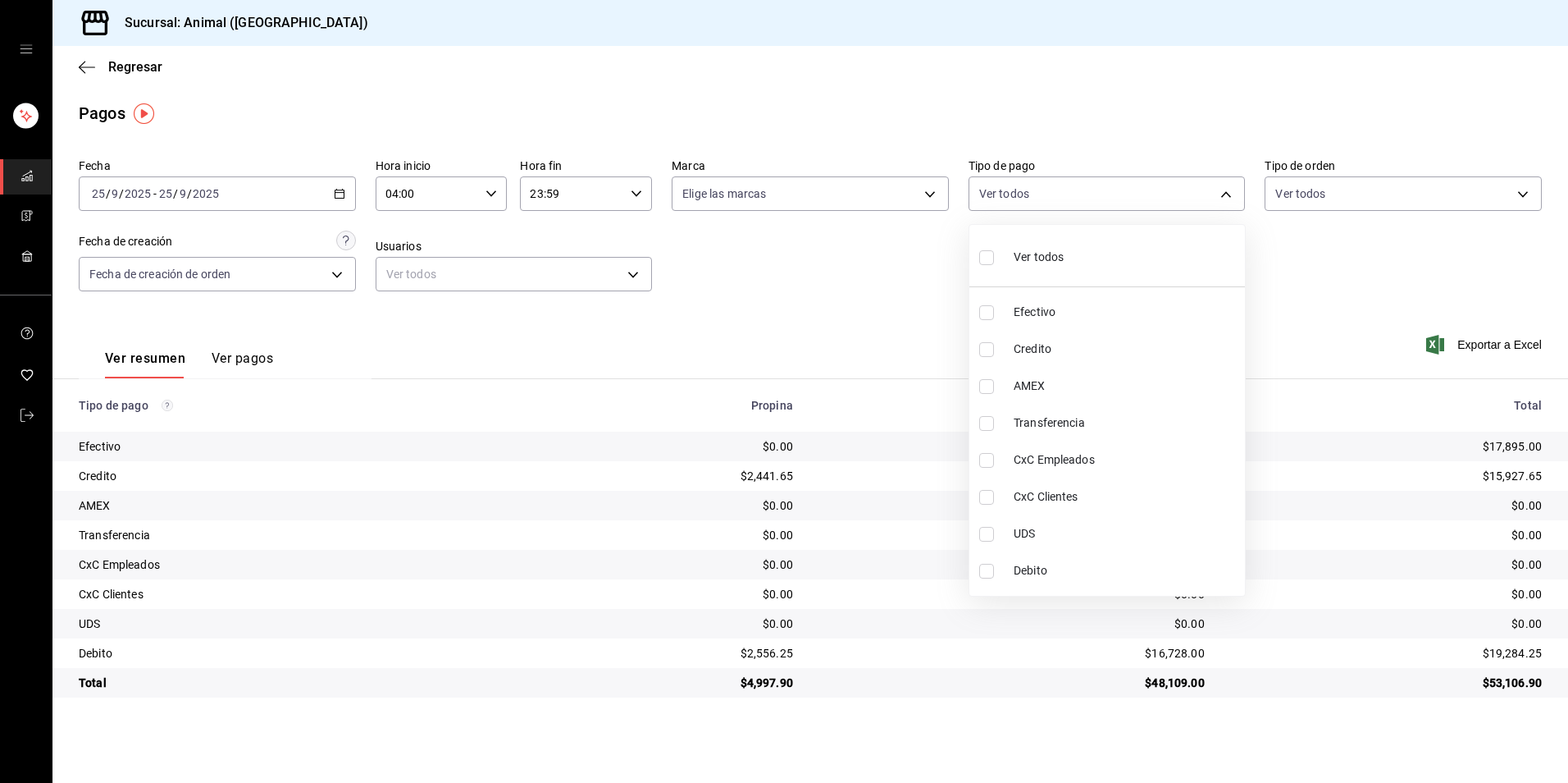
checkbox input "true"
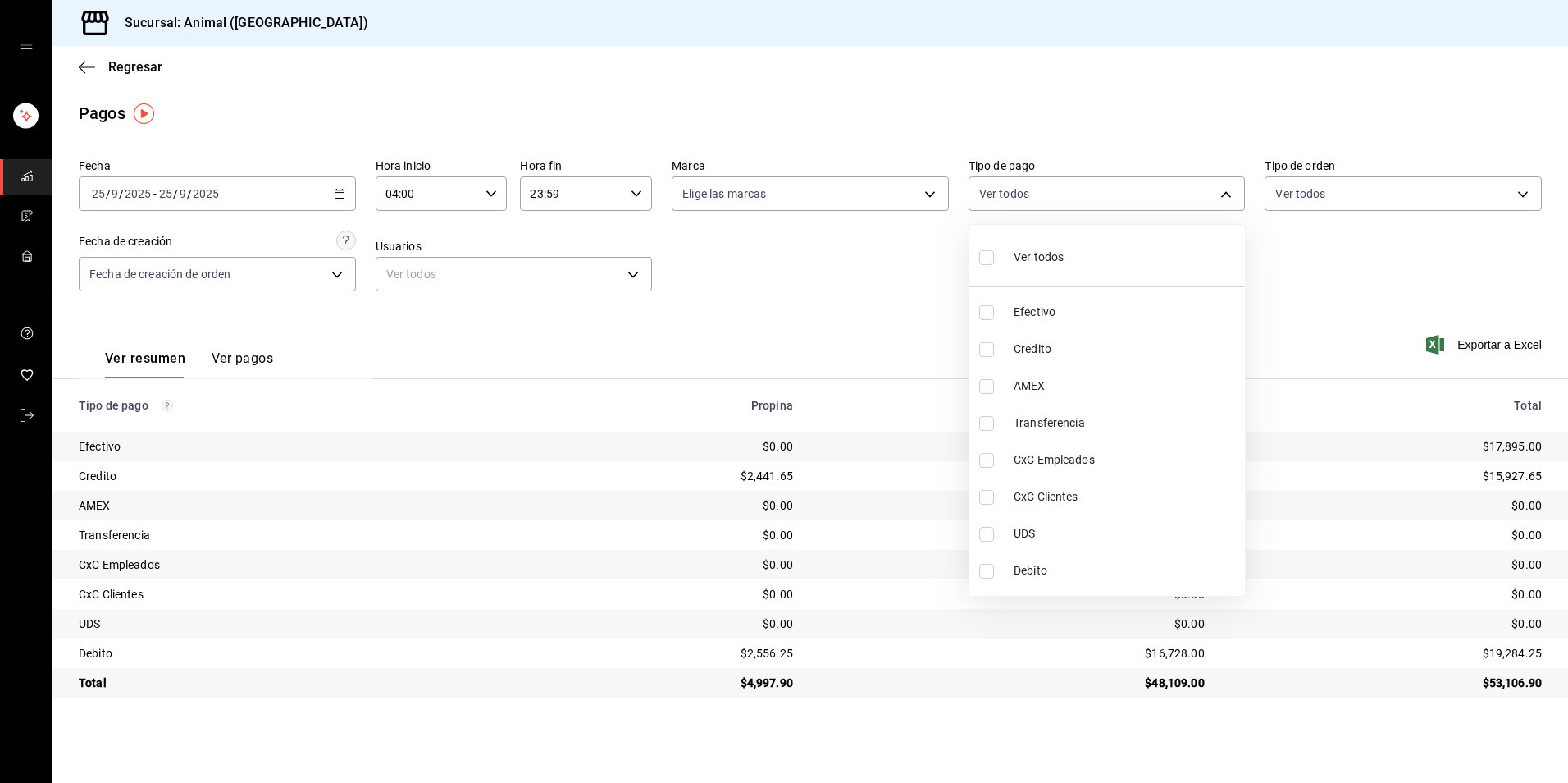
checkbox input "true"
click at [1015, 248] on div "Ver todos" at bounding box center [1021, 256] width 85 height 36
checkbox input "false"
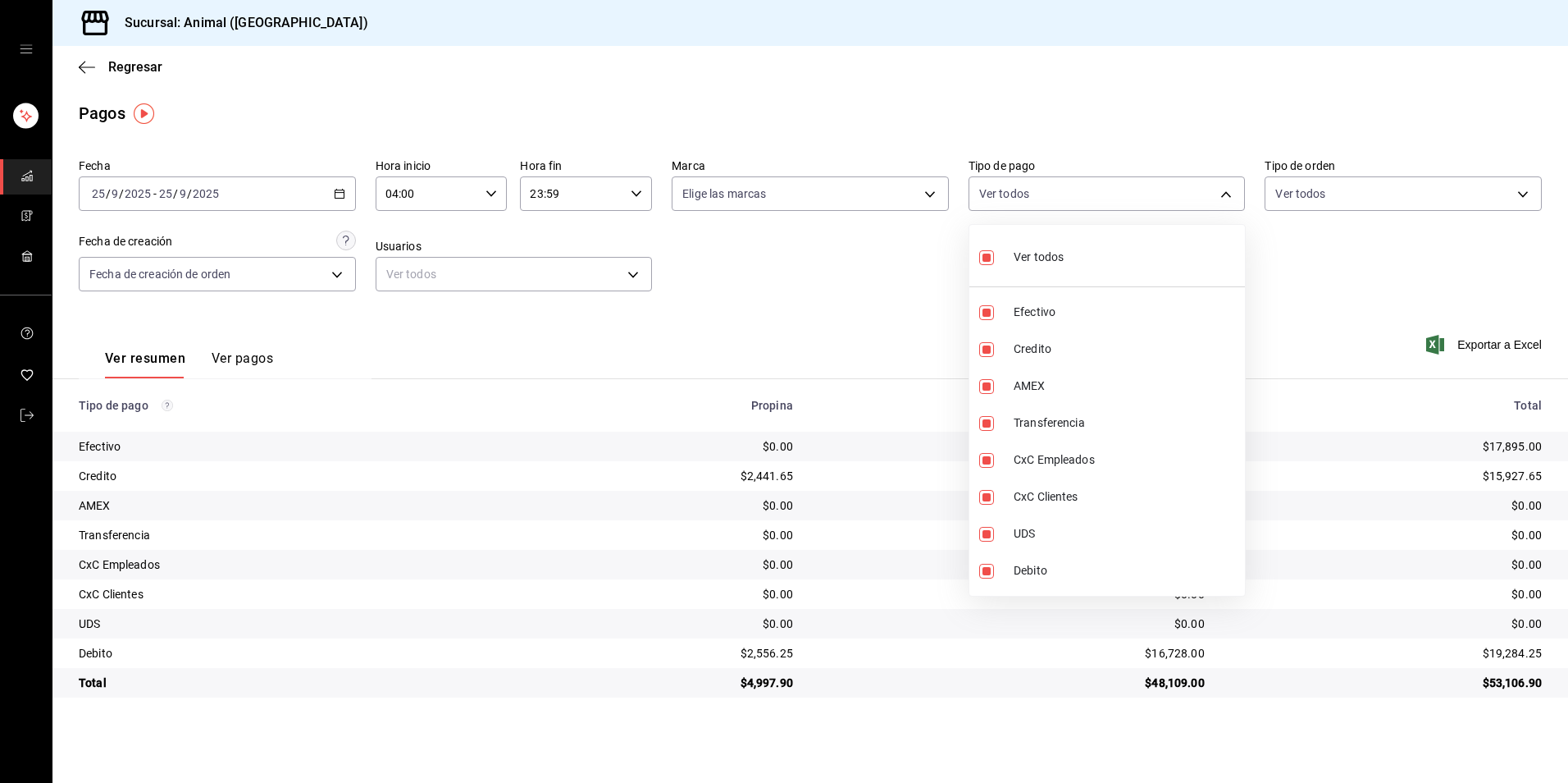
checkbox input "false"
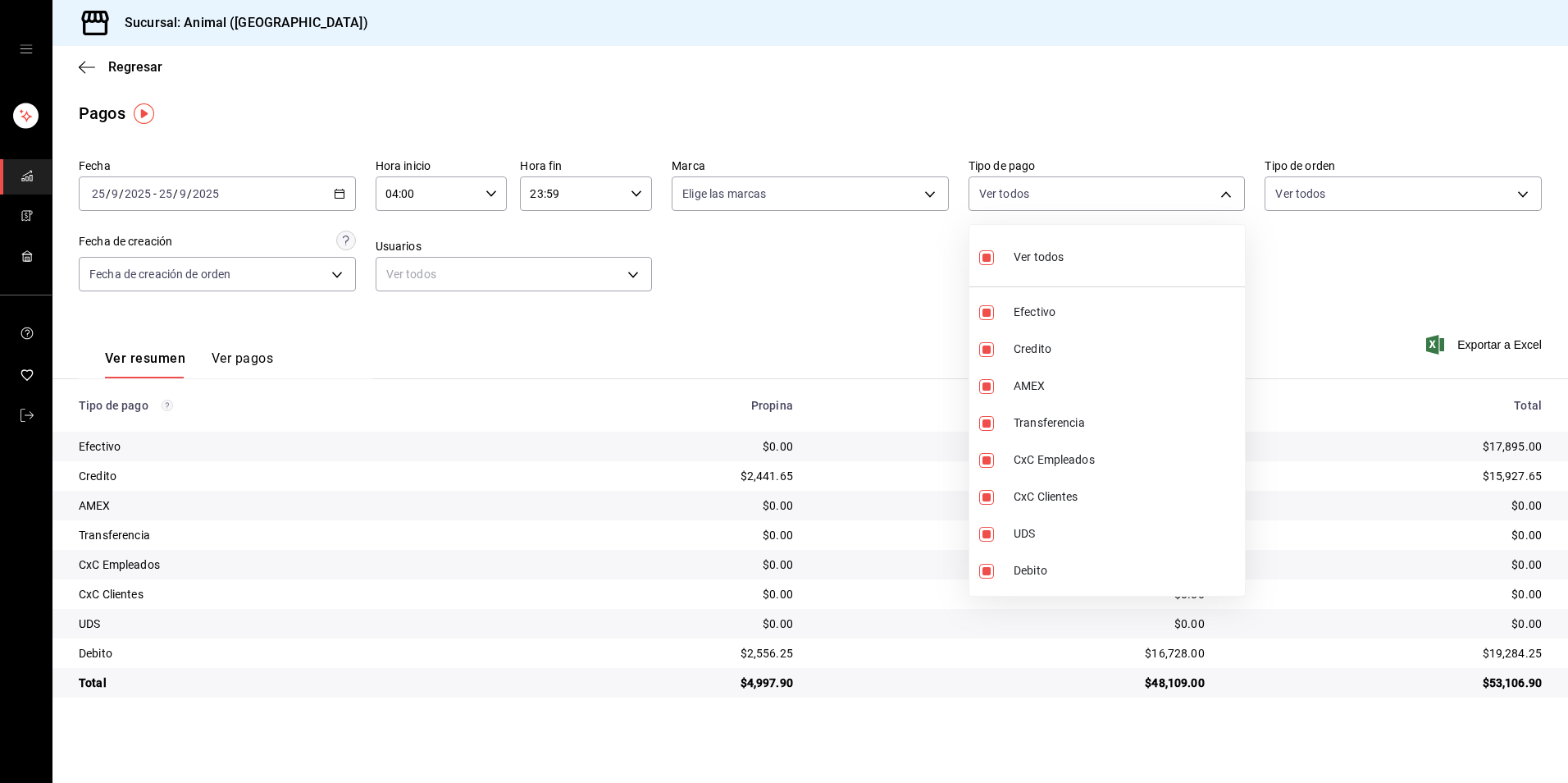
checkbox input "false"
click at [1008, 337] on li "Credito" at bounding box center [1106, 348] width 275 height 37
type input "235ce608-f464-428a-9a71-314f665367d1"
checkbox input "true"
click at [1043, 572] on span "Debito" at bounding box center [1125, 570] width 224 height 17
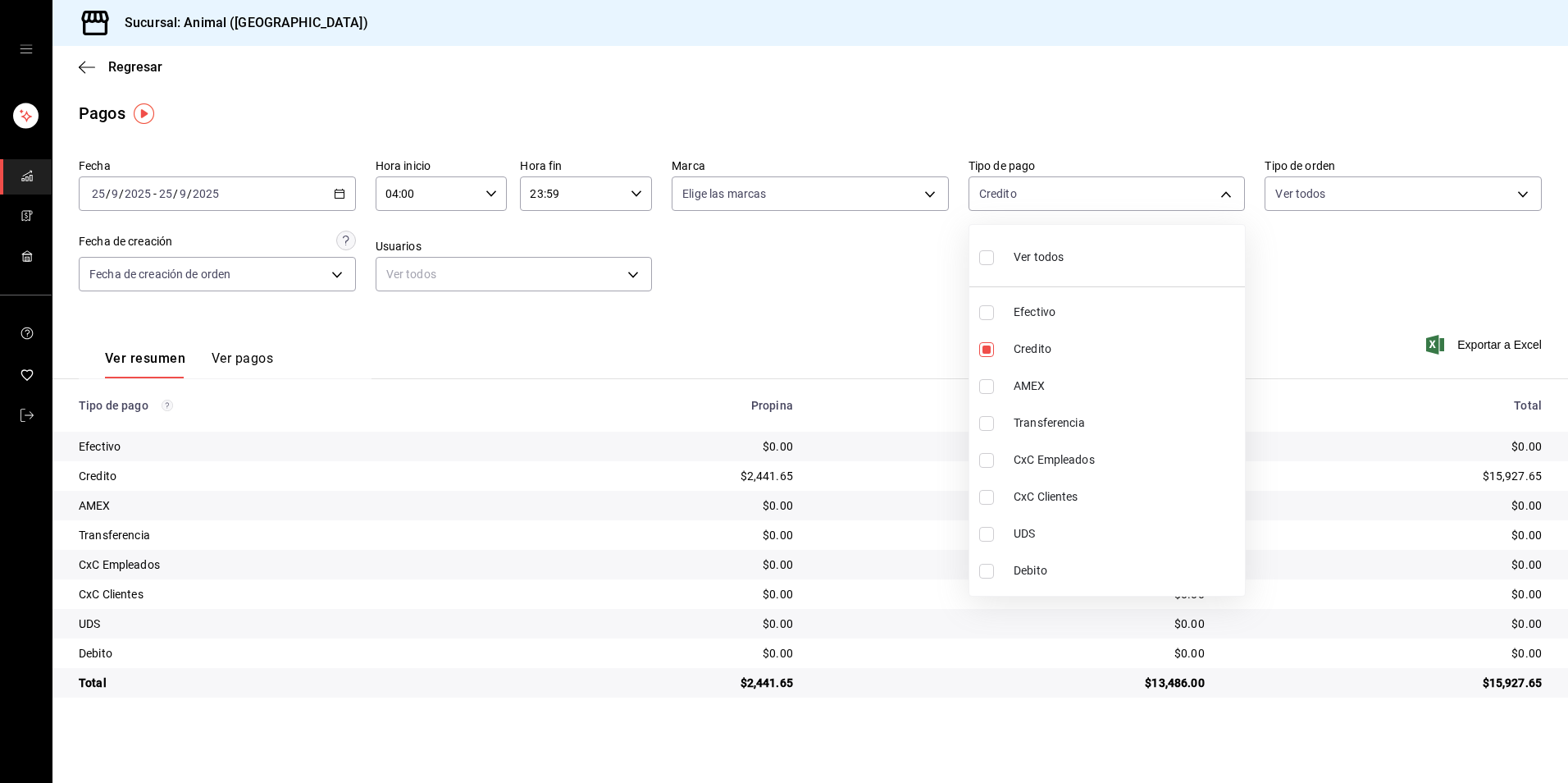
type input "235ce608-f464-428a-9a71-314f665367d1,c7b29183-a811-4137-9cfa-21a61cd2bc4a"
checkbox input "true"
click at [1017, 582] on li "Debito" at bounding box center [1106, 570] width 275 height 37
type input "235ce608-f464-428a-9a71-314f665367d1"
checkbox input "false"
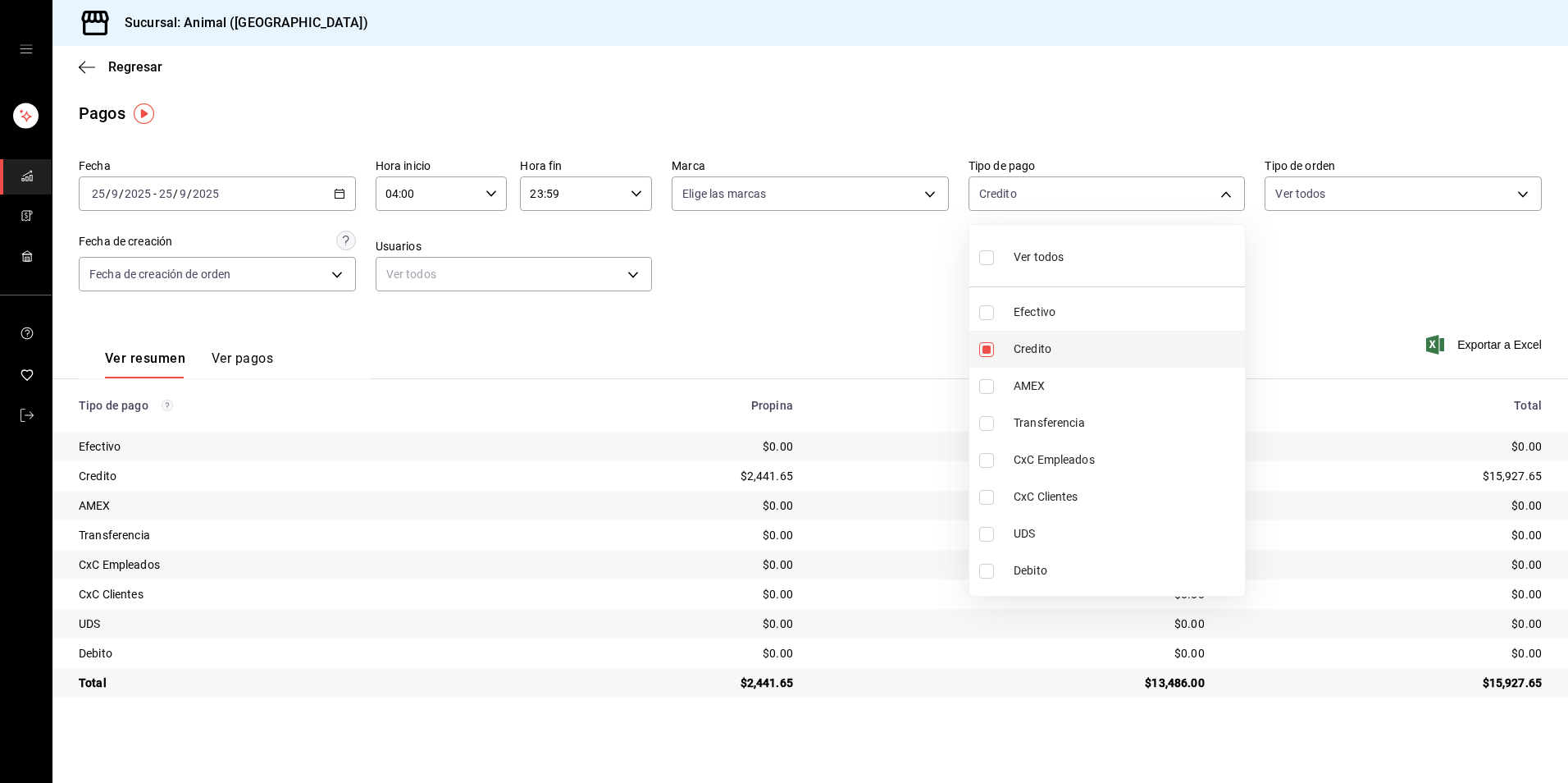
click at [1042, 351] on span "Credito" at bounding box center [1125, 348] width 224 height 17
checkbox input "false"
